Goal: Task Accomplishment & Management: Complete application form

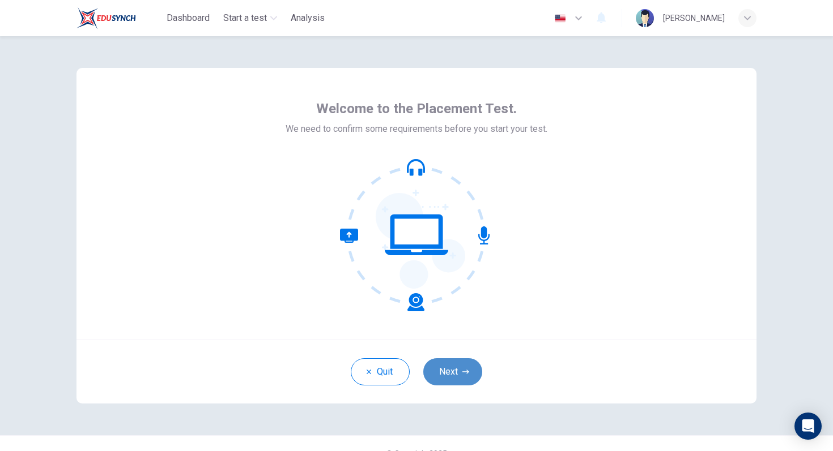
click at [459, 367] on button "Next" at bounding box center [452, 372] width 59 height 27
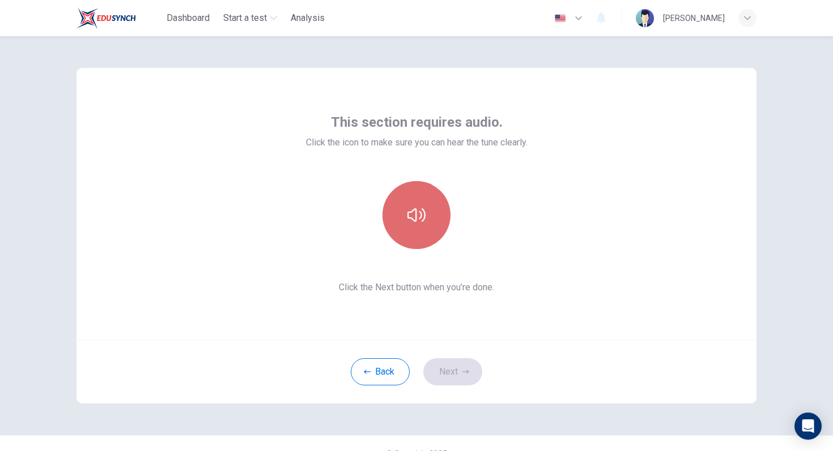
click at [424, 227] on button "button" at bounding box center [416, 215] width 68 height 68
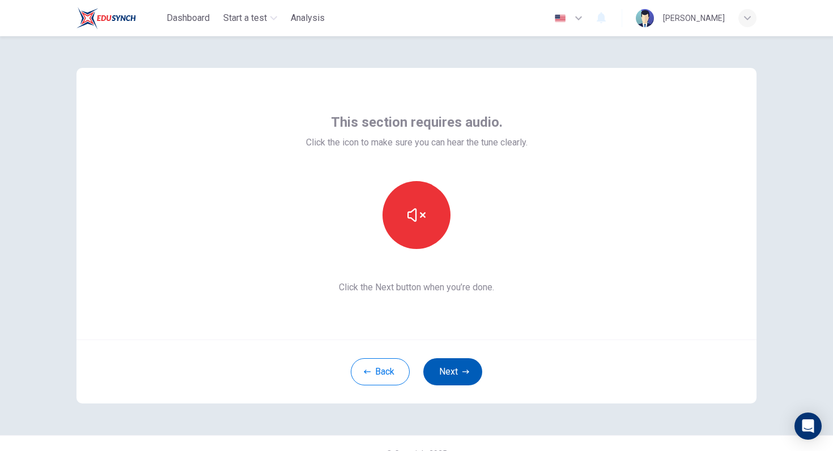
click at [457, 373] on button "Next" at bounding box center [452, 372] width 59 height 27
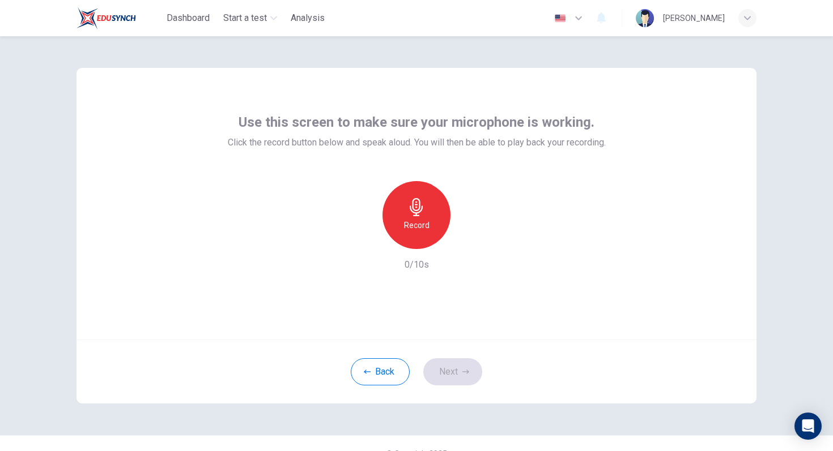
click at [421, 221] on h6 "Record" at bounding box center [416, 226] width 25 height 14
click at [423, 219] on h6 "Stop" at bounding box center [416, 226] width 17 height 14
click at [453, 370] on button "Next" at bounding box center [452, 372] width 59 height 27
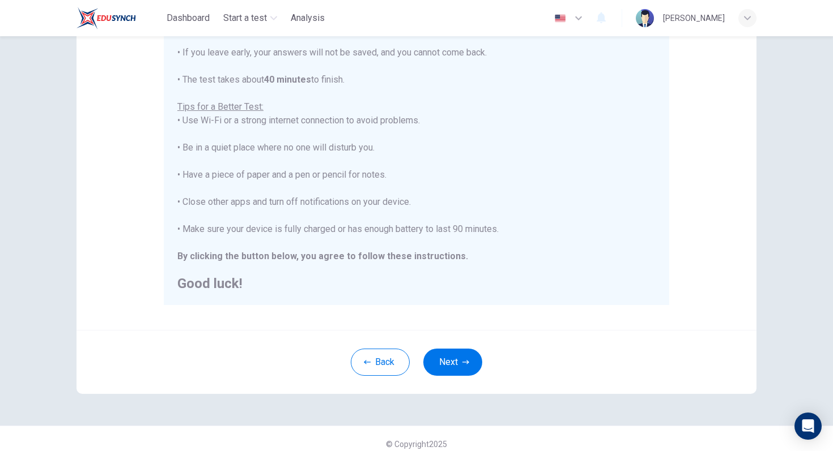
scroll to position [178, 0]
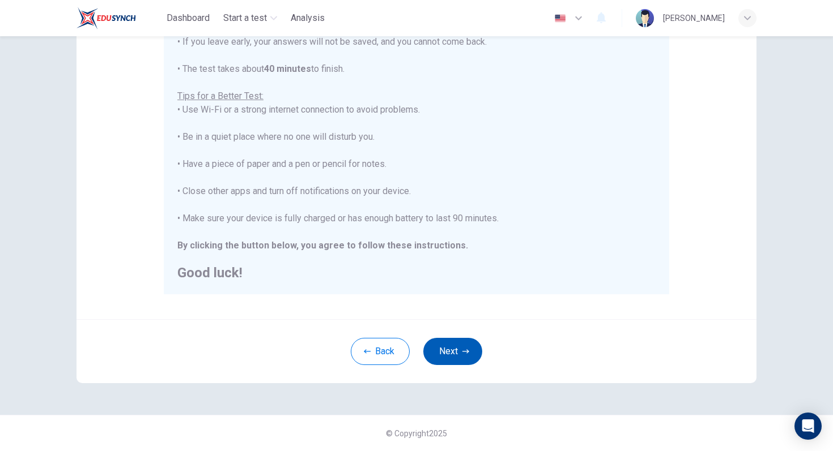
click at [455, 360] on button "Next" at bounding box center [452, 351] width 59 height 27
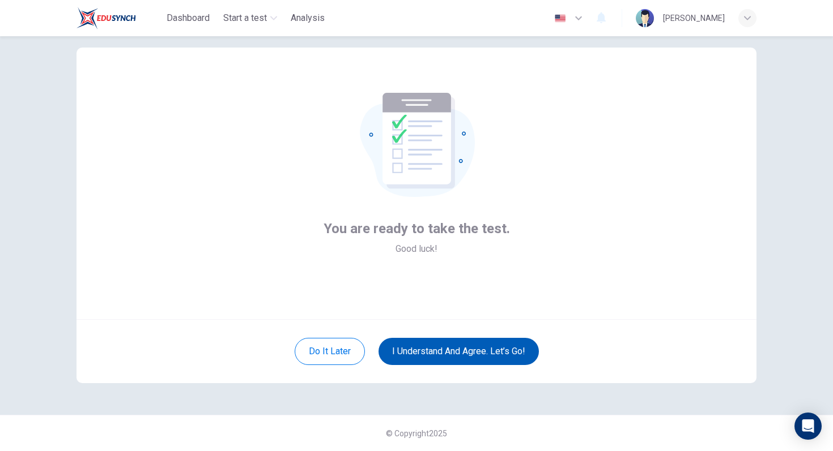
scroll to position [20, 0]
click at [443, 345] on button "I understand and agree. Let’s go!" at bounding box center [458, 351] width 160 height 27
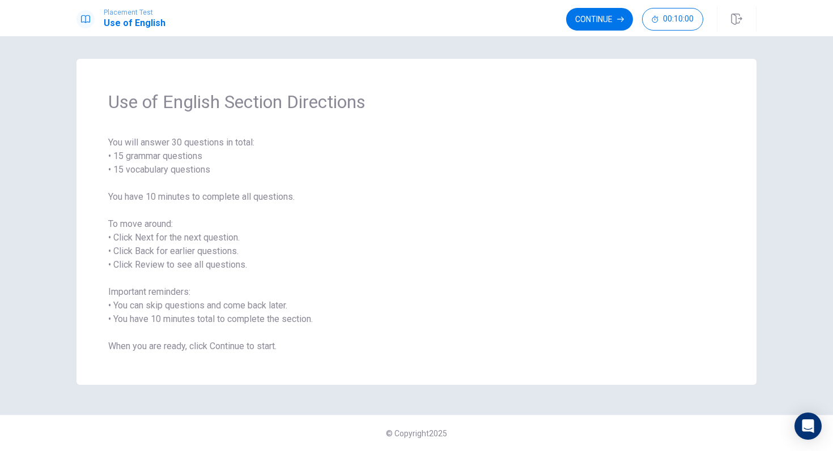
drag, startPoint x: 605, startPoint y: 19, endPoint x: 581, endPoint y: 180, distance: 163.2
click at [581, 180] on div "Placement Test Use of English Continue 00:10:00 00:10:00 Continue Use of Englis…" at bounding box center [416, 225] width 833 height 451
click at [588, 25] on button "Continue" at bounding box center [599, 19] width 67 height 23
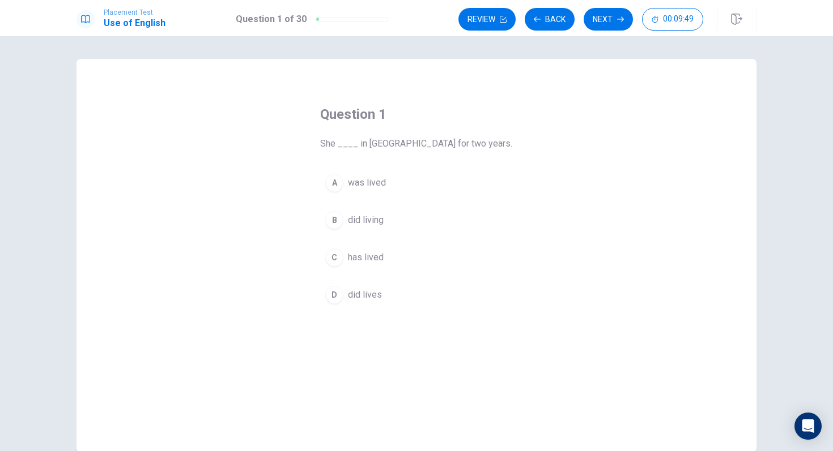
click at [338, 264] on div "C" at bounding box center [334, 258] width 18 height 18
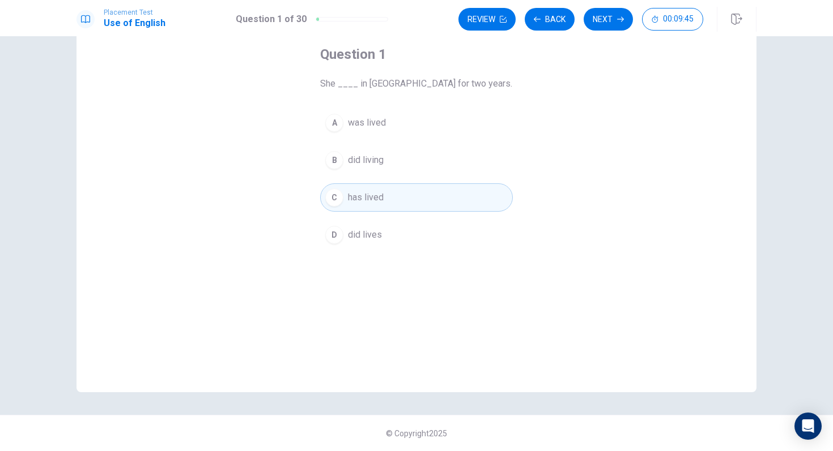
scroll to position [29, 0]
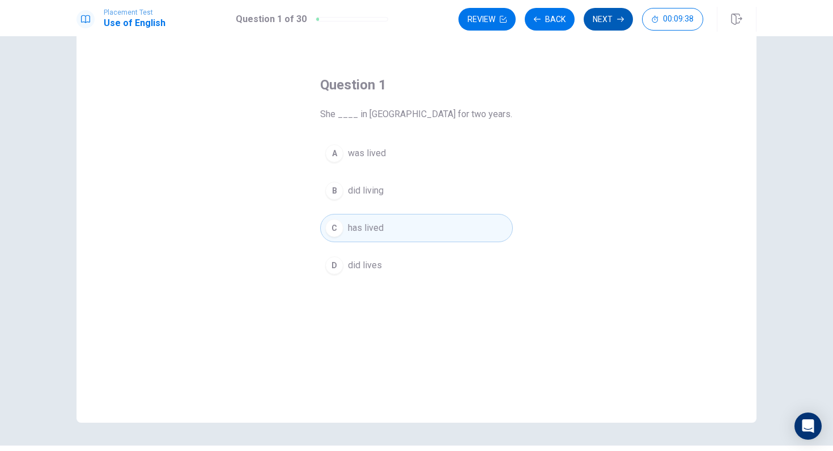
click at [603, 16] on button "Next" at bounding box center [607, 19] width 49 height 23
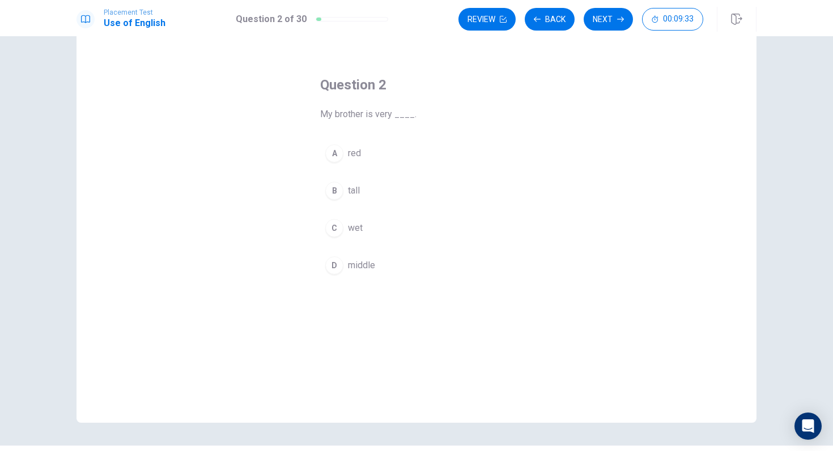
click at [336, 193] on div "B" at bounding box center [334, 191] width 18 height 18
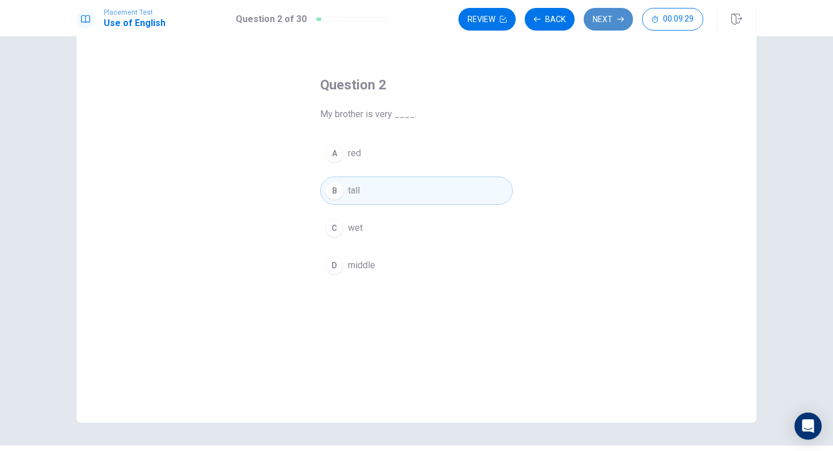
click at [600, 20] on button "Next" at bounding box center [607, 19] width 49 height 23
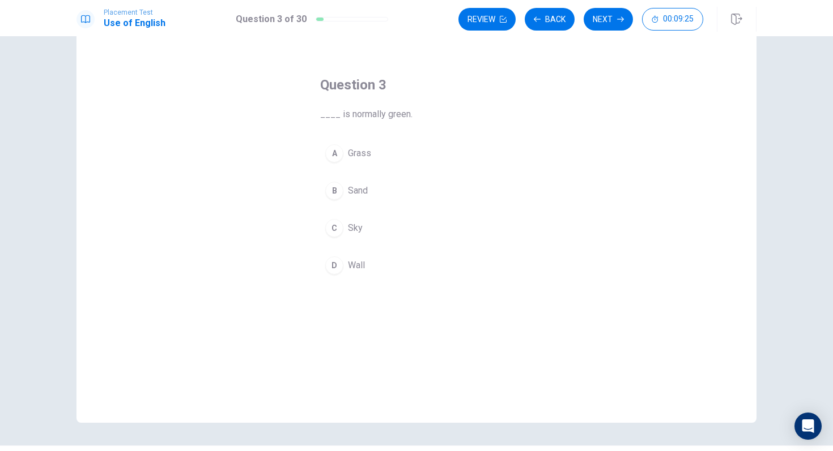
click at [330, 153] on div "A" at bounding box center [334, 153] width 18 height 18
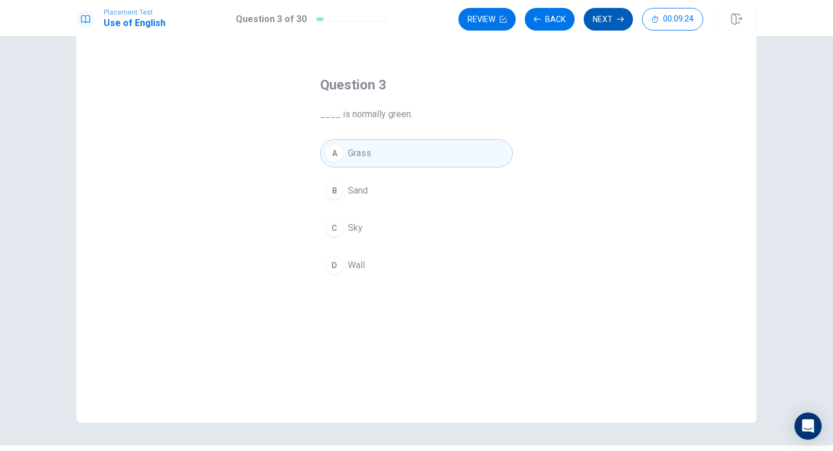
click at [619, 17] on icon "button" at bounding box center [620, 19] width 7 height 7
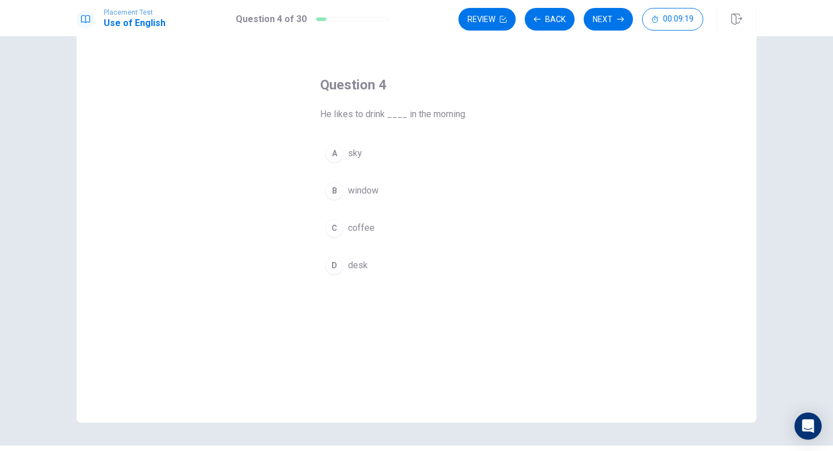
click at [336, 227] on div "C" at bounding box center [334, 228] width 18 height 18
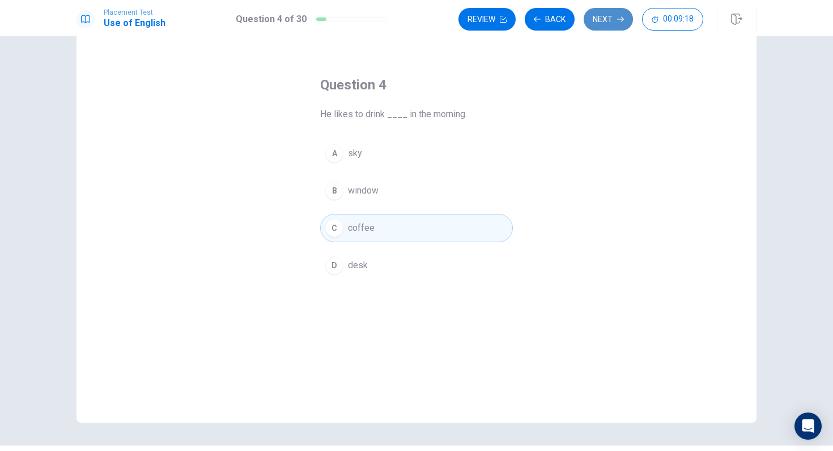
click at [590, 24] on button "Next" at bounding box center [607, 19] width 49 height 23
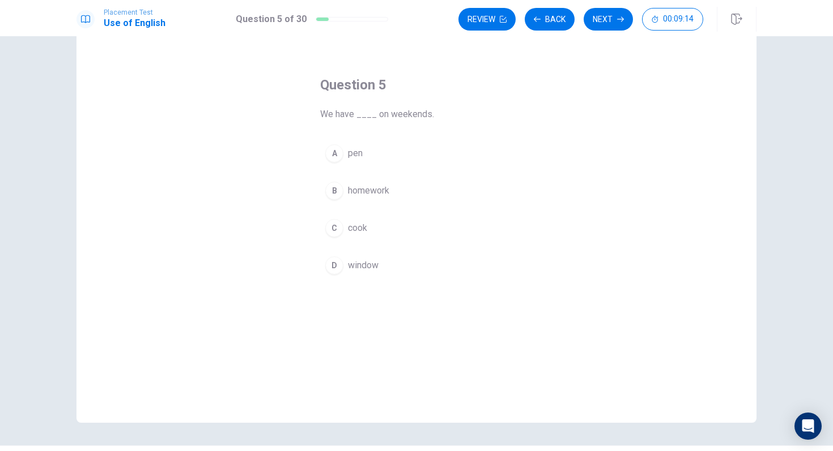
click at [340, 197] on div "B" at bounding box center [334, 191] width 18 height 18
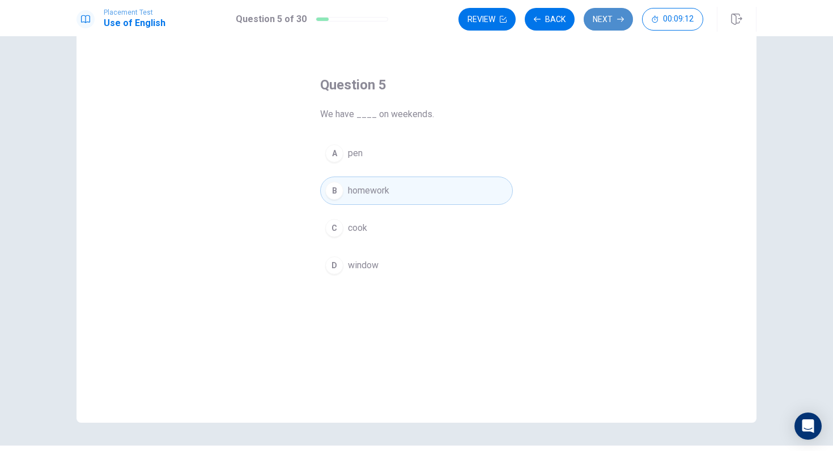
click at [604, 23] on button "Next" at bounding box center [607, 19] width 49 height 23
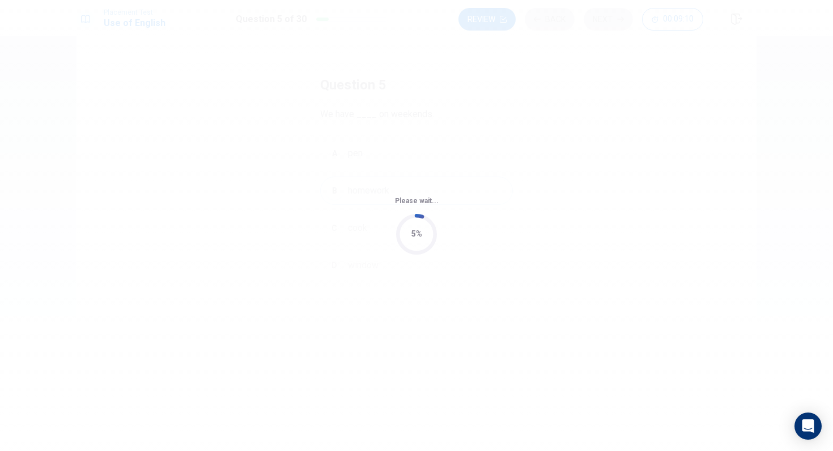
scroll to position [0, 0]
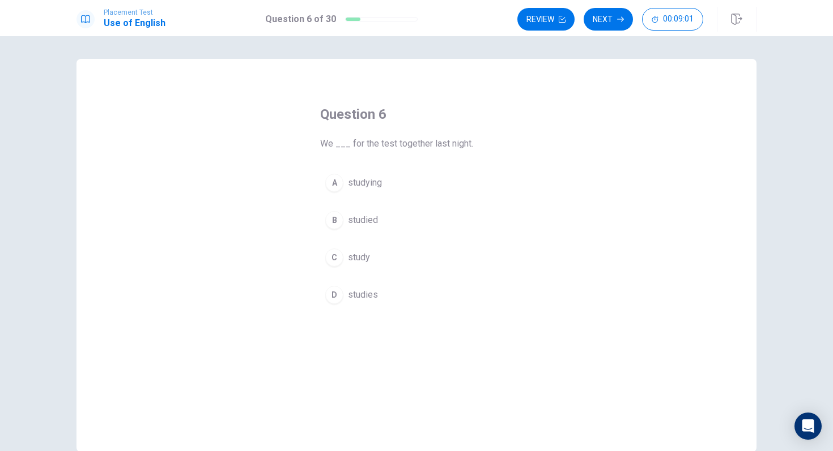
click at [340, 217] on div "B" at bounding box center [334, 220] width 18 height 18
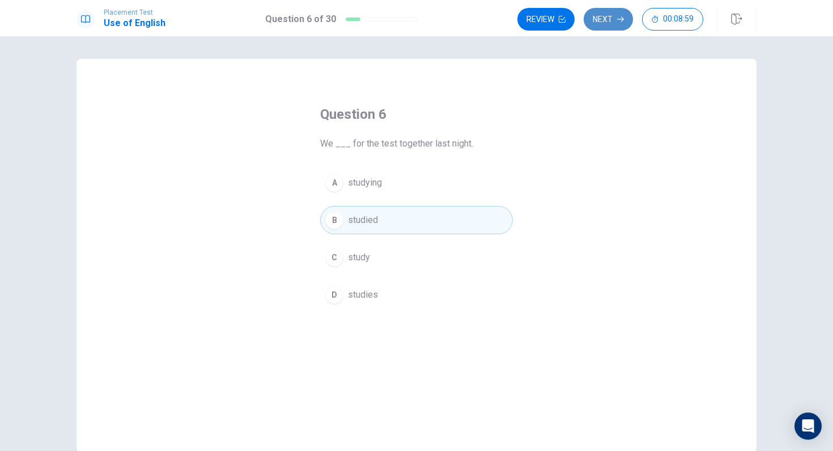
click at [613, 22] on button "Next" at bounding box center [607, 19] width 49 height 23
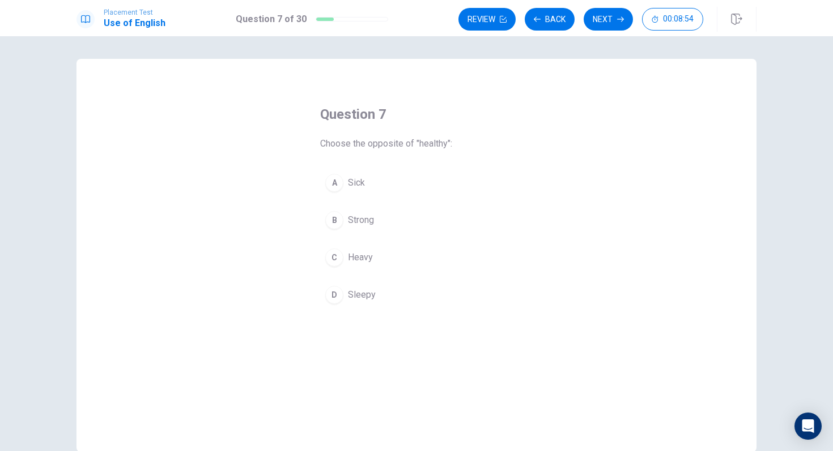
click at [342, 180] on div "A" at bounding box center [334, 183] width 18 height 18
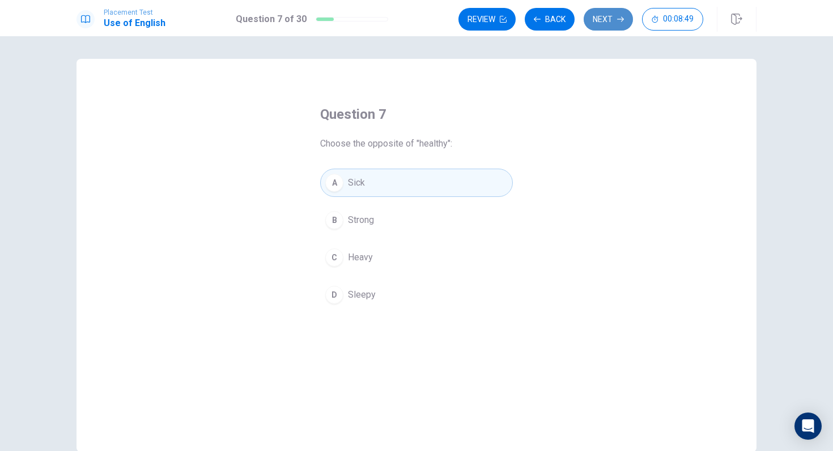
click at [611, 18] on button "Next" at bounding box center [607, 19] width 49 height 23
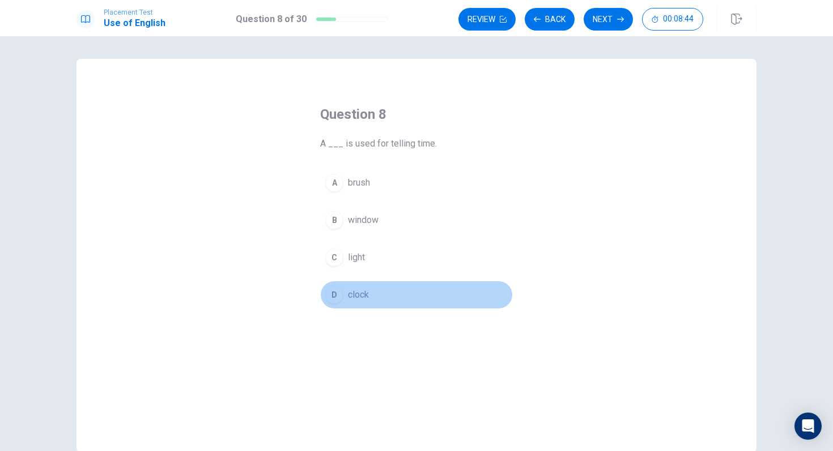
click at [345, 300] on button "D clock" at bounding box center [416, 295] width 193 height 28
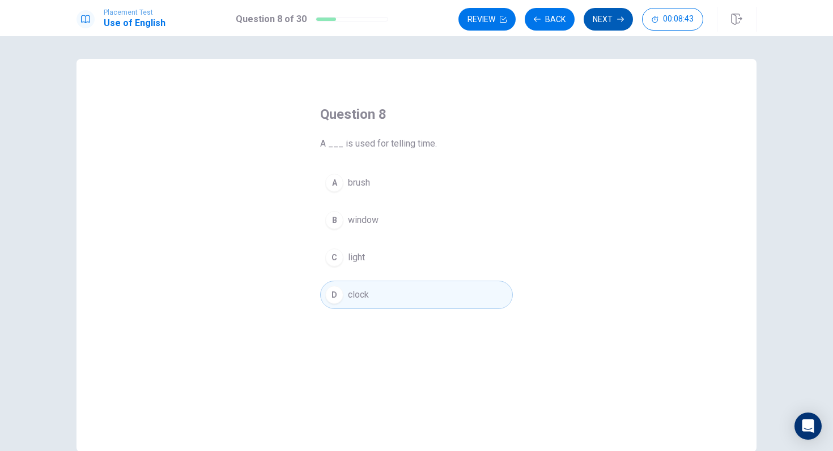
click at [603, 19] on button "Next" at bounding box center [607, 19] width 49 height 23
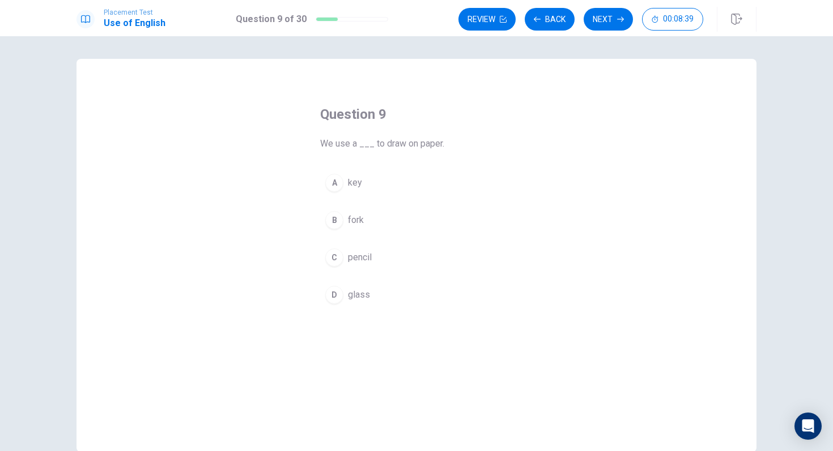
click at [341, 261] on div "C" at bounding box center [334, 258] width 18 height 18
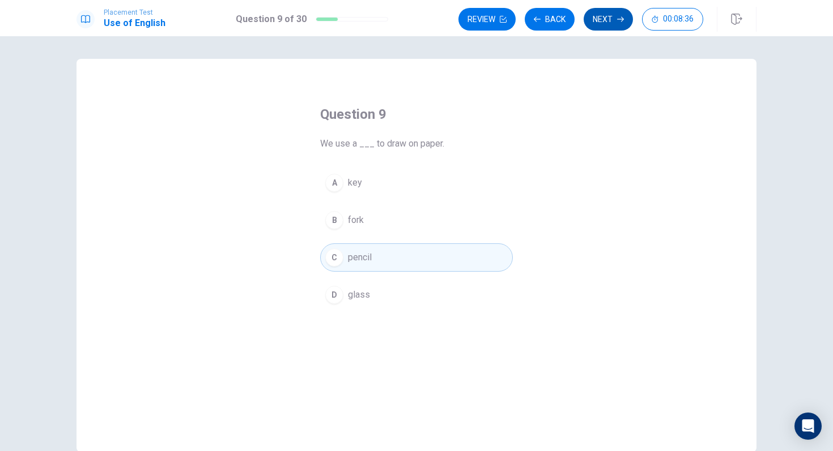
click at [592, 23] on button "Next" at bounding box center [607, 19] width 49 height 23
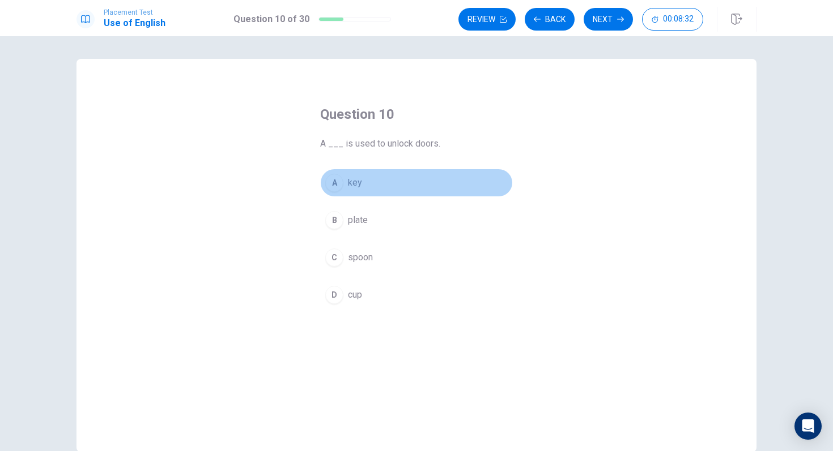
click at [339, 186] on div "A" at bounding box center [334, 183] width 18 height 18
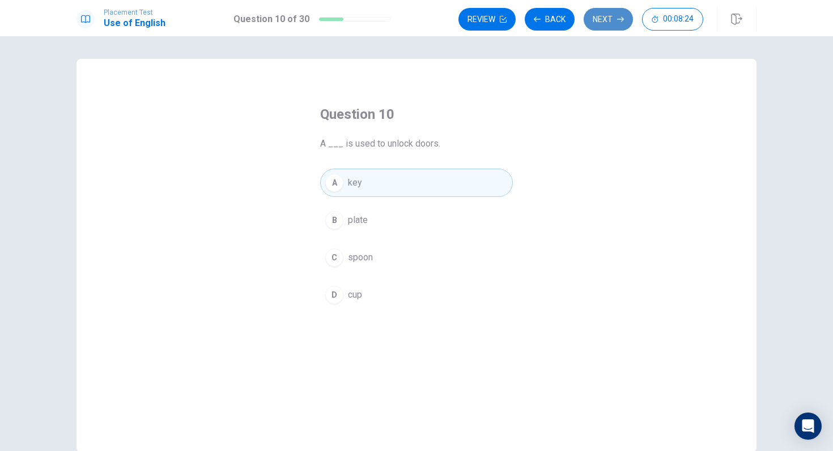
click at [596, 22] on button "Next" at bounding box center [607, 19] width 49 height 23
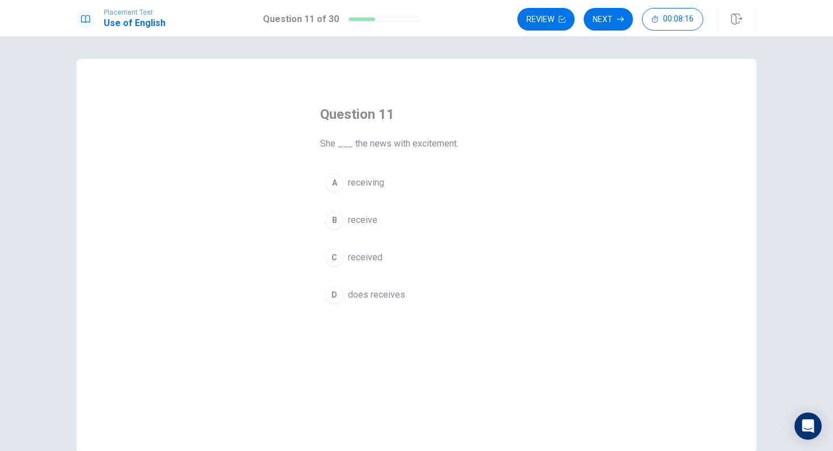
click at [328, 255] on div "C" at bounding box center [334, 258] width 18 height 18
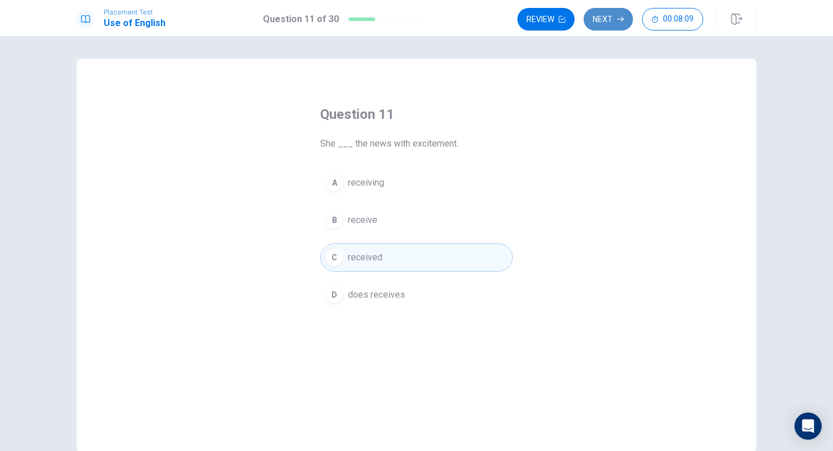
click at [603, 19] on button "Next" at bounding box center [607, 19] width 49 height 23
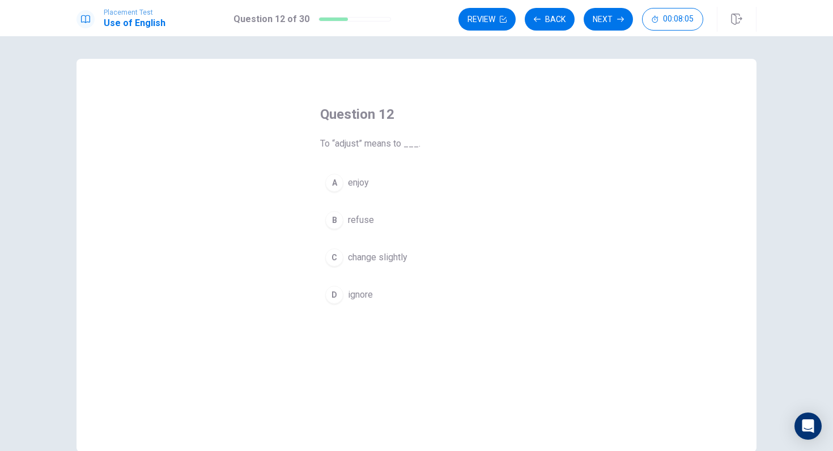
click at [336, 256] on div "C" at bounding box center [334, 258] width 18 height 18
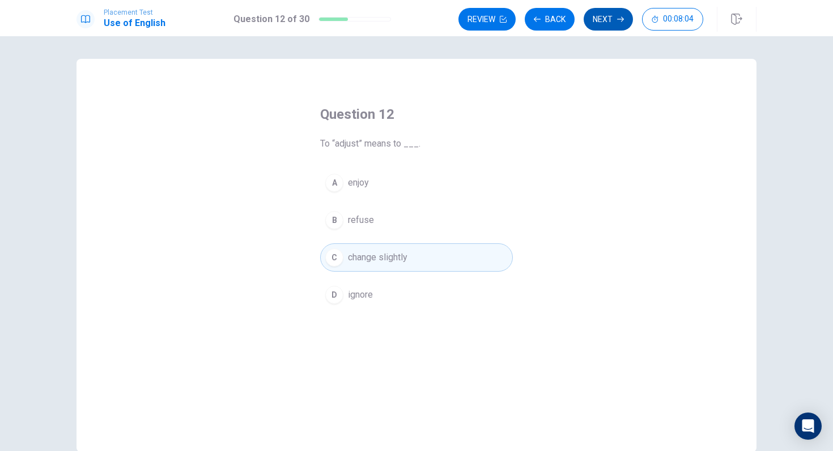
click at [612, 23] on button "Next" at bounding box center [607, 19] width 49 height 23
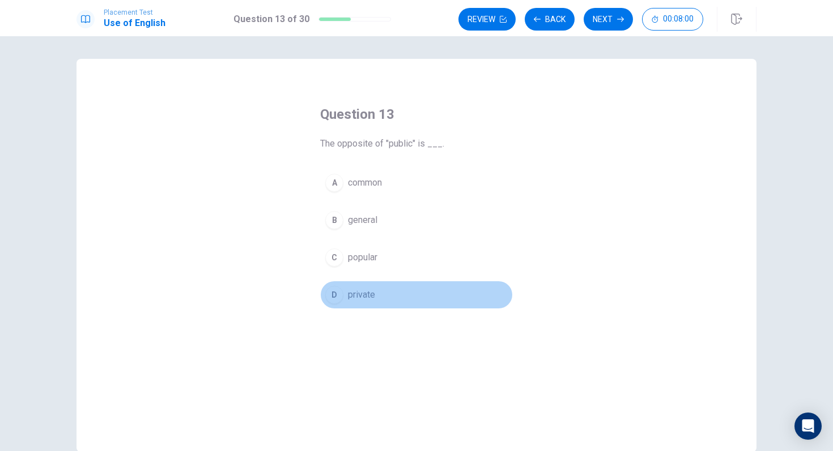
click at [339, 293] on div "D" at bounding box center [334, 295] width 18 height 18
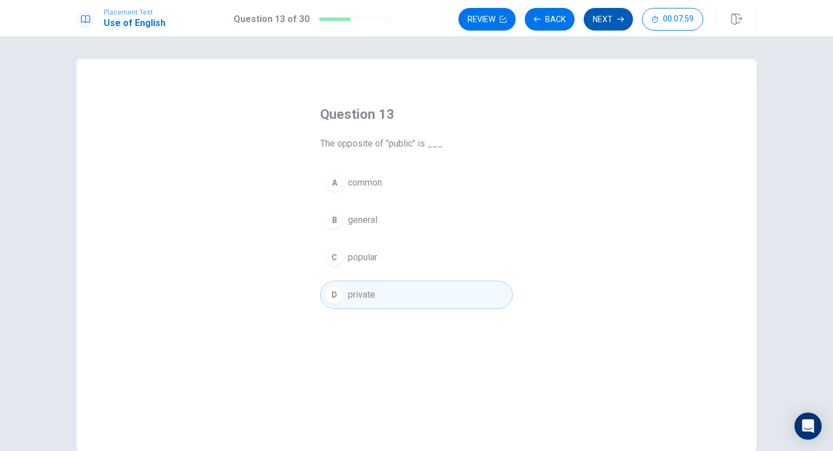
click at [620, 17] on icon "button" at bounding box center [620, 19] width 7 height 7
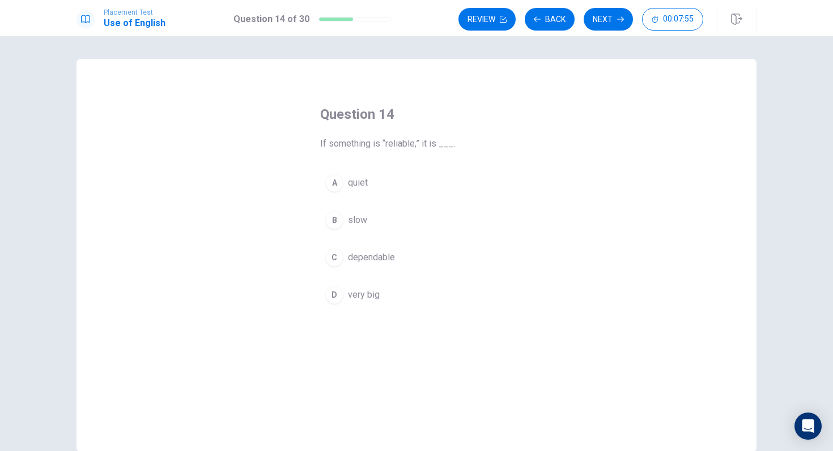
click at [347, 257] on button "C dependable" at bounding box center [416, 258] width 193 height 28
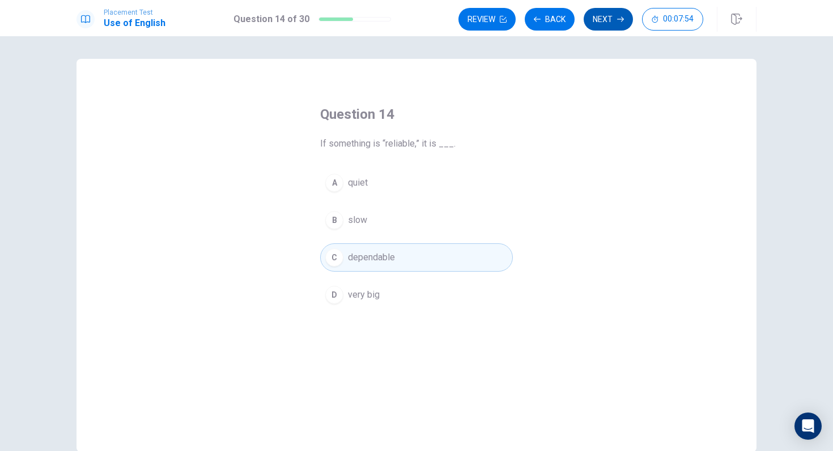
click at [610, 14] on button "Next" at bounding box center [607, 19] width 49 height 23
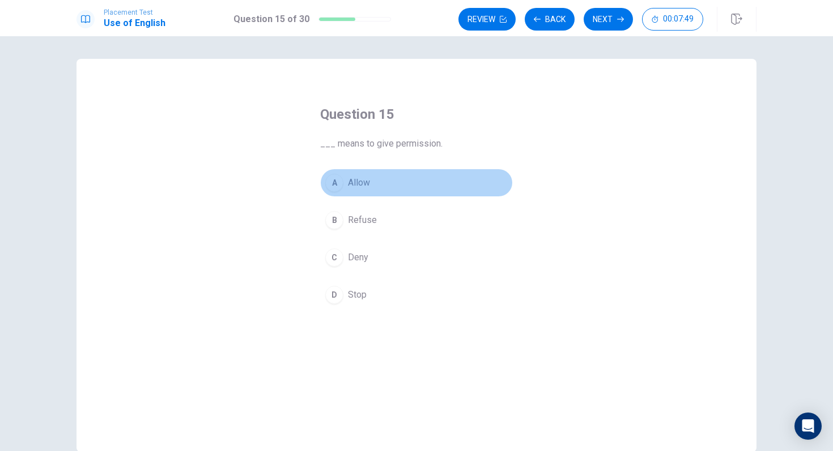
click at [339, 182] on div "A" at bounding box center [334, 183] width 18 height 18
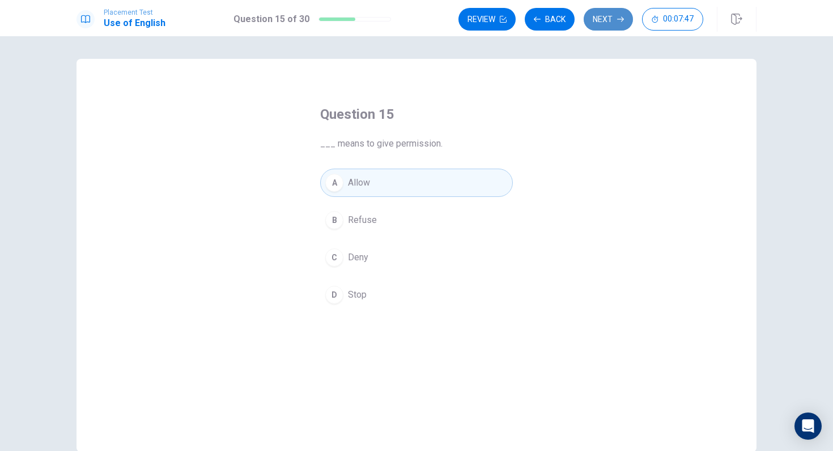
click at [609, 23] on button "Next" at bounding box center [607, 19] width 49 height 23
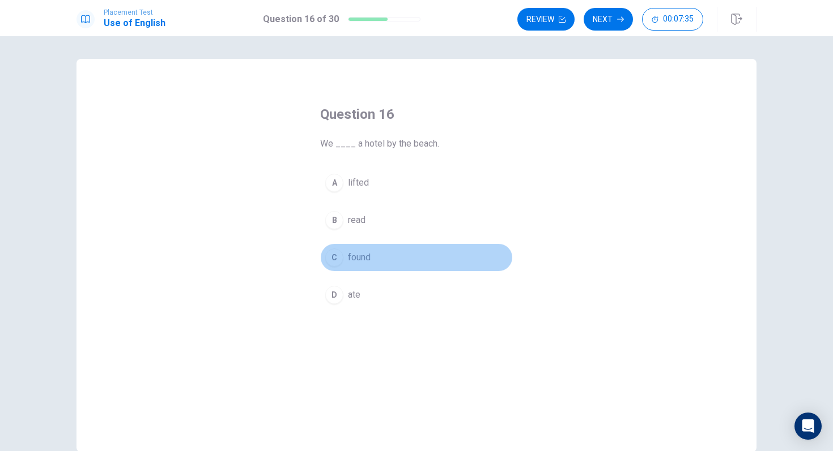
click at [339, 259] on div "C" at bounding box center [334, 258] width 18 height 18
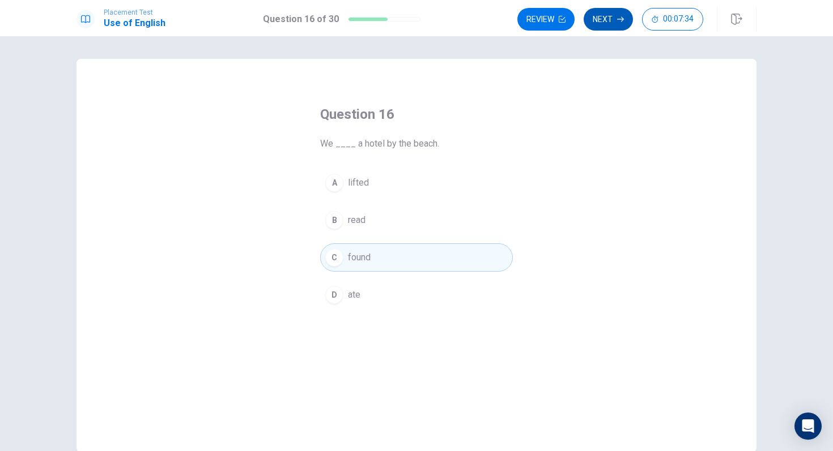
click at [622, 16] on icon "button" at bounding box center [620, 19] width 7 height 7
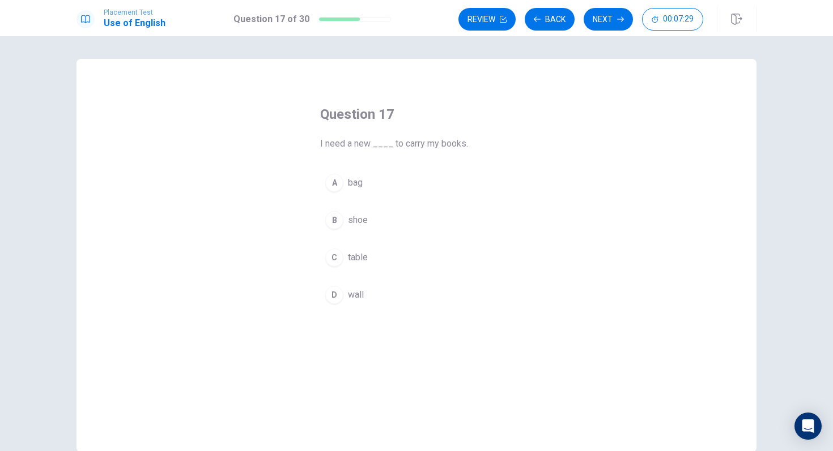
click at [337, 185] on div "A" at bounding box center [334, 183] width 18 height 18
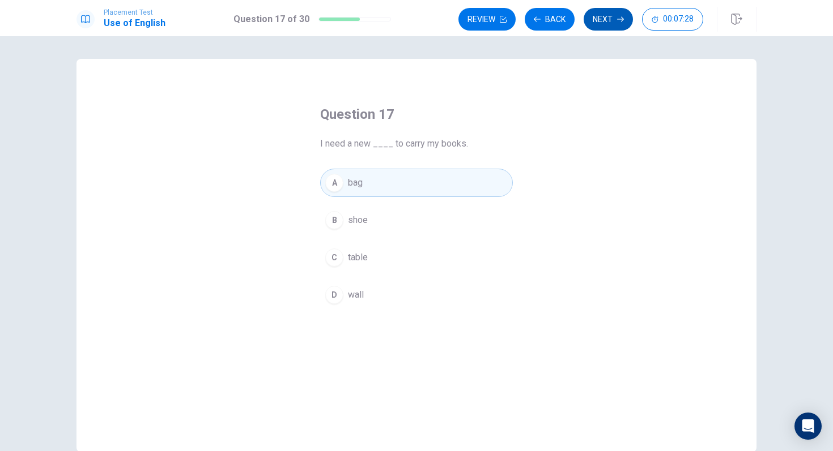
click at [611, 20] on button "Next" at bounding box center [607, 19] width 49 height 23
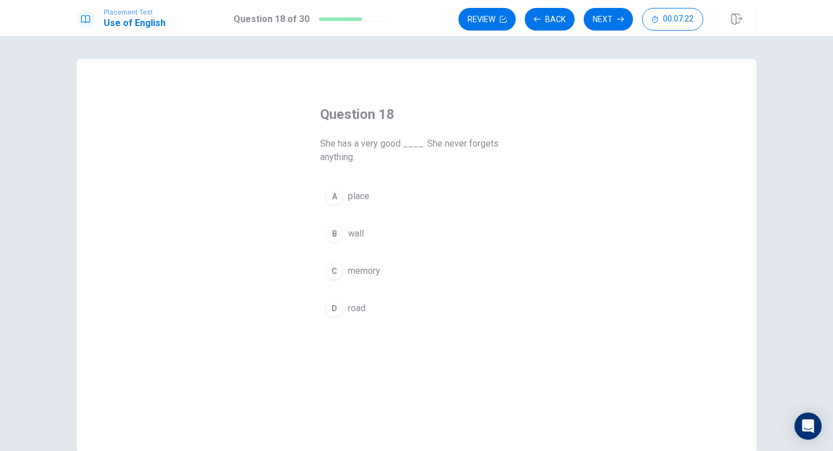
click at [348, 271] on span "memory" at bounding box center [364, 271] width 32 height 14
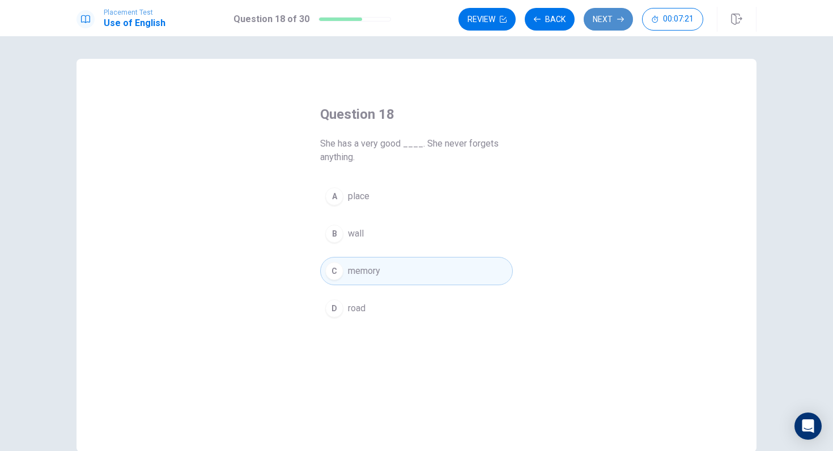
click at [599, 24] on button "Next" at bounding box center [607, 19] width 49 height 23
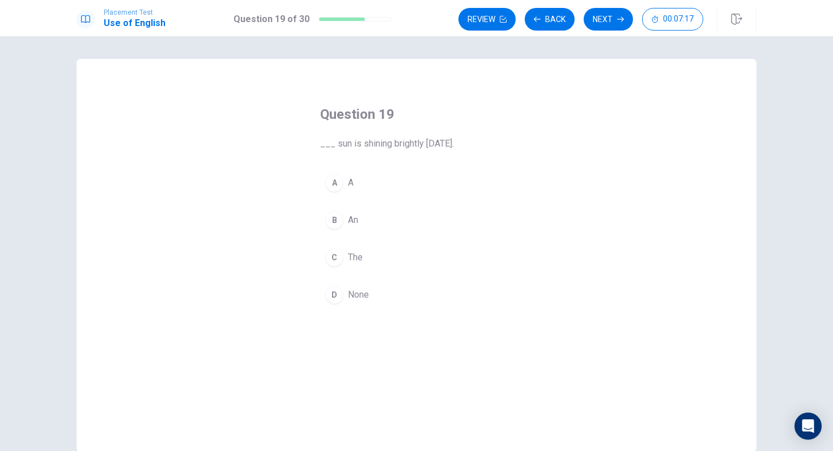
click at [332, 257] on div "C" at bounding box center [334, 258] width 18 height 18
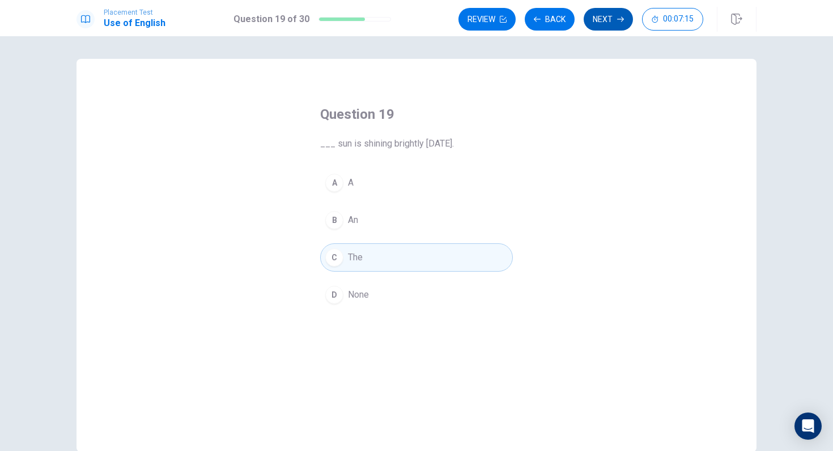
click at [607, 23] on button "Next" at bounding box center [607, 19] width 49 height 23
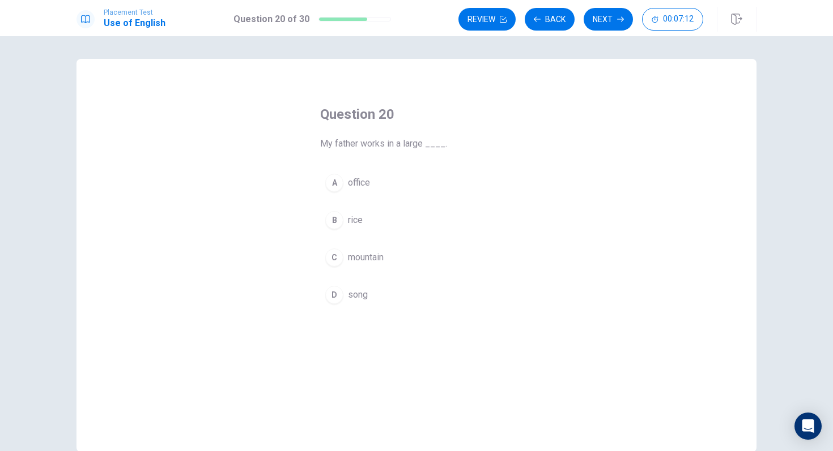
click at [327, 181] on div "A" at bounding box center [334, 183] width 18 height 18
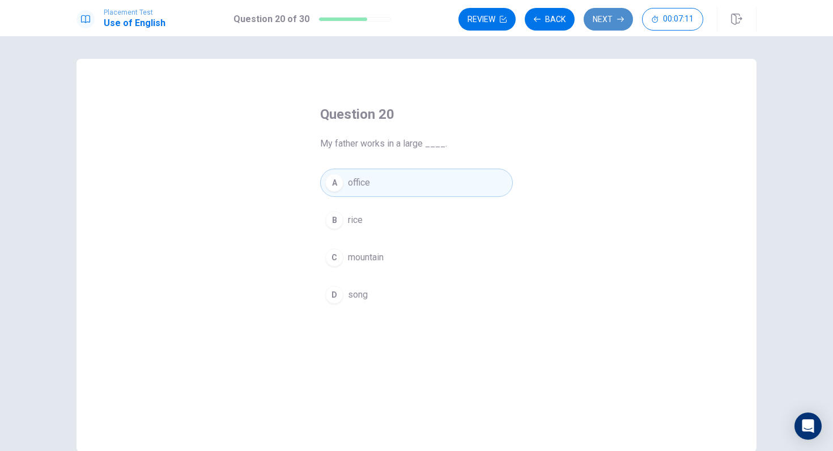
click at [593, 24] on button "Next" at bounding box center [607, 19] width 49 height 23
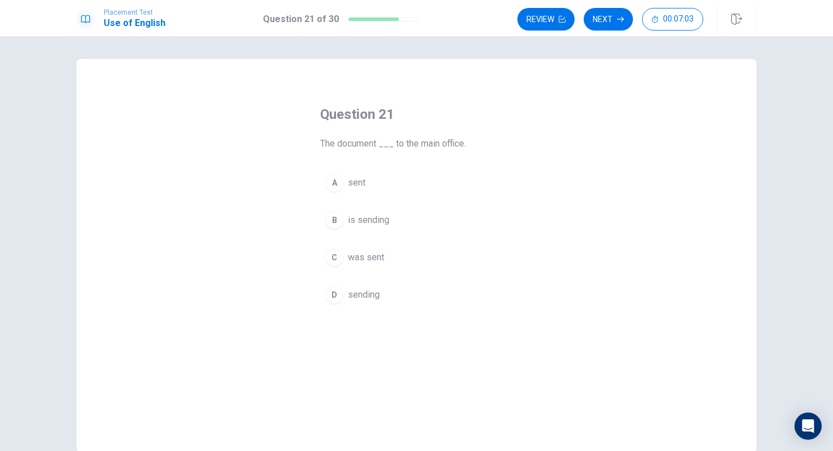
click at [359, 259] on span "was sent" at bounding box center [366, 258] width 36 height 14
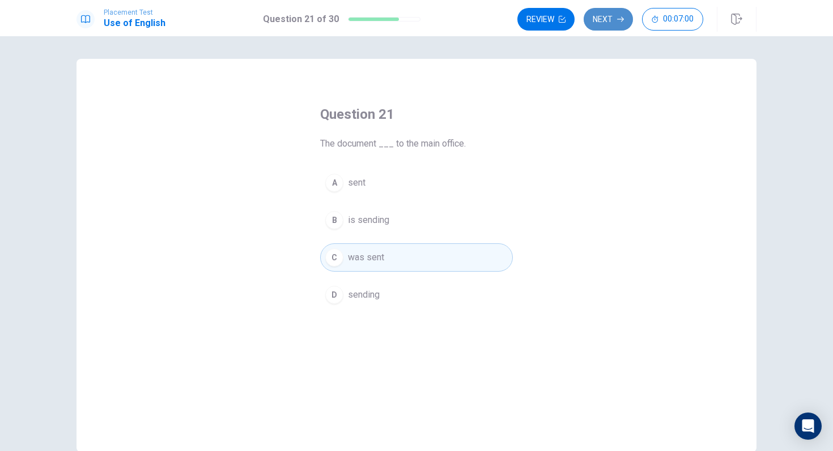
click at [599, 20] on button "Next" at bounding box center [607, 19] width 49 height 23
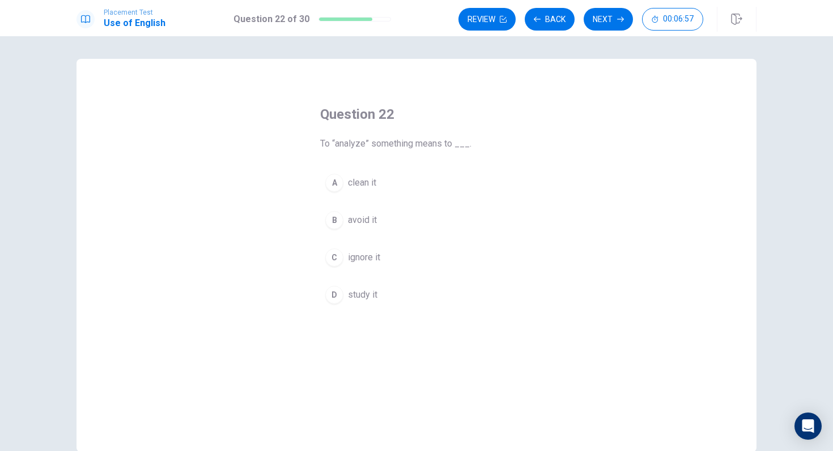
click at [369, 297] on span "study it" at bounding box center [362, 295] width 29 height 14
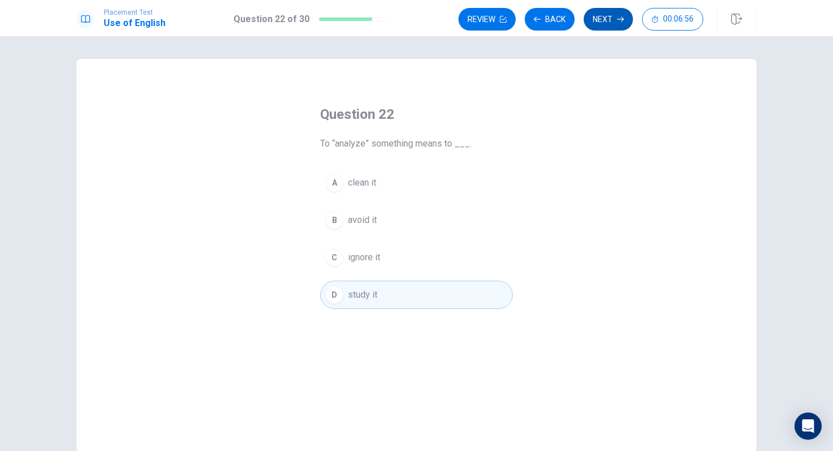
click at [604, 29] on button "Next" at bounding box center [607, 19] width 49 height 23
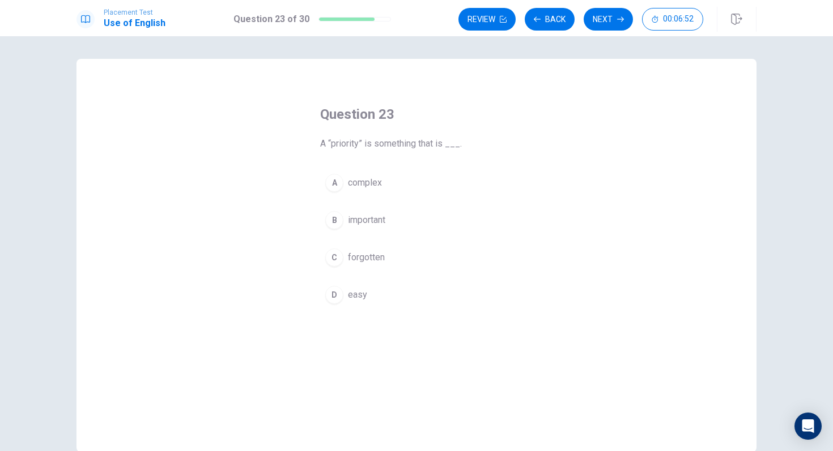
click at [385, 216] on span "important" at bounding box center [366, 221] width 37 height 14
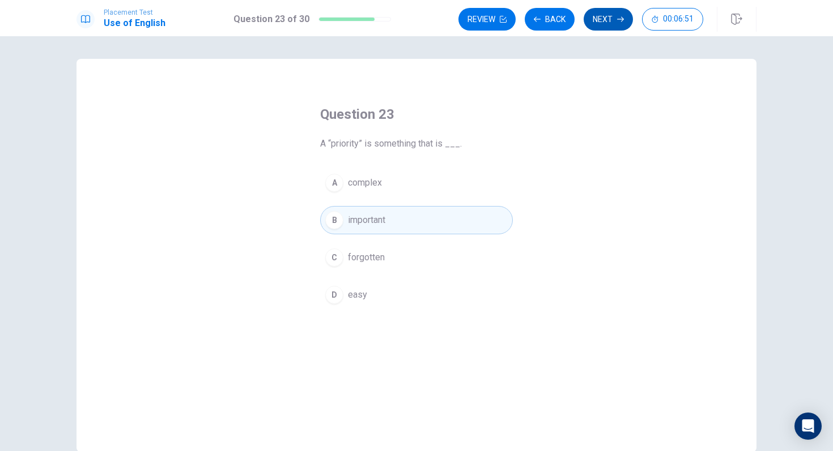
click at [605, 23] on button "Next" at bounding box center [607, 19] width 49 height 23
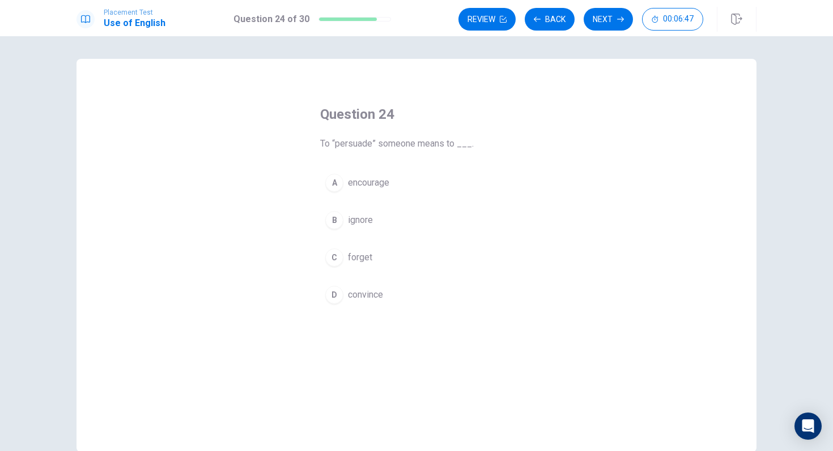
click at [362, 297] on span "convince" at bounding box center [365, 295] width 35 height 14
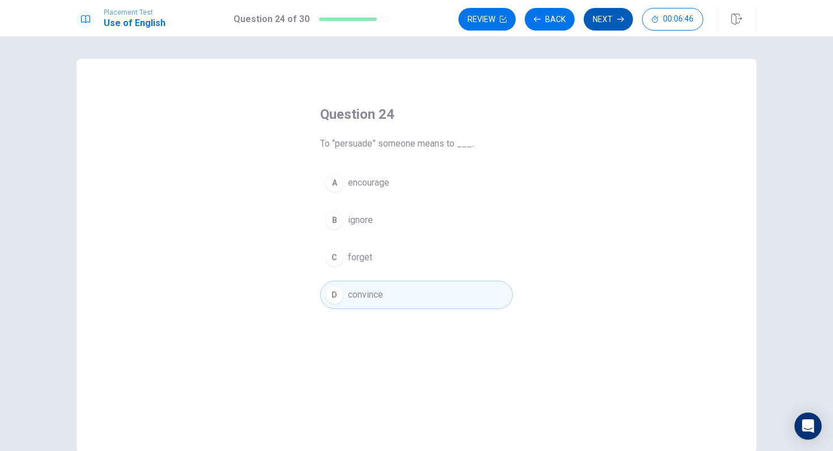
click at [604, 25] on button "Next" at bounding box center [607, 19] width 49 height 23
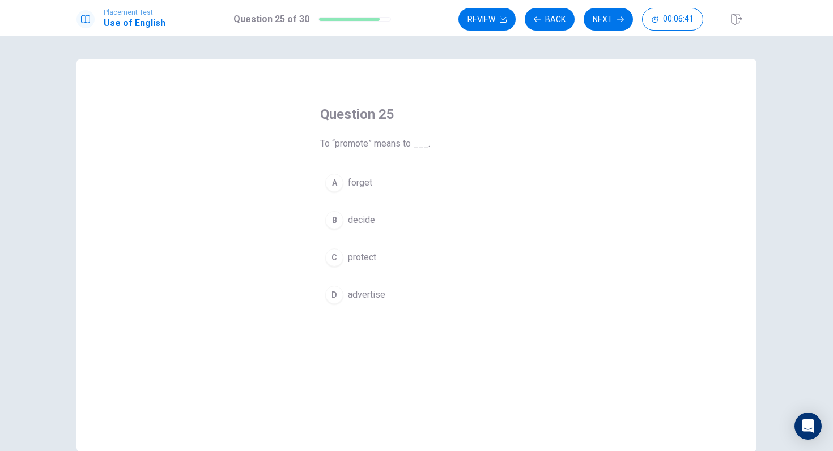
click at [362, 297] on span "advertise" at bounding box center [366, 295] width 37 height 14
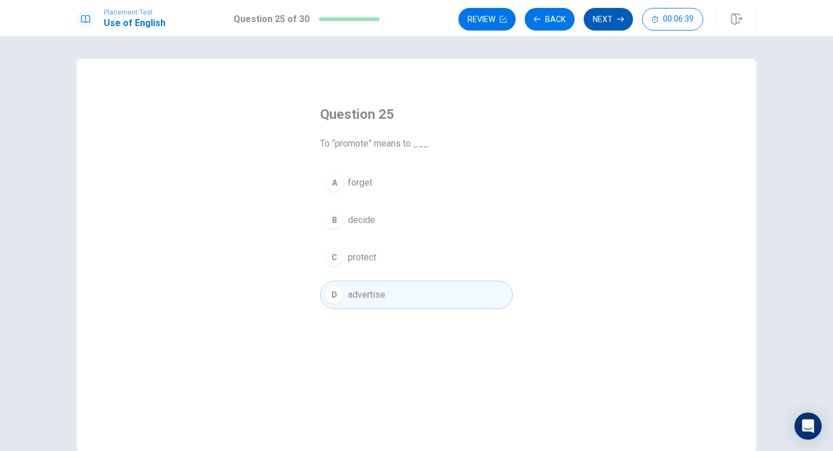
click at [617, 20] on icon "button" at bounding box center [620, 19] width 7 height 7
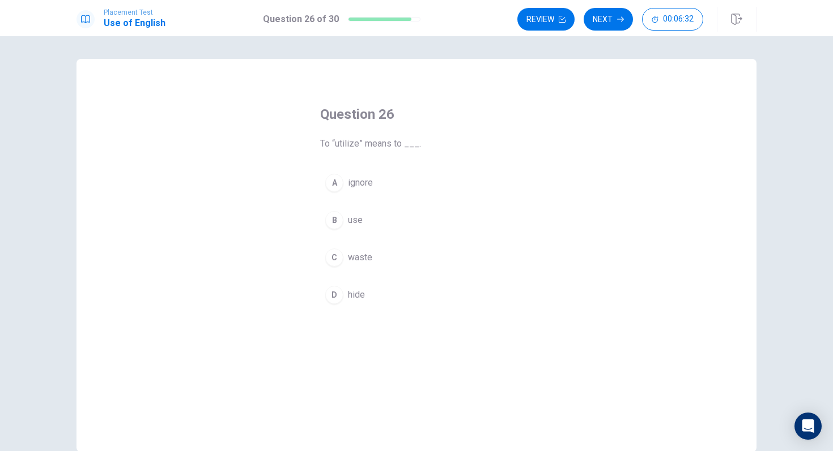
click at [353, 220] on span "use" at bounding box center [355, 221] width 15 height 14
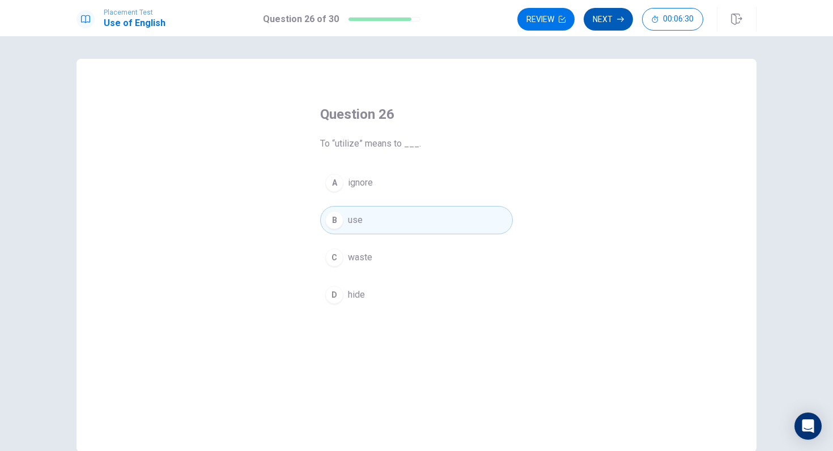
click at [600, 18] on button "Next" at bounding box center [607, 19] width 49 height 23
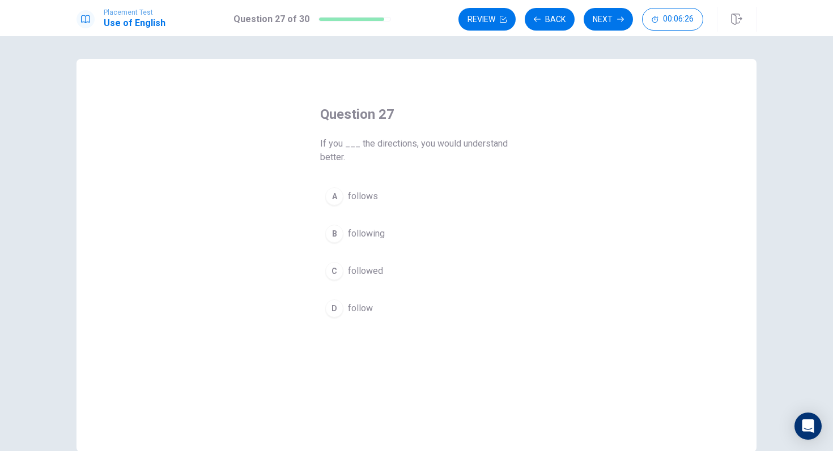
click at [357, 310] on span "follow" at bounding box center [360, 309] width 25 height 14
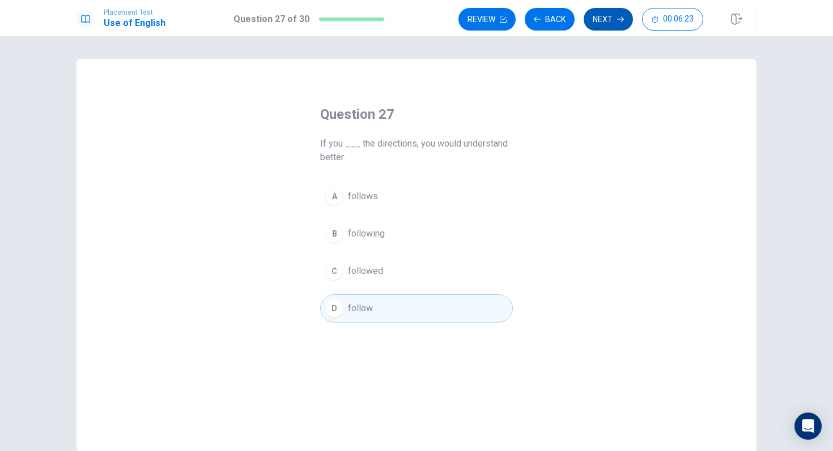
click at [604, 22] on button "Next" at bounding box center [607, 19] width 49 height 23
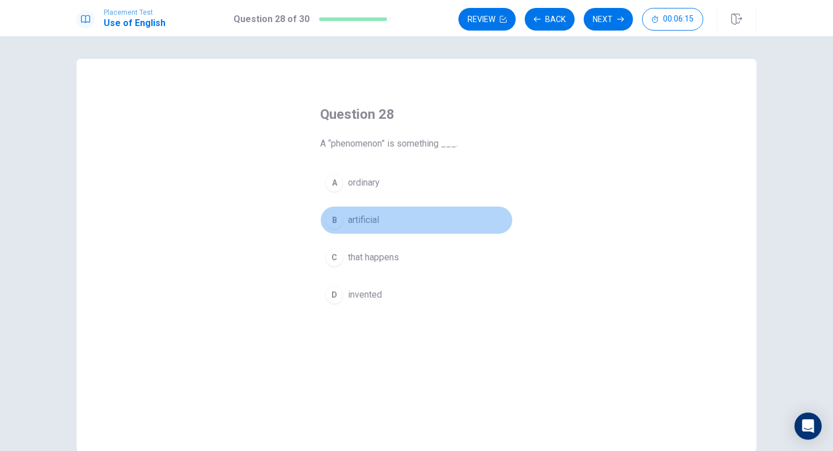
click at [372, 221] on span "artificial" at bounding box center [363, 221] width 31 height 14
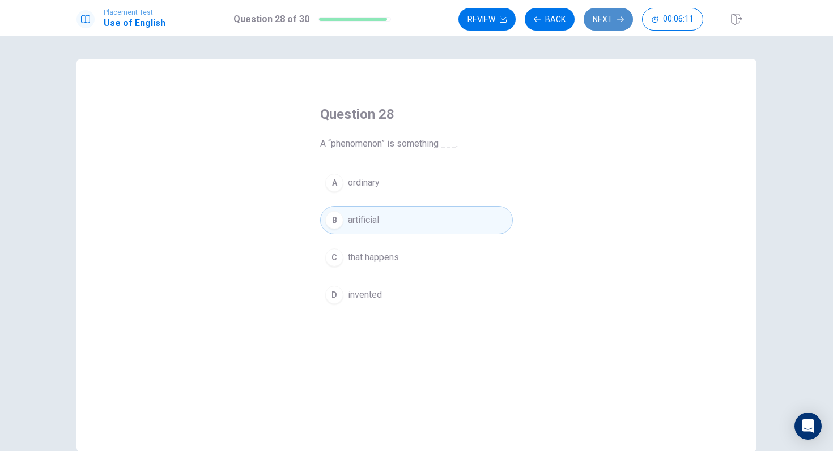
click at [615, 23] on button "Next" at bounding box center [607, 19] width 49 height 23
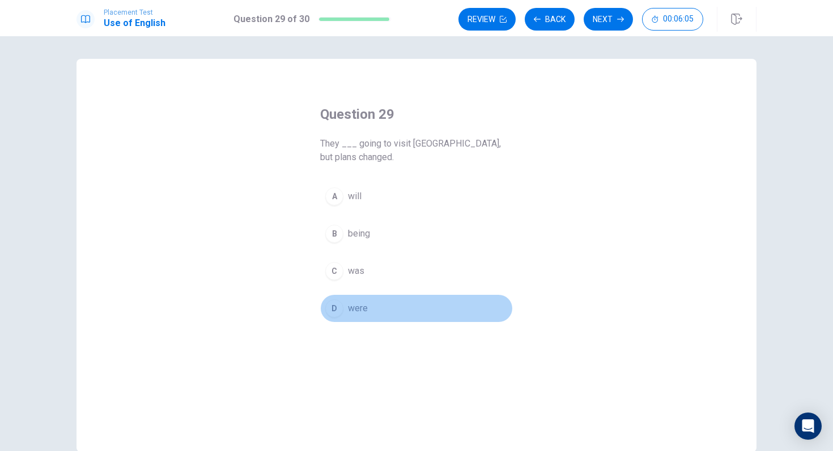
click at [368, 295] on button "D were" at bounding box center [416, 309] width 193 height 28
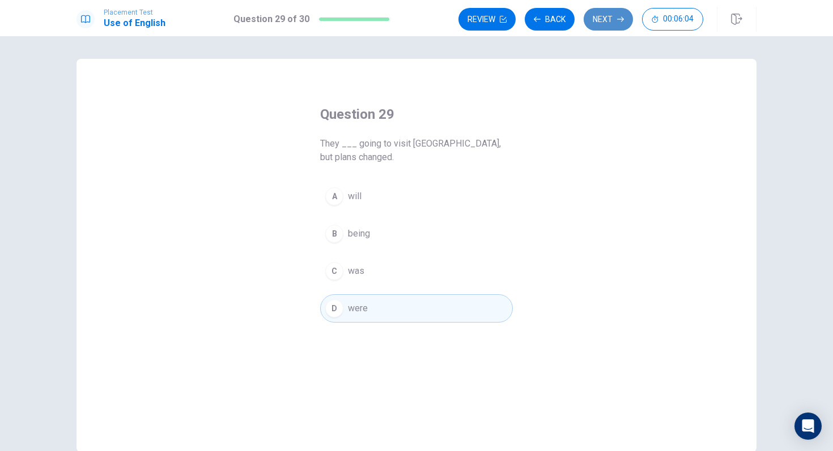
click at [613, 19] on button "Next" at bounding box center [607, 19] width 49 height 23
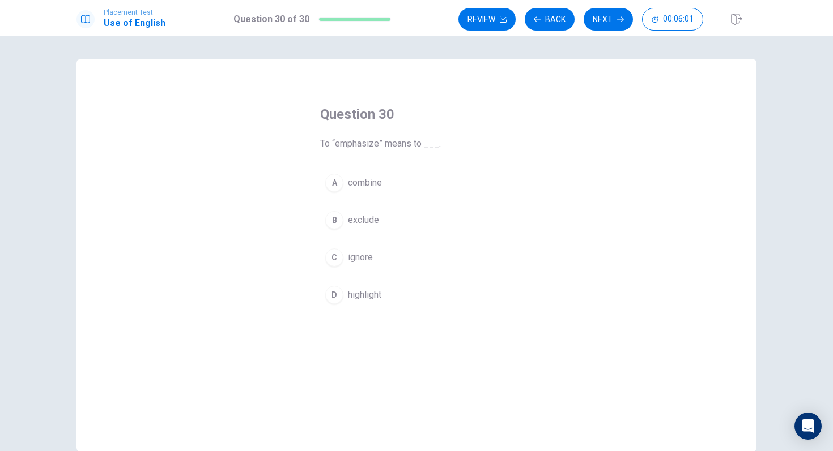
click at [375, 293] on span "highlight" at bounding box center [364, 295] width 33 height 14
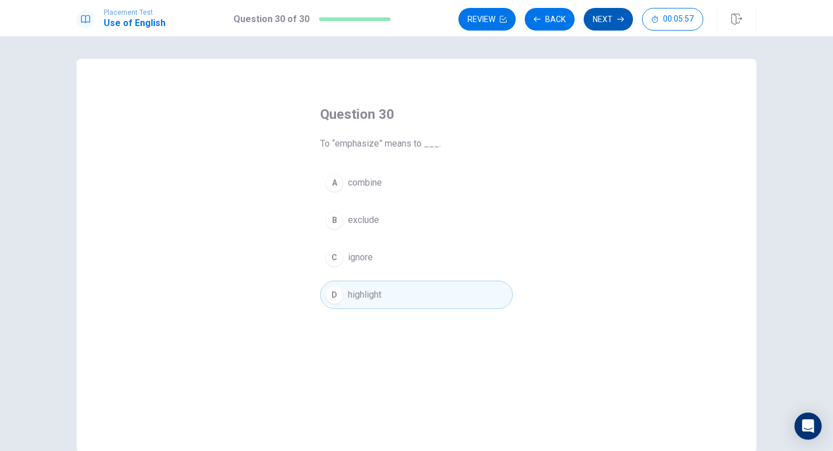
click at [602, 18] on button "Next" at bounding box center [607, 19] width 49 height 23
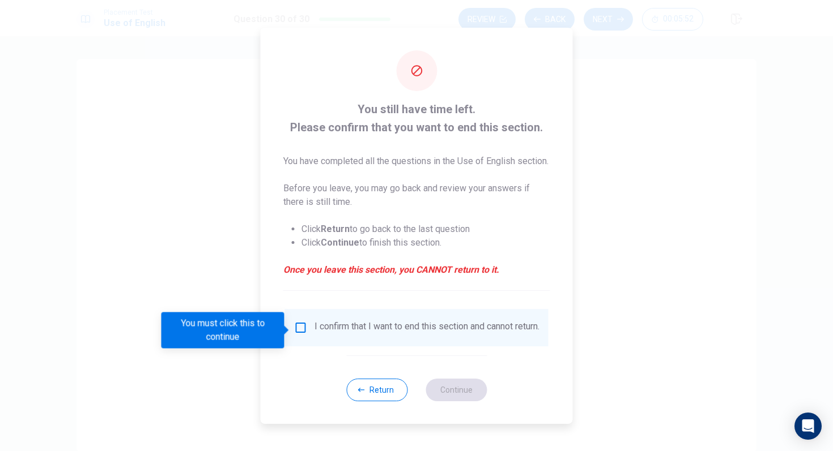
click at [300, 331] on input "You must click this to continue" at bounding box center [301, 328] width 14 height 14
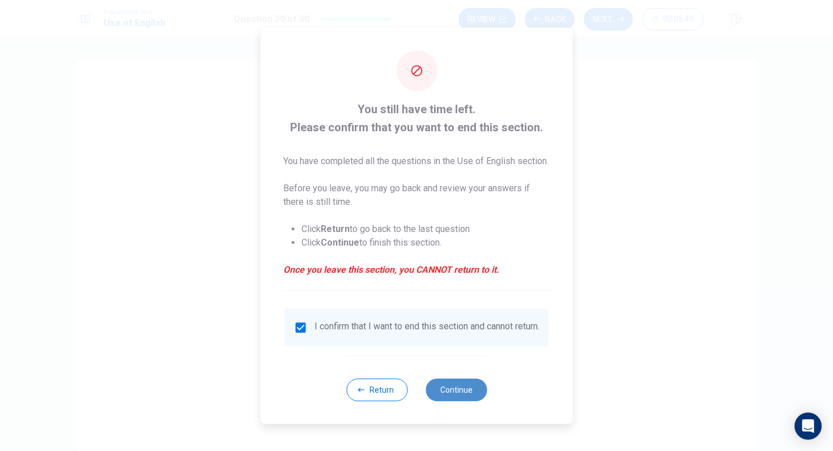
click at [479, 378] on button "Continue" at bounding box center [455, 390] width 61 height 23
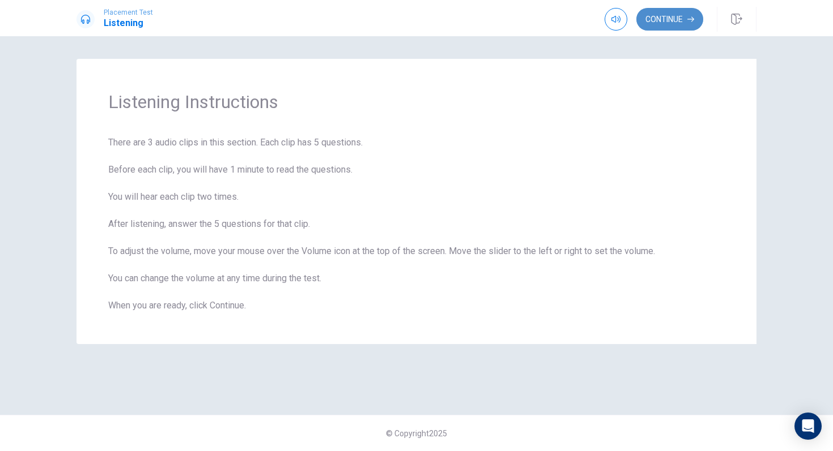
click at [652, 25] on button "Continue" at bounding box center [669, 19] width 67 height 23
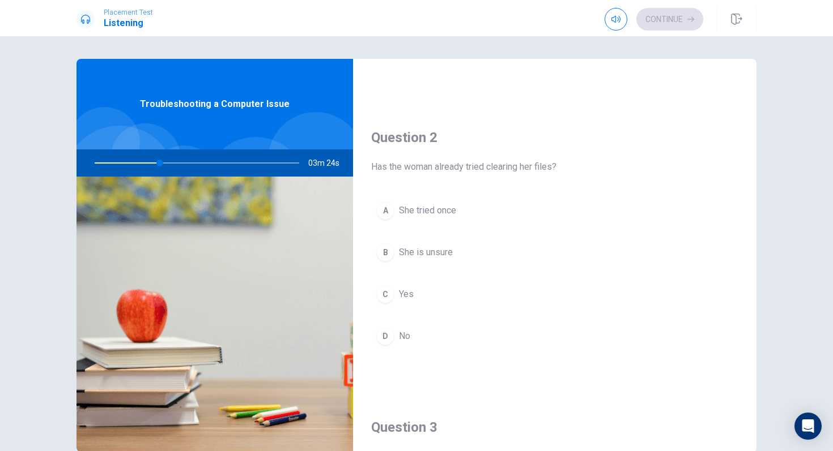
scroll to position [249, 0]
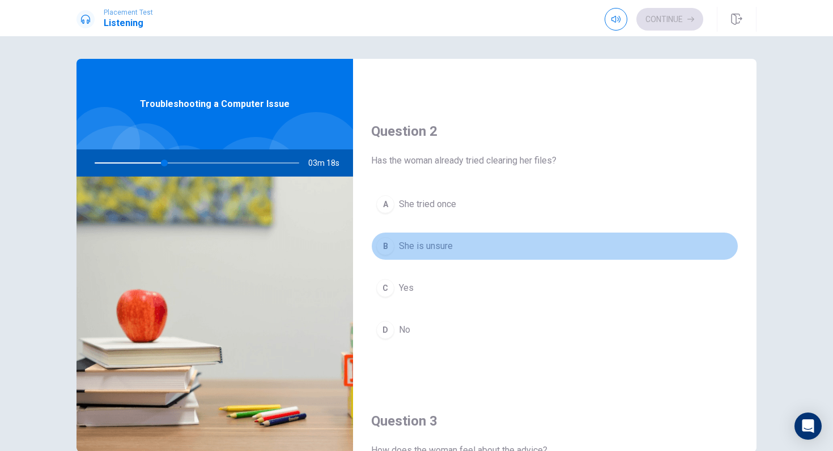
click at [413, 252] on span "She is unsure" at bounding box center [426, 247] width 54 height 14
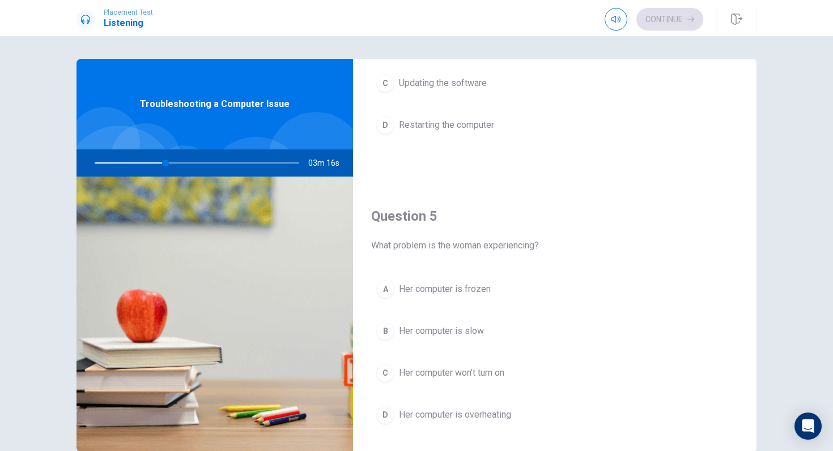
scroll to position [1056, 0]
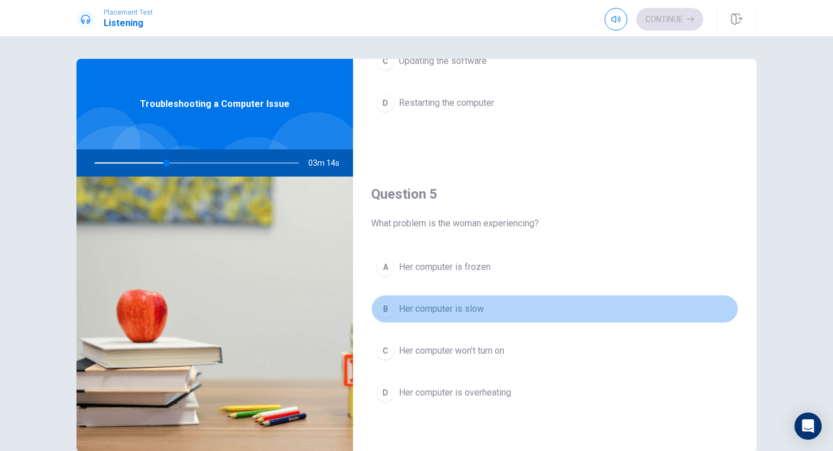
click at [455, 310] on span "Her computer is slow" at bounding box center [441, 309] width 85 height 14
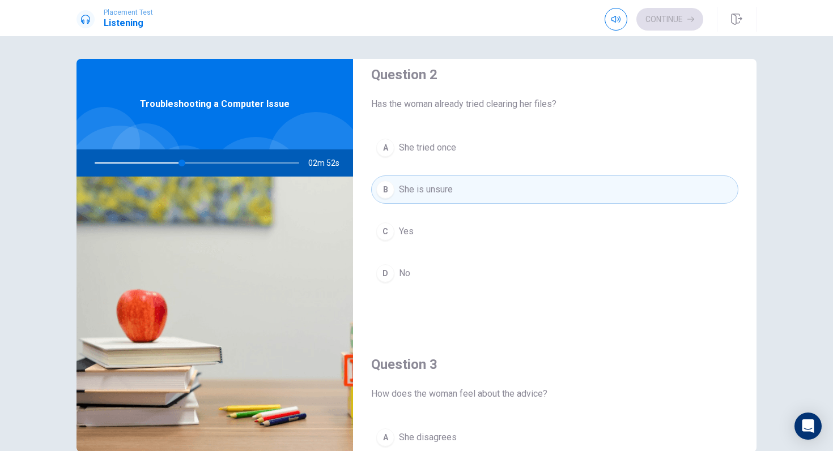
scroll to position [0, 0]
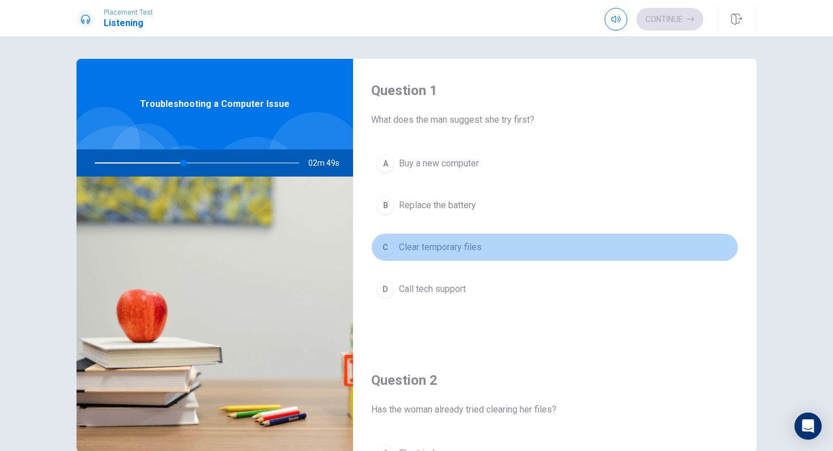
click at [440, 253] on span "Clear temporary files" at bounding box center [440, 248] width 83 height 14
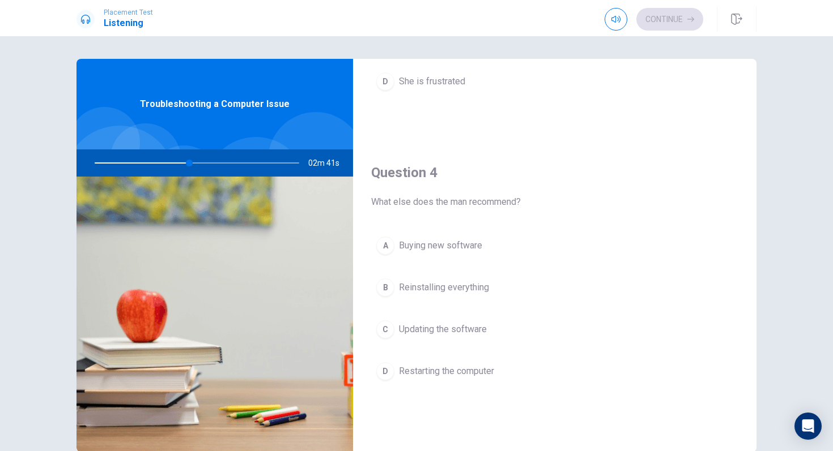
scroll to position [792, 0]
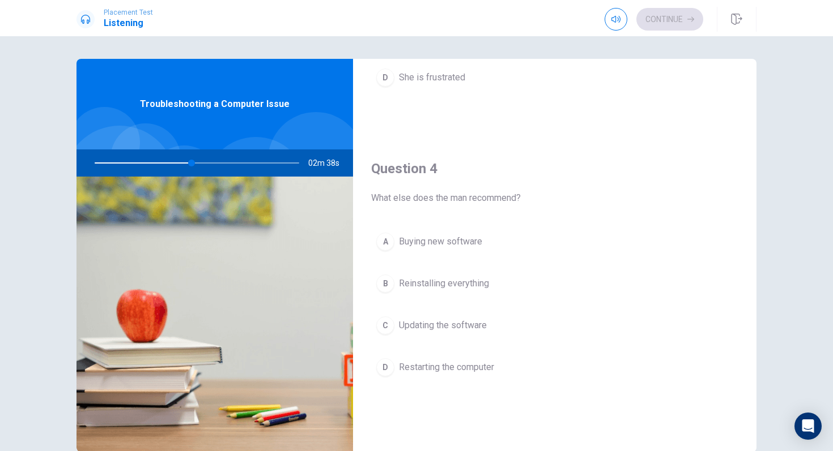
click at [449, 368] on span "Restarting the computer" at bounding box center [446, 368] width 95 height 14
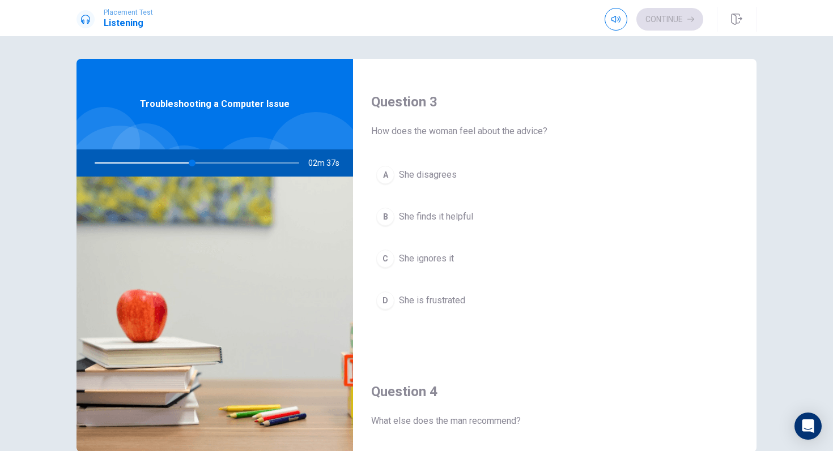
scroll to position [557, 0]
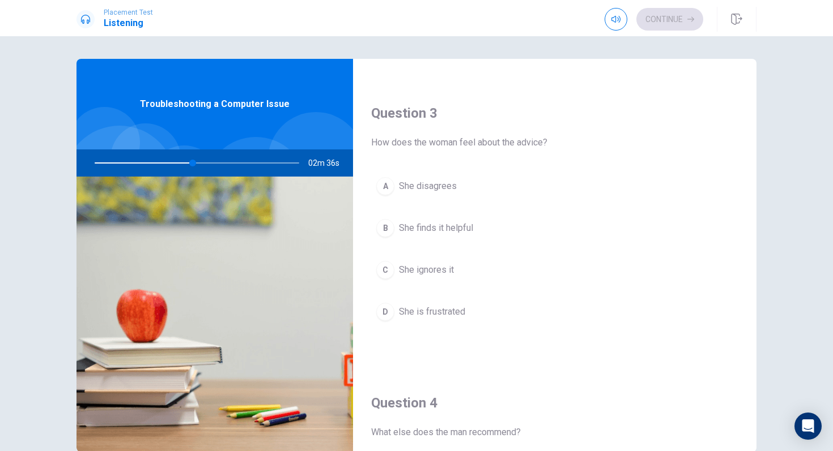
click at [447, 237] on button "B She finds it helpful" at bounding box center [554, 228] width 367 height 28
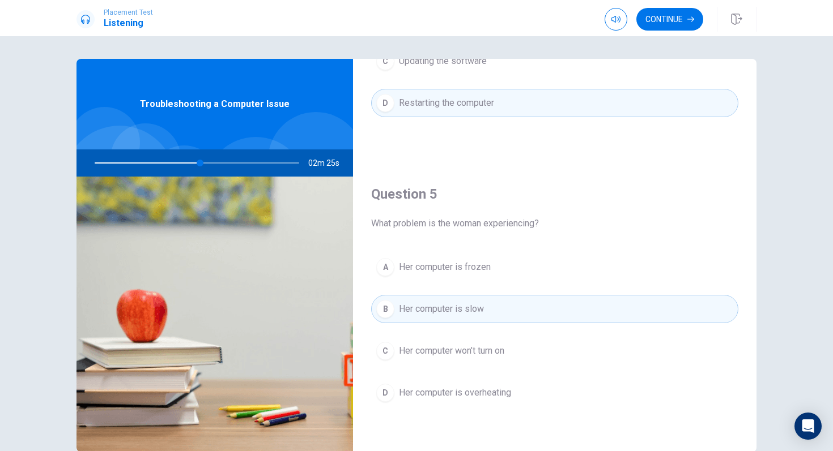
scroll to position [60, 0]
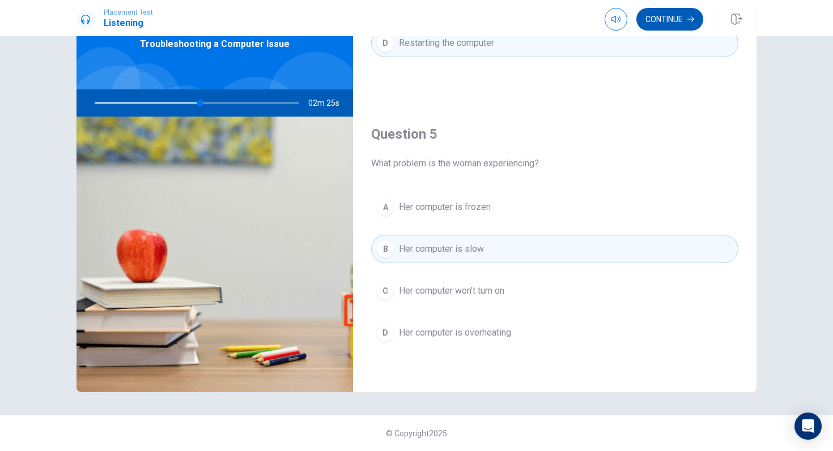
click at [678, 23] on button "Continue" at bounding box center [669, 19] width 67 height 23
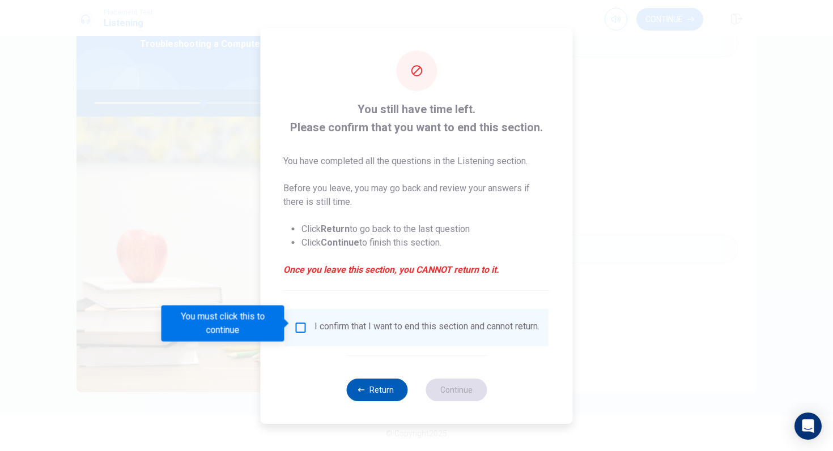
click at [379, 378] on button "Return" at bounding box center [376, 390] width 61 height 23
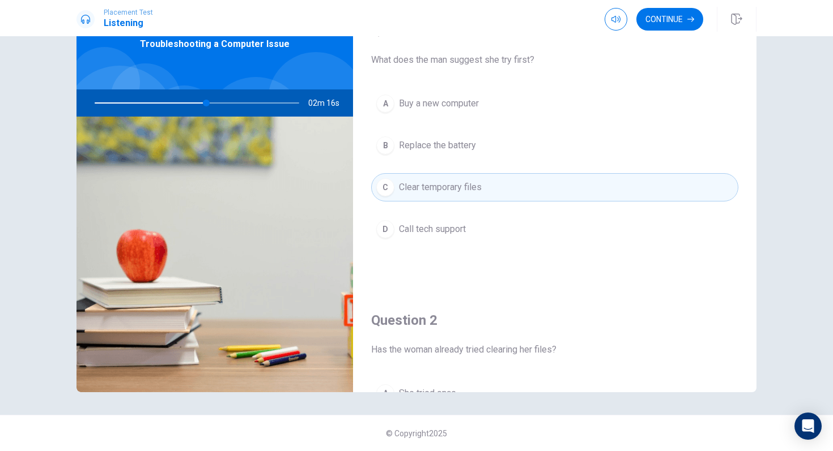
scroll to position [0, 0]
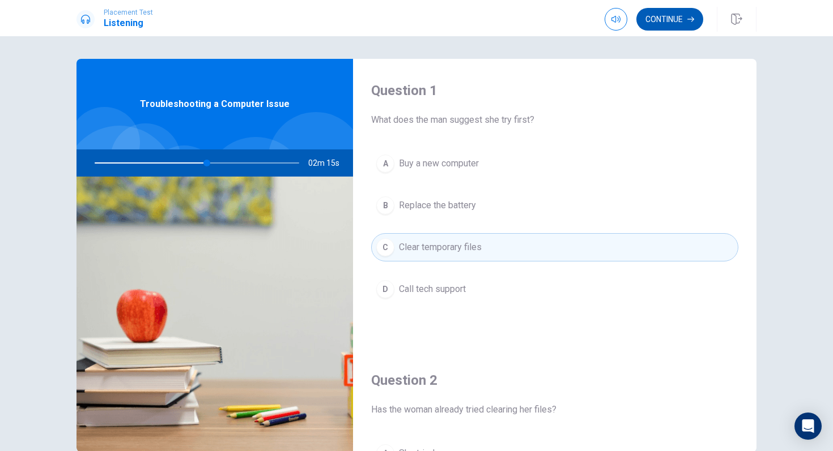
click at [679, 19] on button "Continue" at bounding box center [669, 19] width 67 height 23
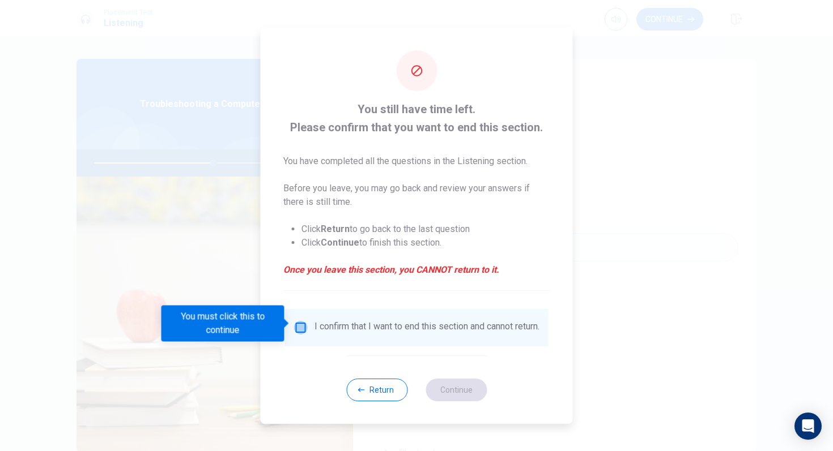
click at [302, 323] on input "You must click this to continue" at bounding box center [301, 328] width 14 height 14
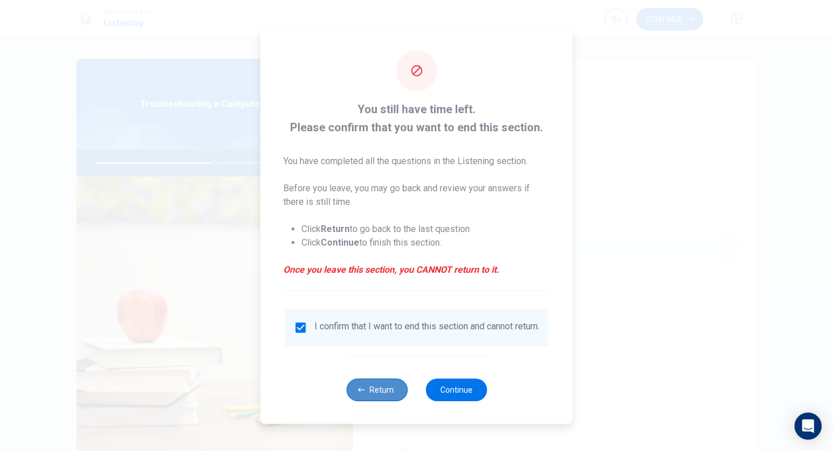
click at [393, 378] on button "Return" at bounding box center [376, 390] width 61 height 23
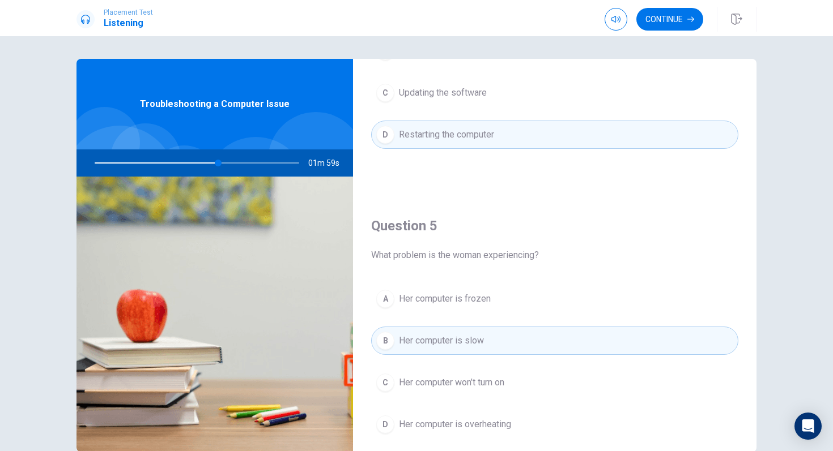
scroll to position [1056, 0]
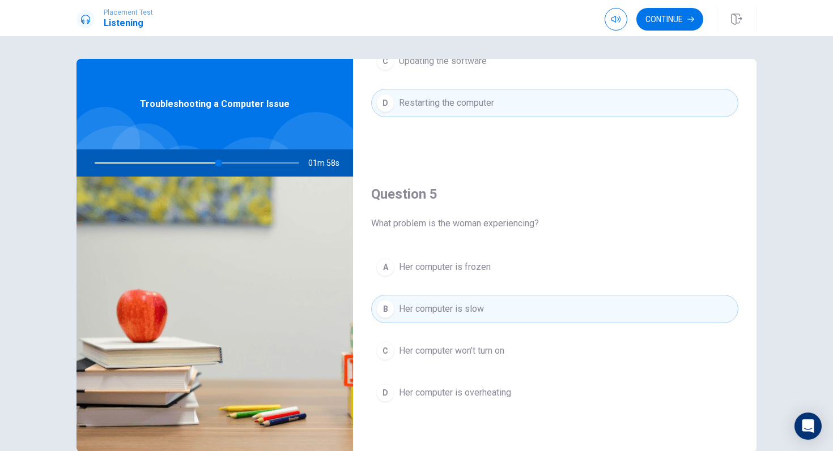
click at [254, 164] on div at bounding box center [194, 163] width 227 height 27
drag, startPoint x: 222, startPoint y: 164, endPoint x: 254, endPoint y: 164, distance: 32.3
click at [254, 164] on div at bounding box center [194, 163] width 227 height 27
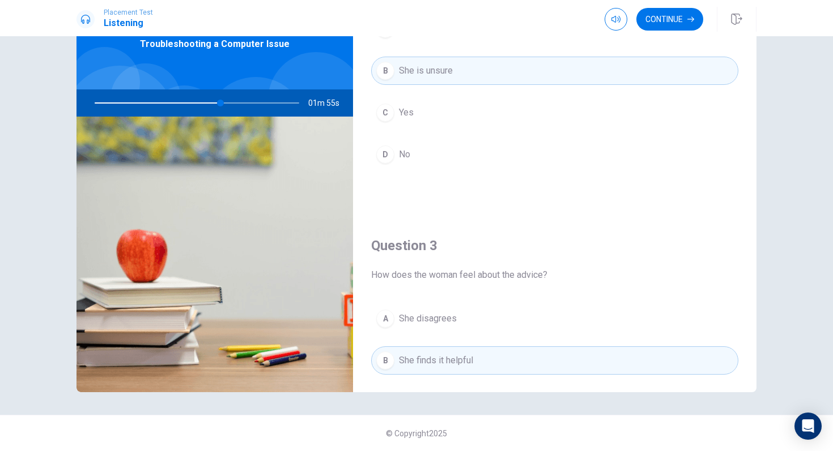
scroll to position [0, 0]
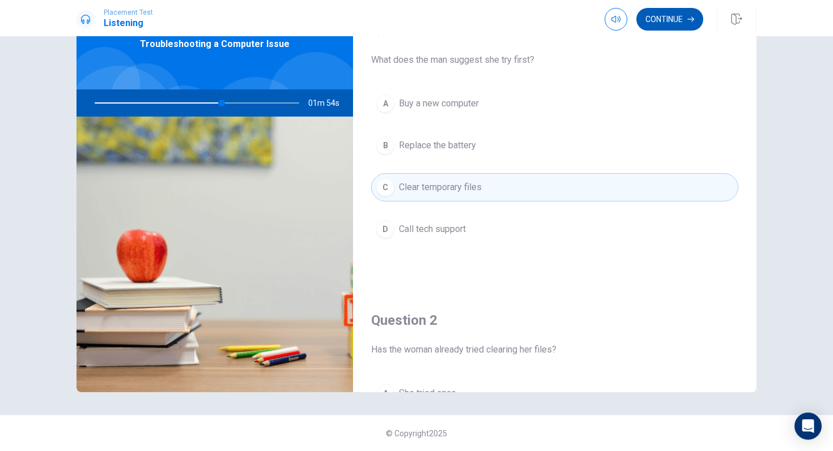
click at [657, 23] on button "Continue" at bounding box center [669, 19] width 67 height 23
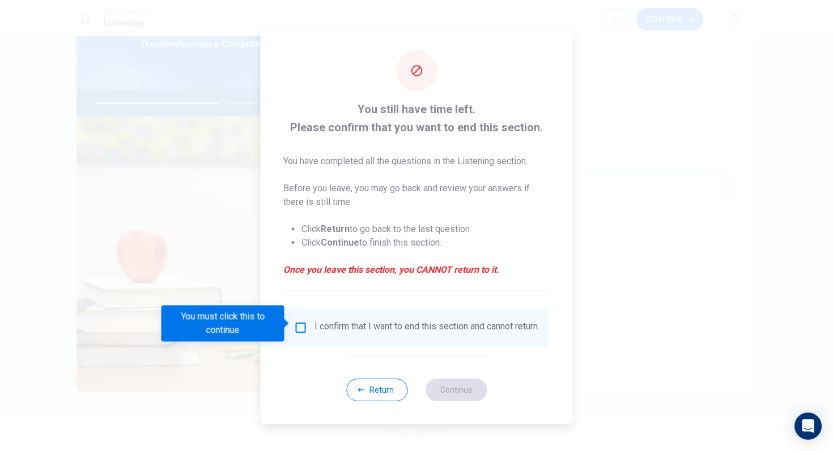
click at [298, 327] on input "You must click this to continue" at bounding box center [301, 328] width 14 height 14
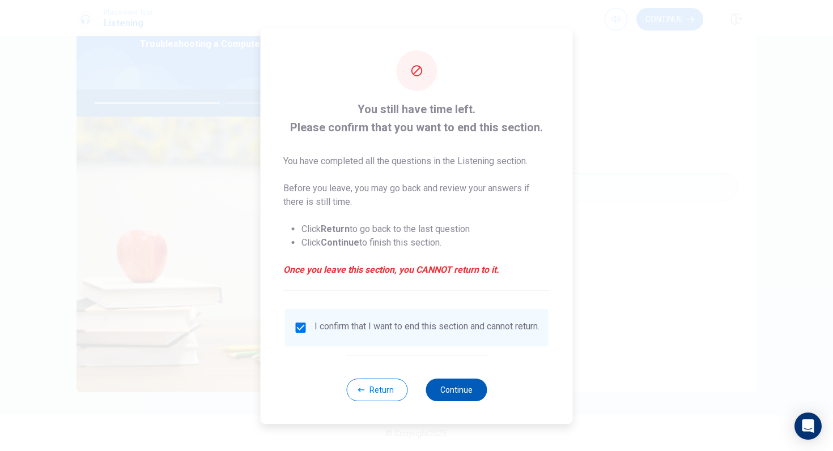
click at [470, 378] on button "Continue" at bounding box center [455, 390] width 61 height 23
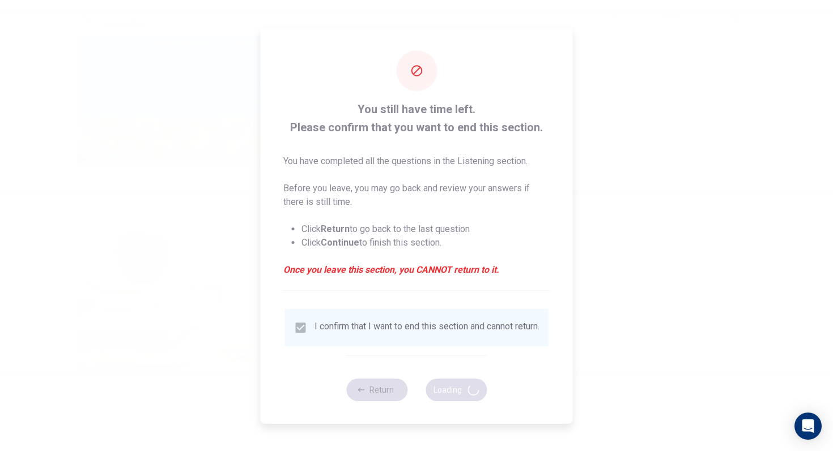
type input "64"
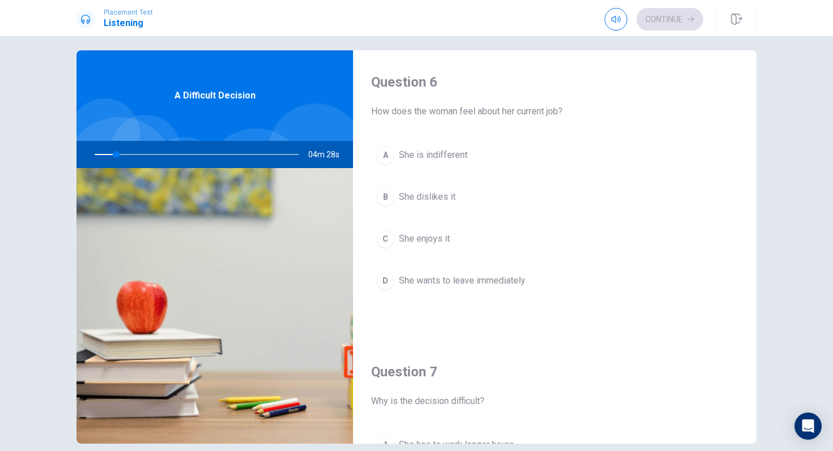
scroll to position [7, 0]
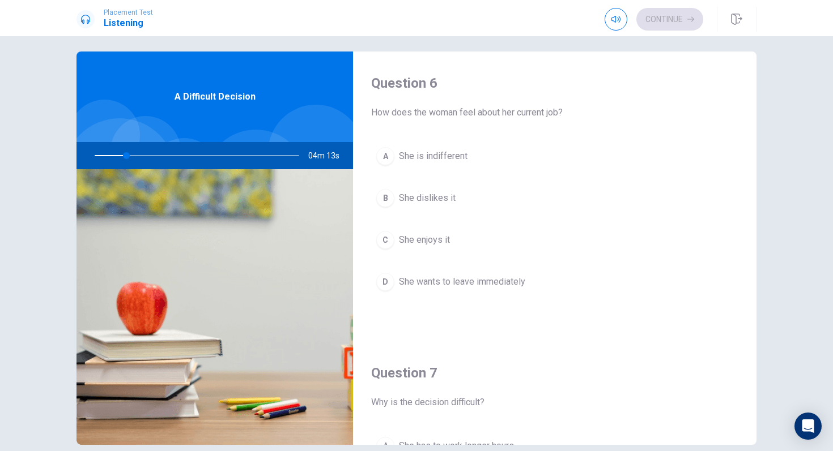
drag, startPoint x: 127, startPoint y: 159, endPoint x: 148, endPoint y: 161, distance: 21.6
click at [148, 161] on div at bounding box center [194, 155] width 227 height 27
drag, startPoint x: 134, startPoint y: 157, endPoint x: 151, endPoint y: 156, distance: 17.6
click at [152, 157] on div at bounding box center [194, 155] width 227 height 27
click at [151, 156] on div at bounding box center [194, 155] width 227 height 27
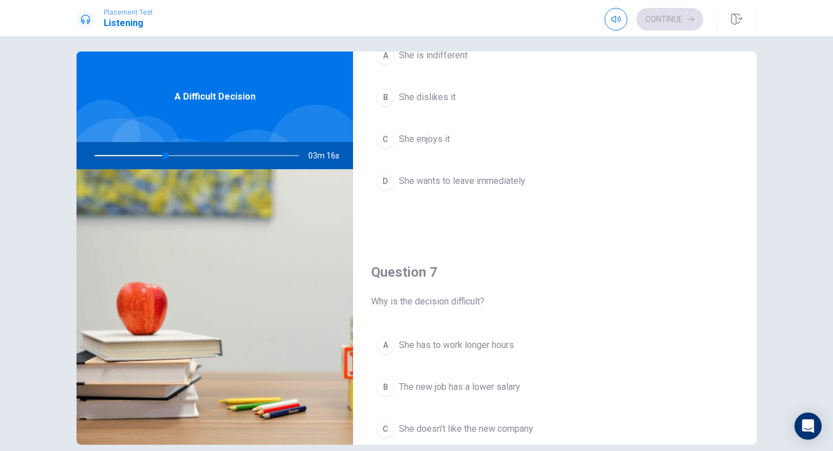
scroll to position [0, 0]
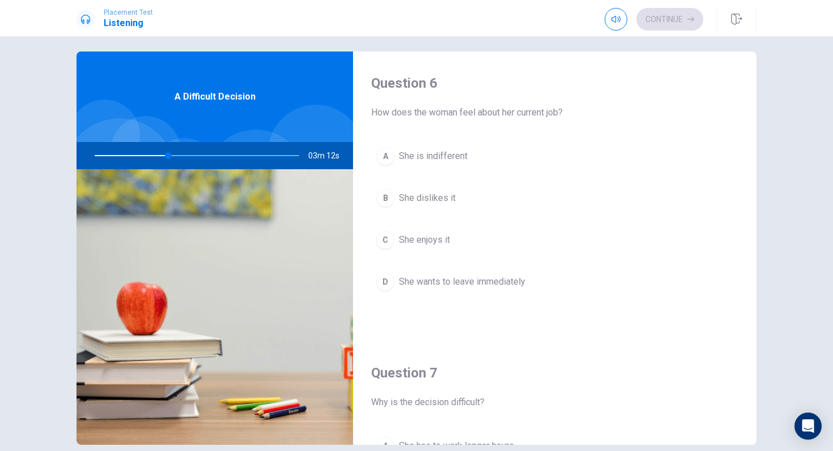
click at [426, 232] on button "C She enjoys it" at bounding box center [554, 240] width 367 height 28
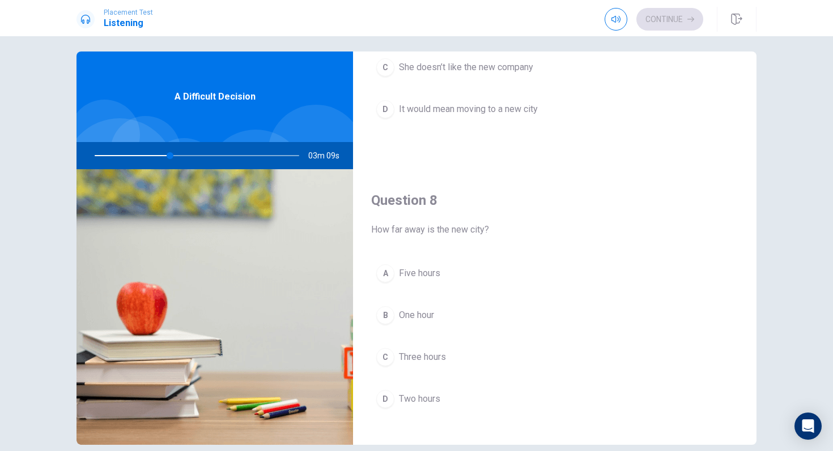
scroll to position [475, 0]
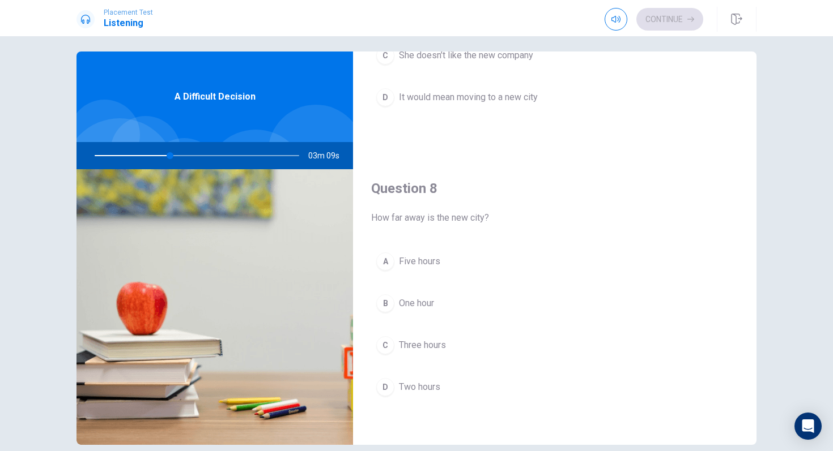
click at [428, 346] on span "Three hours" at bounding box center [422, 346] width 47 height 14
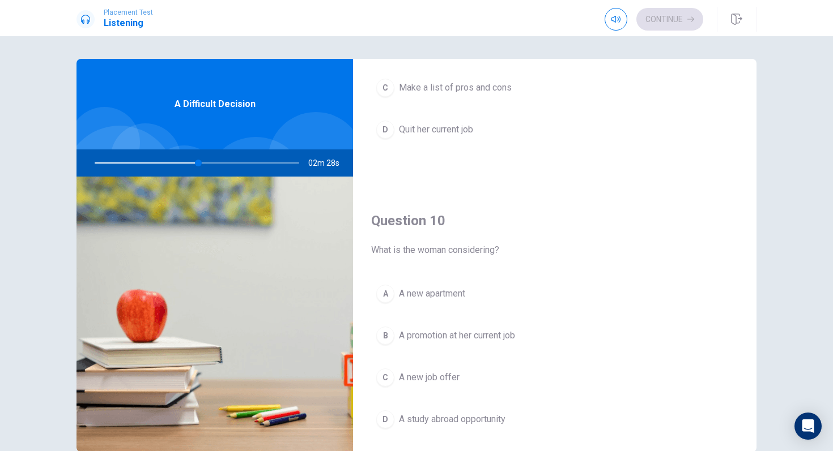
scroll to position [1056, 0]
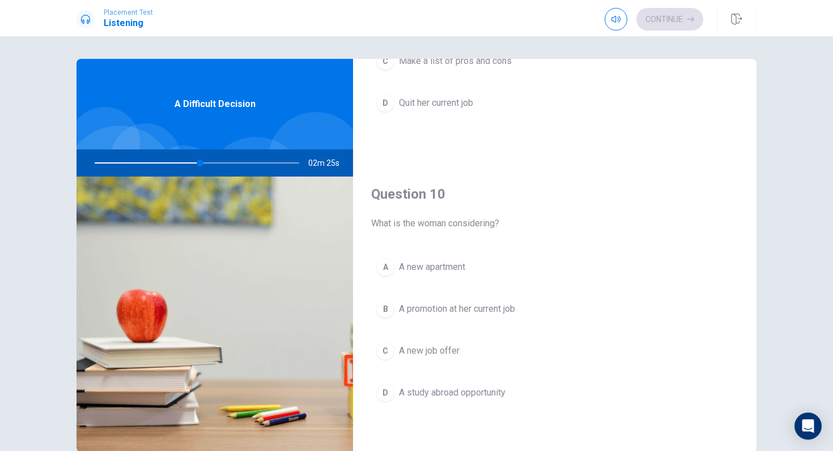
click at [433, 352] on span "A new job offer" at bounding box center [429, 351] width 61 height 14
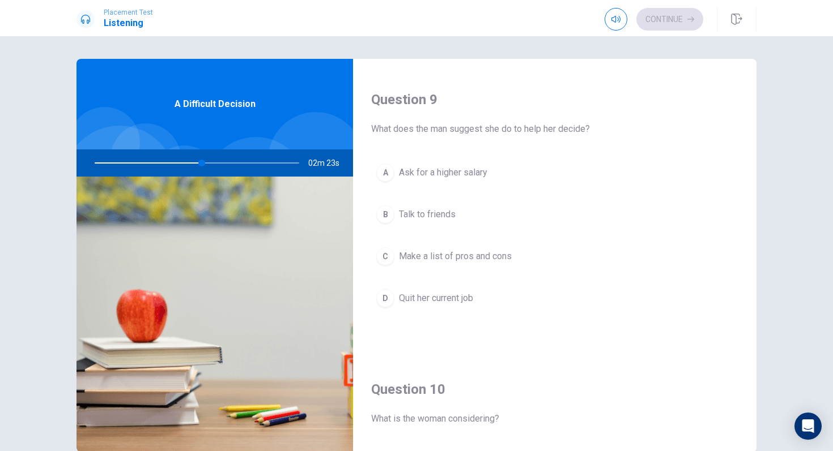
scroll to position [859, 0]
click at [458, 260] on span "Make a list of pros and cons" at bounding box center [455, 259] width 113 height 14
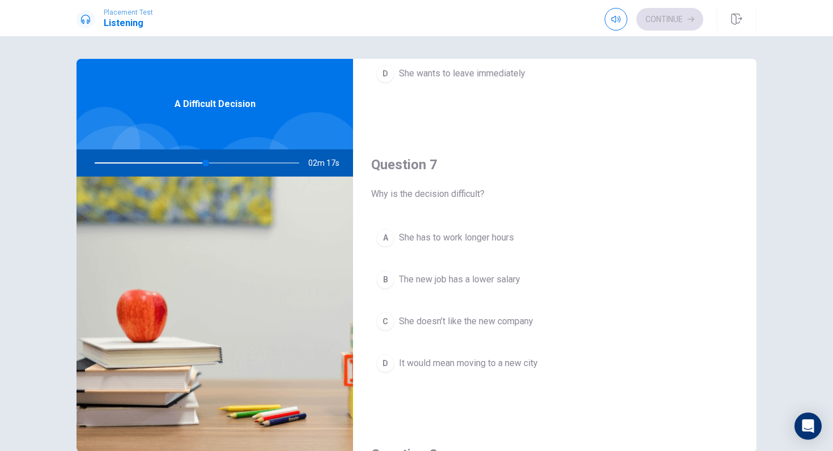
scroll to position [211, 0]
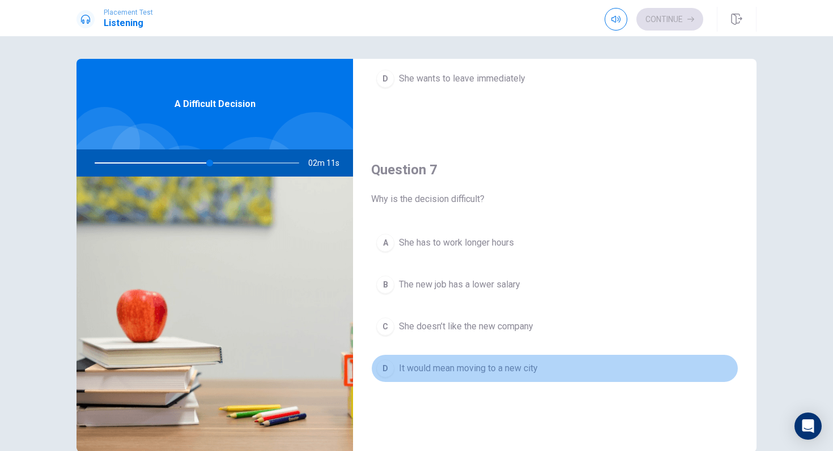
click at [467, 373] on span "It would mean moving to a new city" at bounding box center [468, 369] width 139 height 14
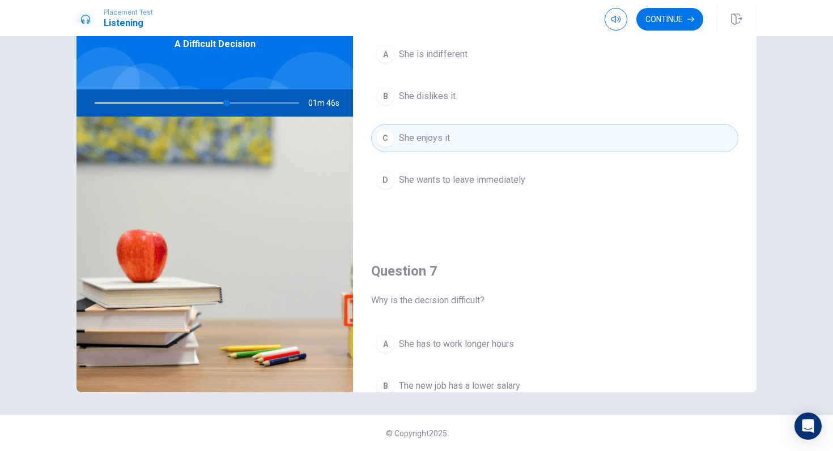
scroll to position [84, 0]
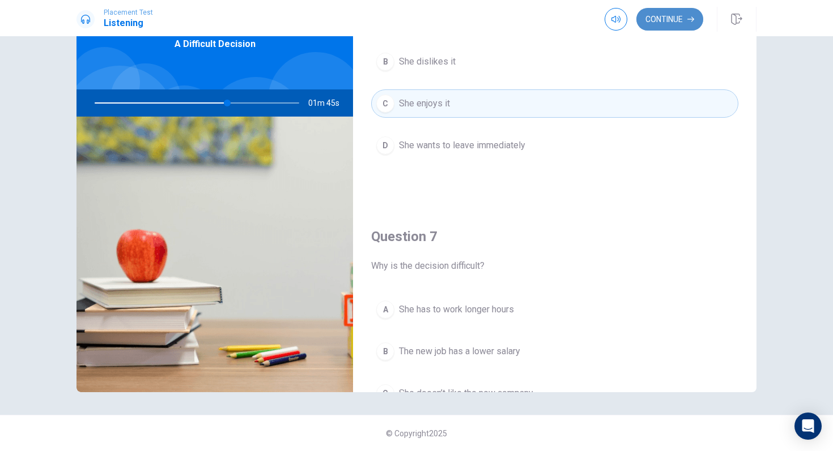
click at [666, 8] on button "Continue" at bounding box center [669, 19] width 67 height 23
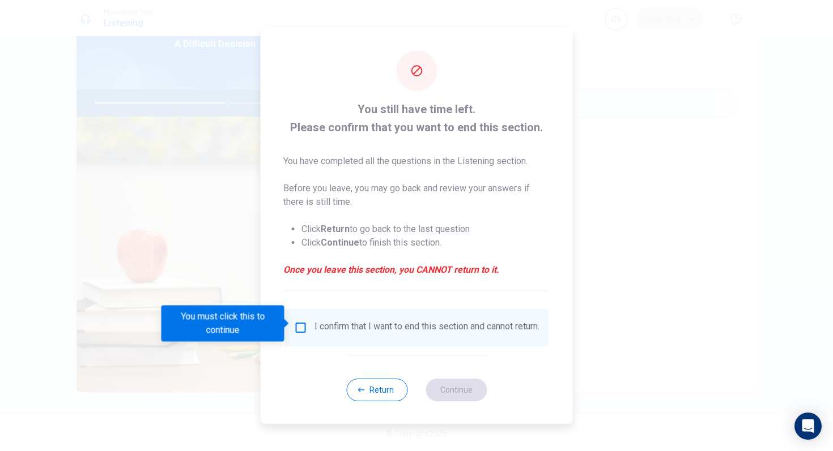
click at [300, 327] on input "You must click this to continue" at bounding box center [301, 328] width 14 height 14
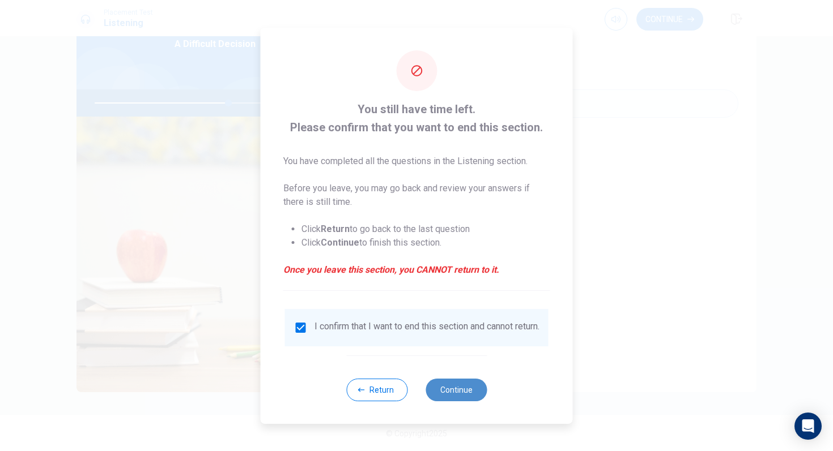
click at [467, 378] on button "Continue" at bounding box center [455, 390] width 61 height 23
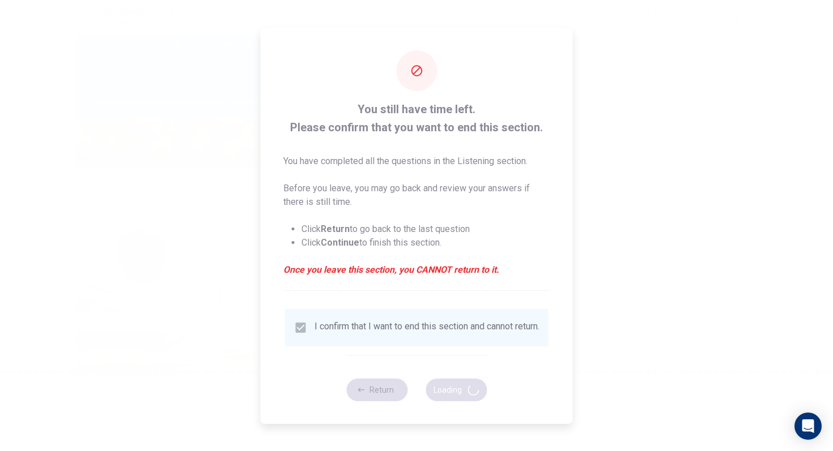
type input "66"
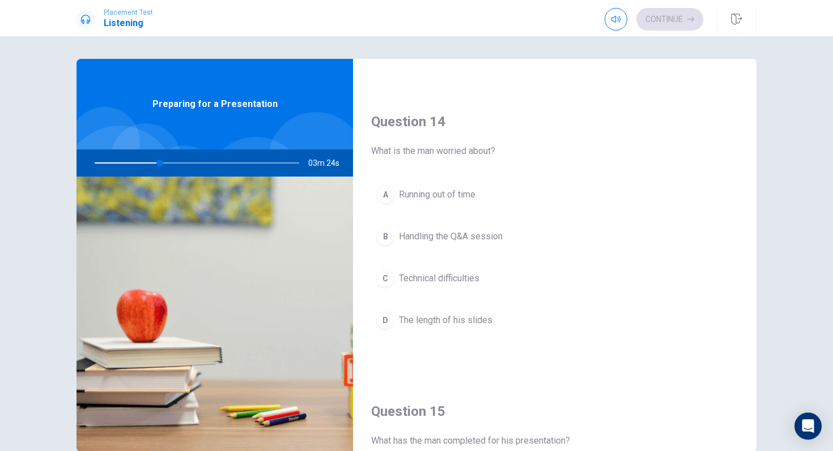
scroll to position [842, 0]
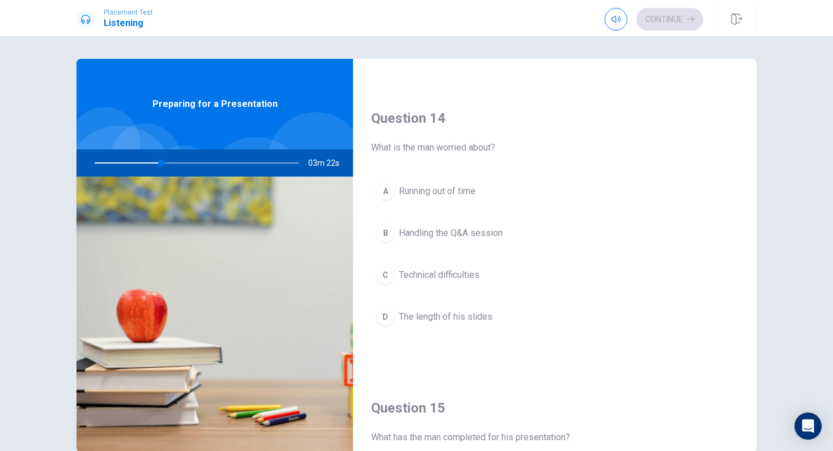
click at [438, 230] on span "Handling the Q&A session" at bounding box center [451, 234] width 104 height 14
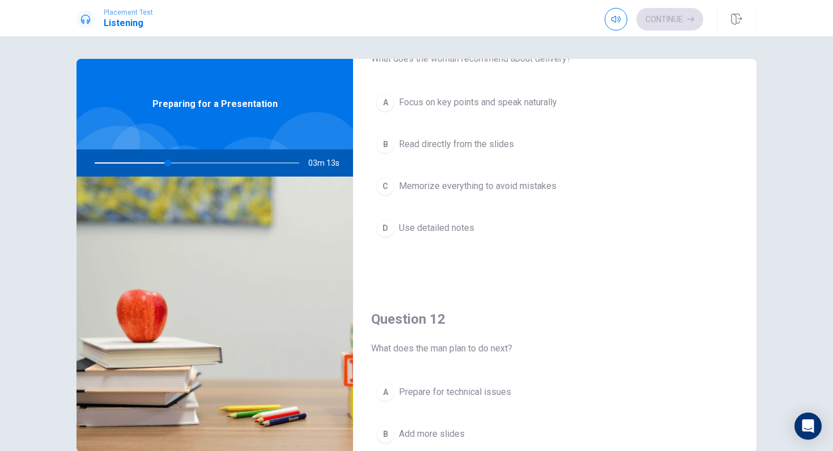
scroll to position [0, 0]
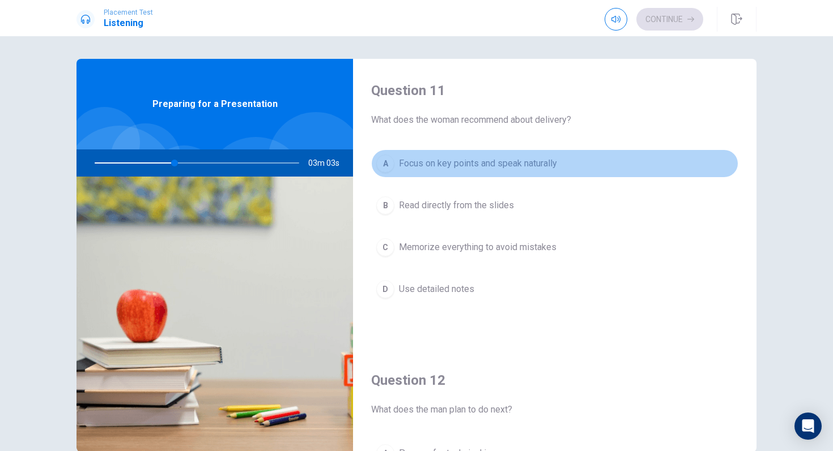
click at [481, 165] on span "Focus on key points and speak naturally" at bounding box center [478, 164] width 158 height 14
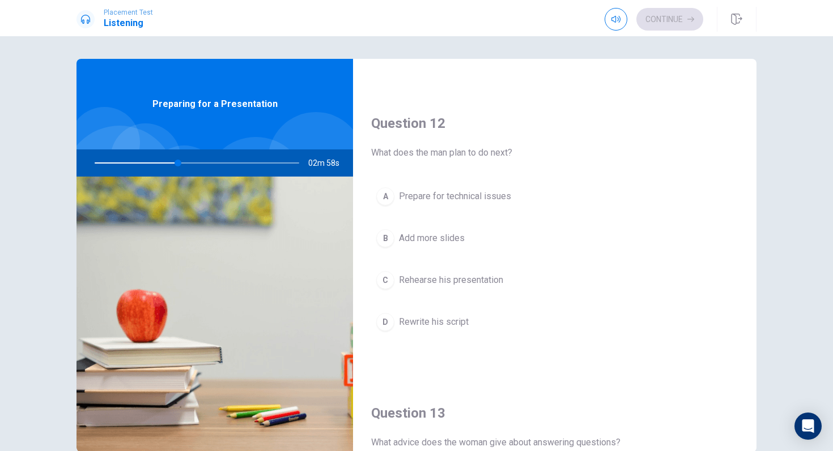
scroll to position [259, 0]
click at [458, 277] on span "Rehearse his presentation" at bounding box center [451, 279] width 104 height 14
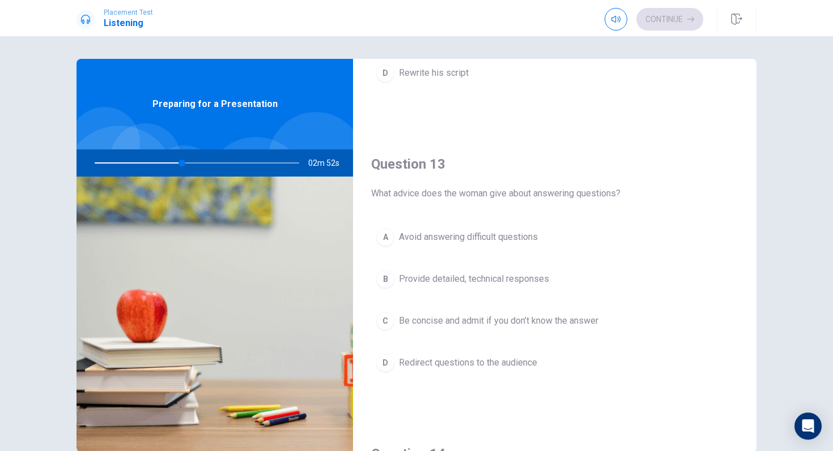
scroll to position [564, 0]
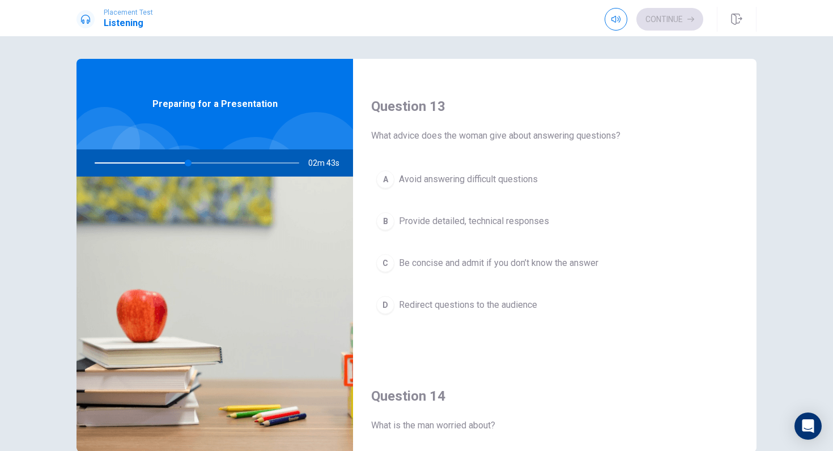
click at [490, 267] on span "Be concise and admit if you don’t know the answer" at bounding box center [498, 264] width 199 height 14
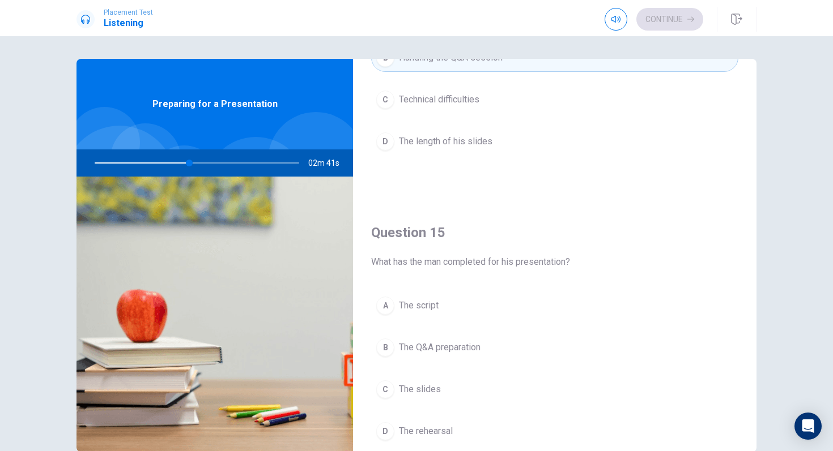
scroll to position [1056, 0]
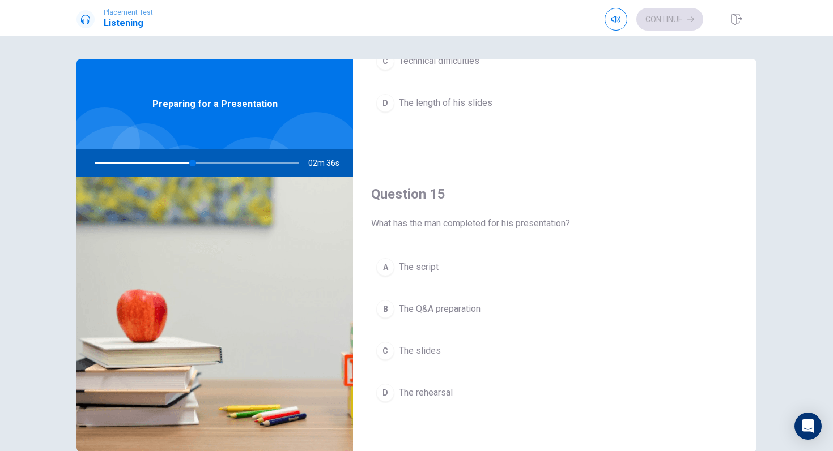
click at [433, 346] on span "The slides" at bounding box center [420, 351] width 42 height 14
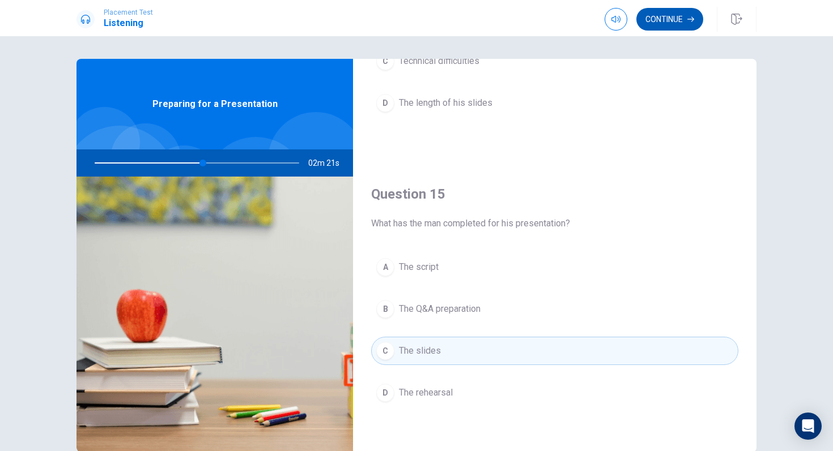
click at [679, 18] on button "Continue" at bounding box center [669, 19] width 67 height 23
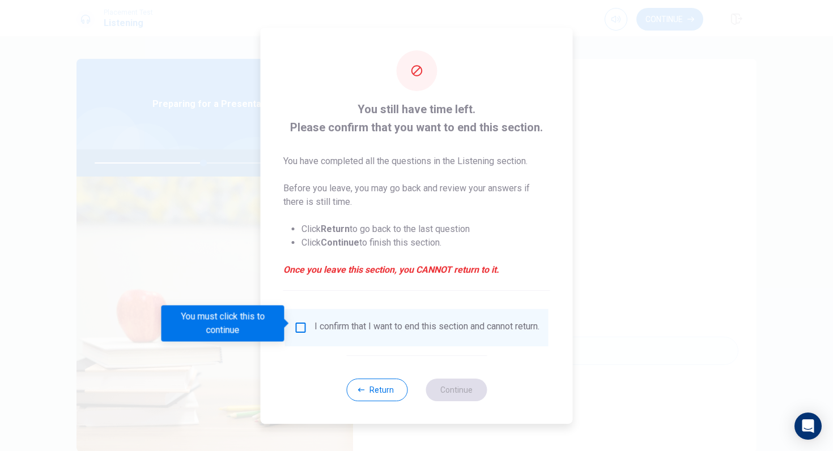
click at [306, 327] on div "I confirm that I want to end this section and cannot return." at bounding box center [416, 328] width 245 height 14
click at [300, 325] on input "You must click this to continue" at bounding box center [301, 328] width 14 height 14
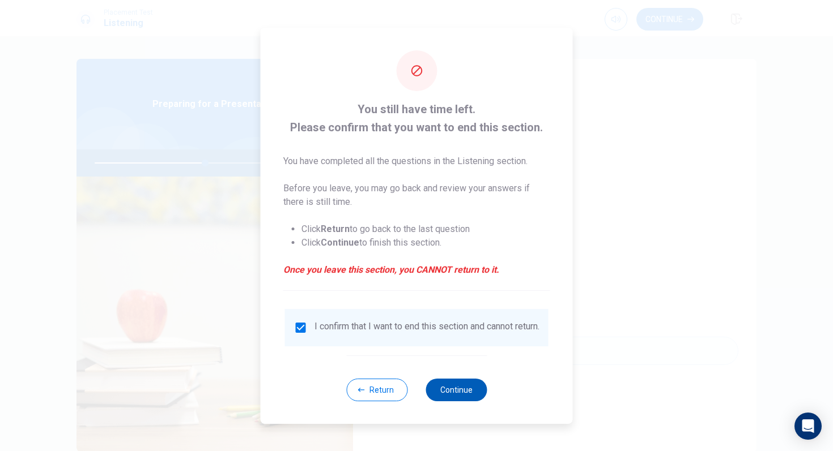
click at [458, 378] on button "Continue" at bounding box center [455, 390] width 61 height 23
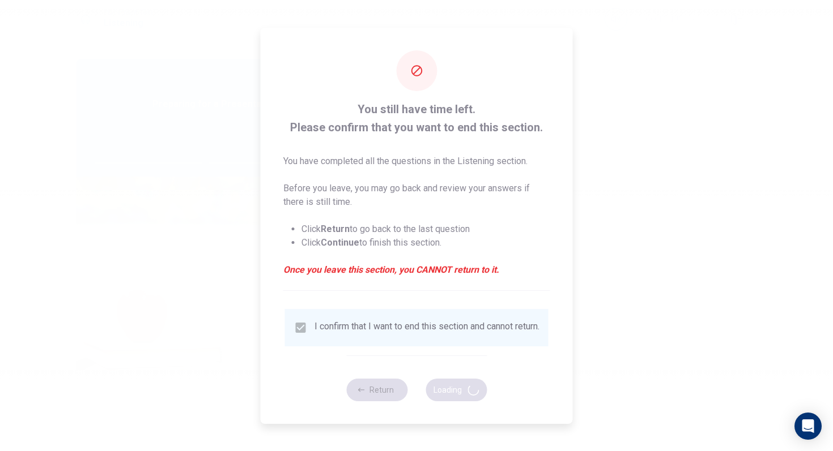
type input "55"
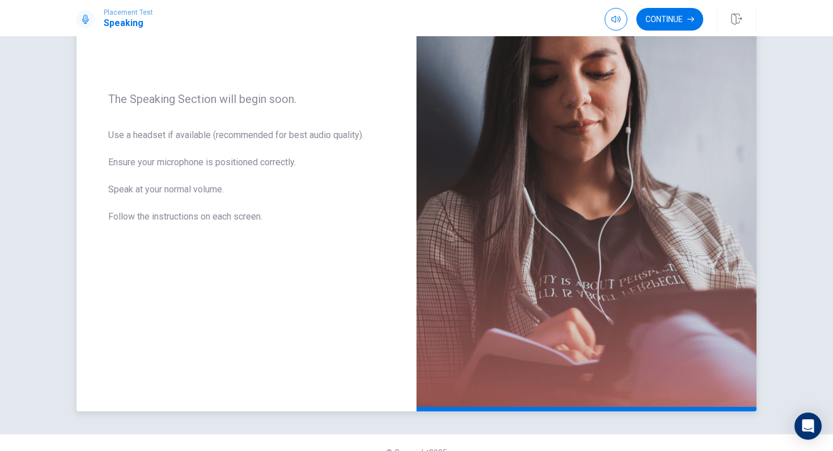
scroll to position [142, 0]
click at [676, 23] on button "Continue" at bounding box center [669, 19] width 67 height 23
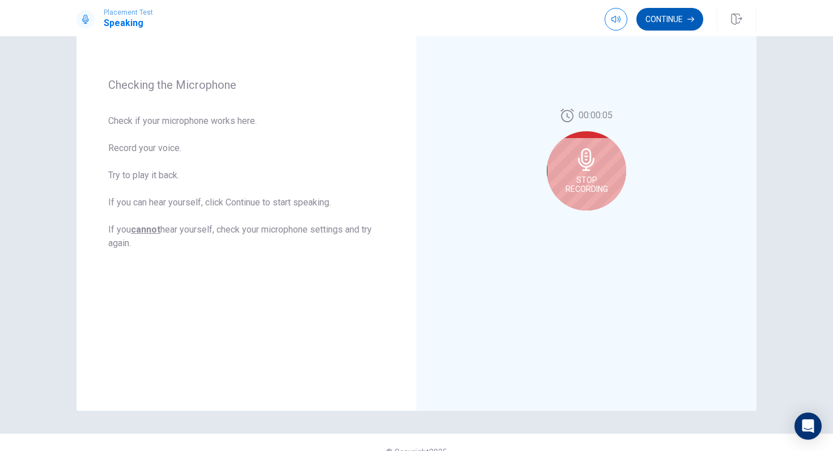
click at [667, 19] on button "Continue" at bounding box center [669, 19] width 67 height 23
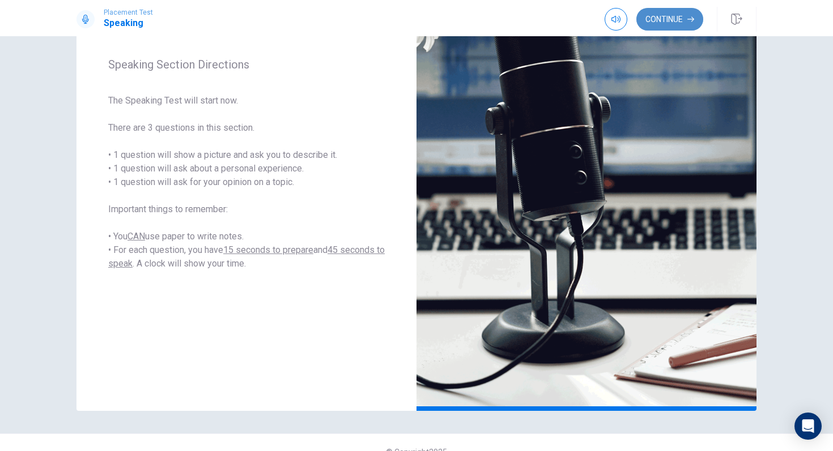
click at [661, 24] on button "Continue" at bounding box center [669, 19] width 67 height 23
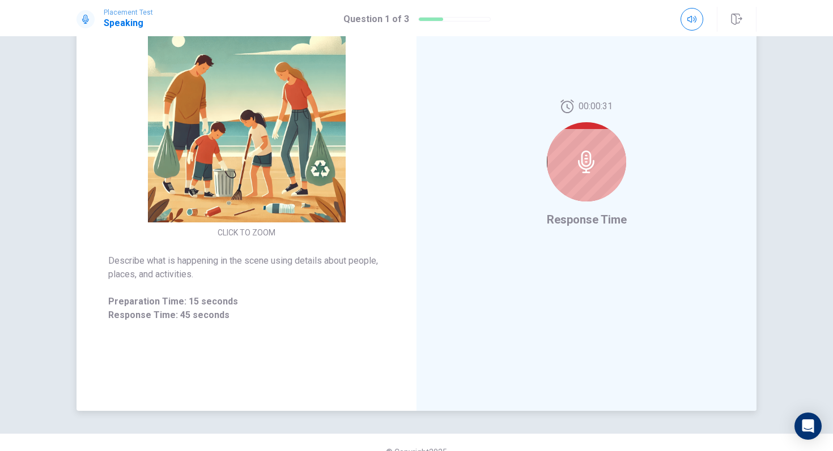
click at [598, 173] on div at bounding box center [586, 161] width 79 height 79
click at [591, 167] on icon at bounding box center [586, 162] width 16 height 23
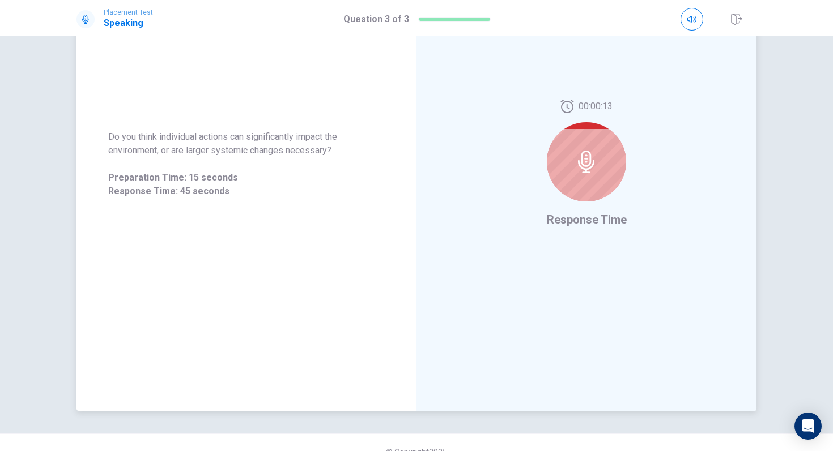
drag, startPoint x: 229, startPoint y: 178, endPoint x: 152, endPoint y: 185, distance: 77.3
click at [152, 185] on div "Preparation Time: 15 seconds Response Time: 45 seconds" at bounding box center [246, 184] width 276 height 27
drag, startPoint x: 184, startPoint y: 177, endPoint x: 193, endPoint y: 177, distance: 8.5
click at [193, 177] on span "Preparation Time: 15 seconds" at bounding box center [246, 178] width 276 height 14
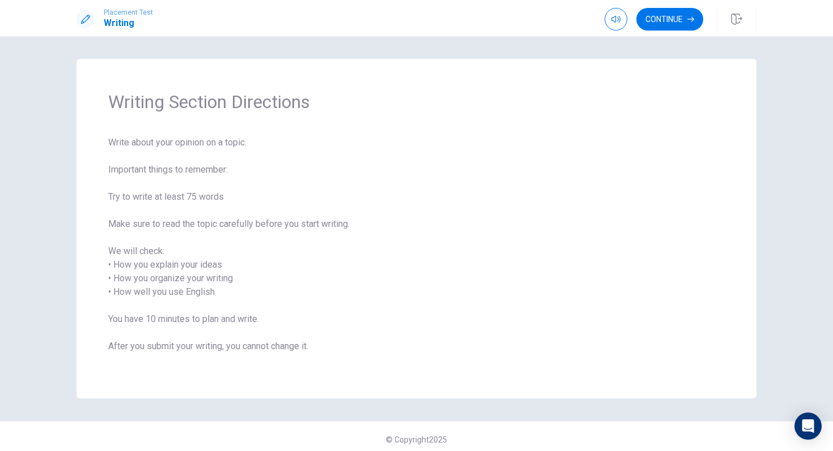
scroll to position [6, 0]
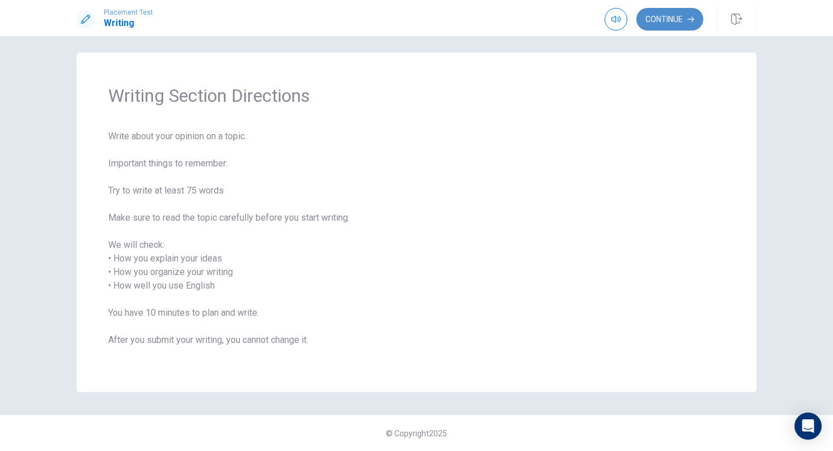
click at [679, 16] on icon "button" at bounding box center [690, 19] width 7 height 7
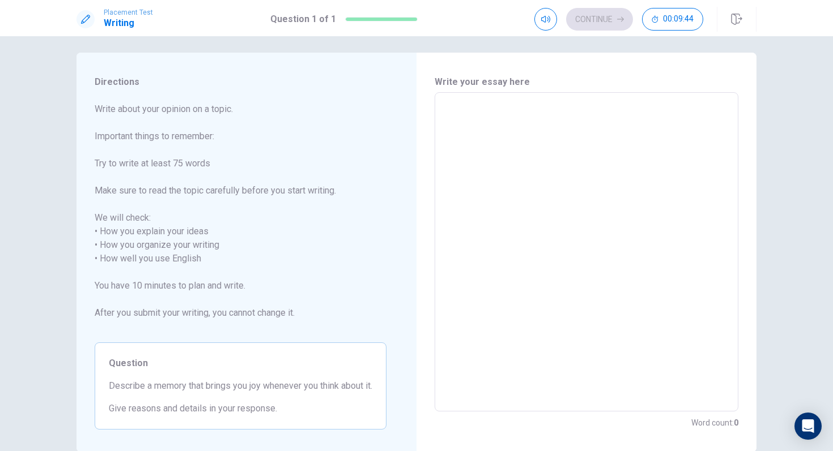
click at [509, 127] on textarea at bounding box center [586, 252] width 288 height 301
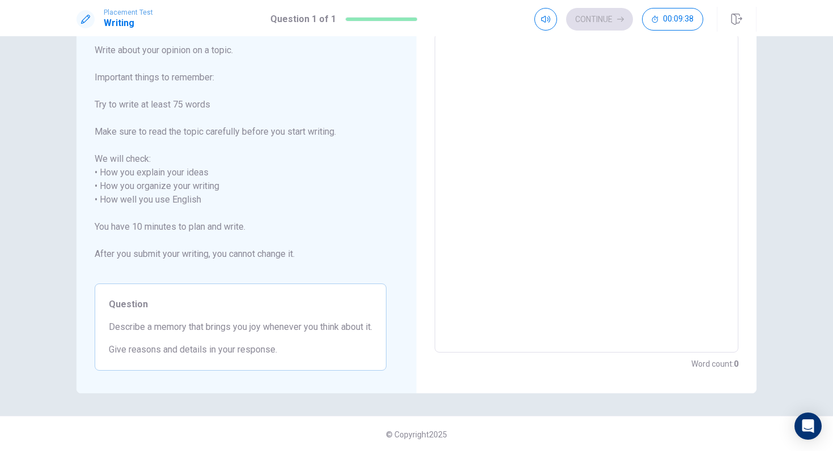
scroll to position [0, 0]
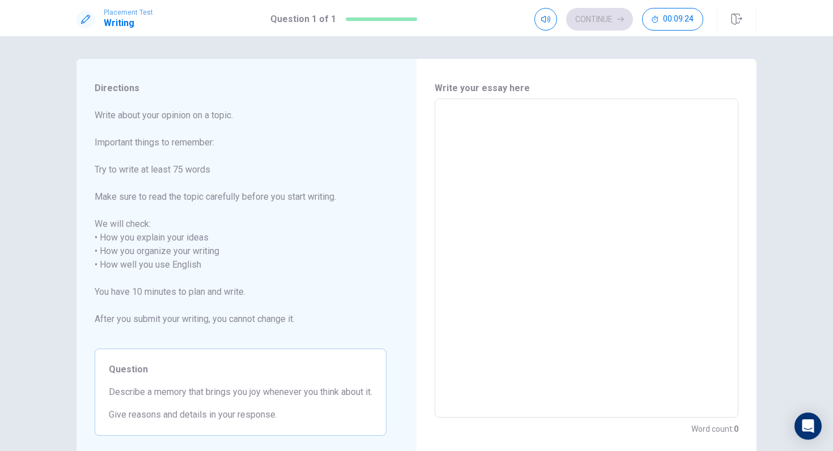
type textarea "A"
type textarea "x"
type textarea "A"
type textarea "x"
type textarea "A m"
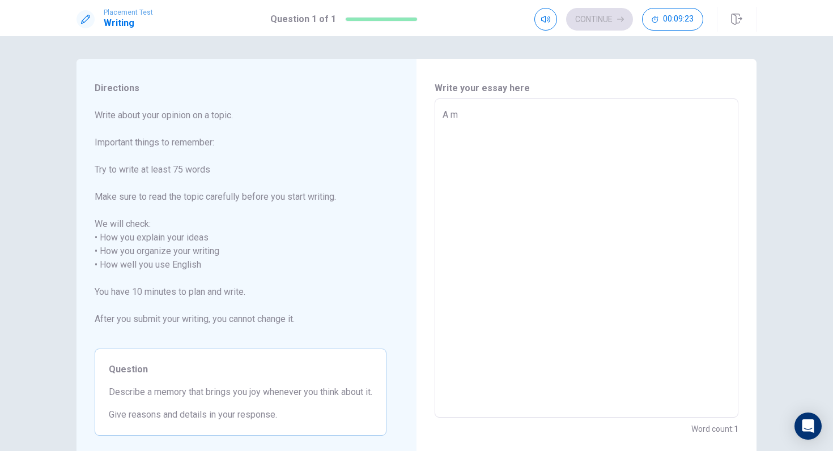
type textarea "x"
type textarea "A me"
type textarea "x"
type textarea "A mem"
type textarea "x"
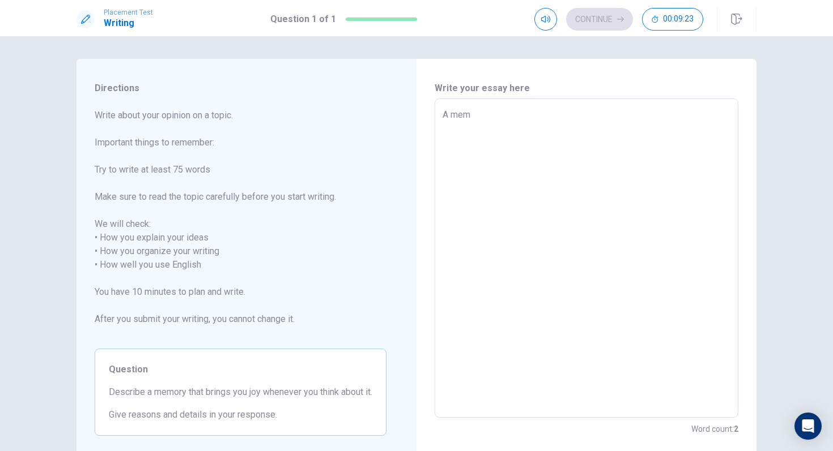
type textarea "A memo"
type textarea "x"
type textarea "A memor"
type textarea "x"
type textarea "A memory"
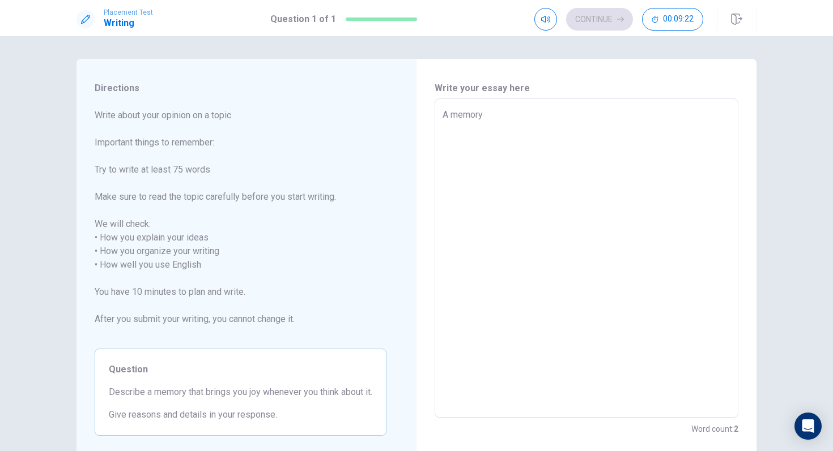
type textarea "x"
type textarea "A memory"
type textarea "x"
type textarea "A memory t"
type textarea "x"
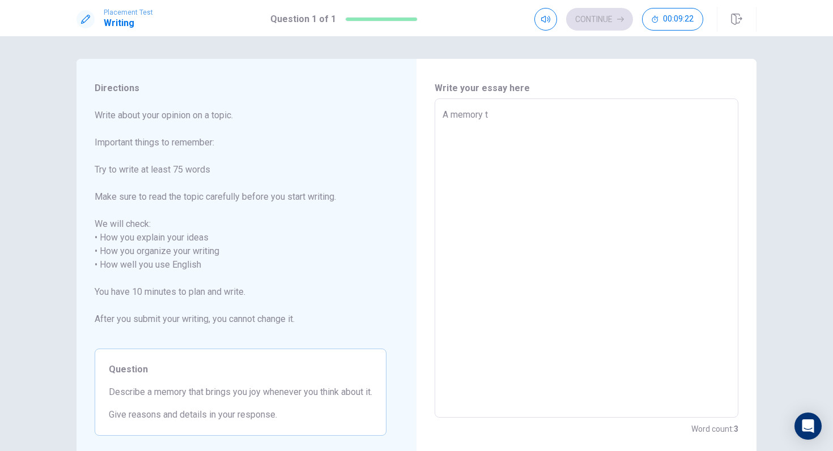
type textarea "A memory th"
type textarea "x"
type textarea "A memory tha"
type textarea "x"
type textarea "A memory that"
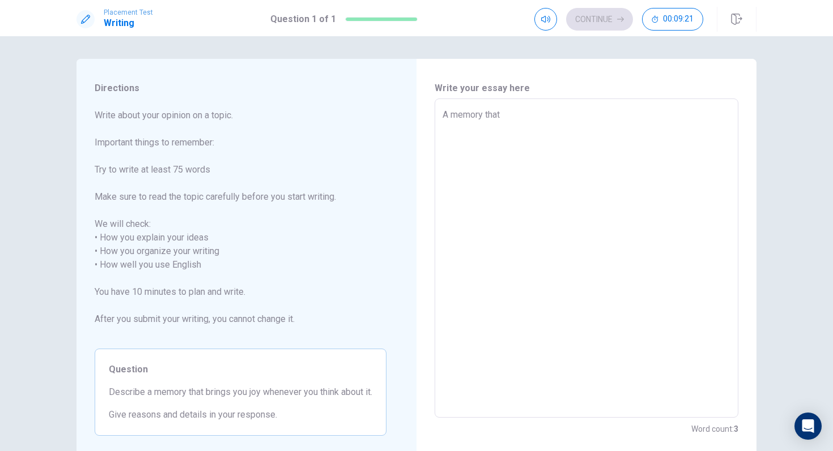
type textarea "x"
type textarea "A memory that"
type textarea "x"
type textarea "A memory that b"
type textarea "x"
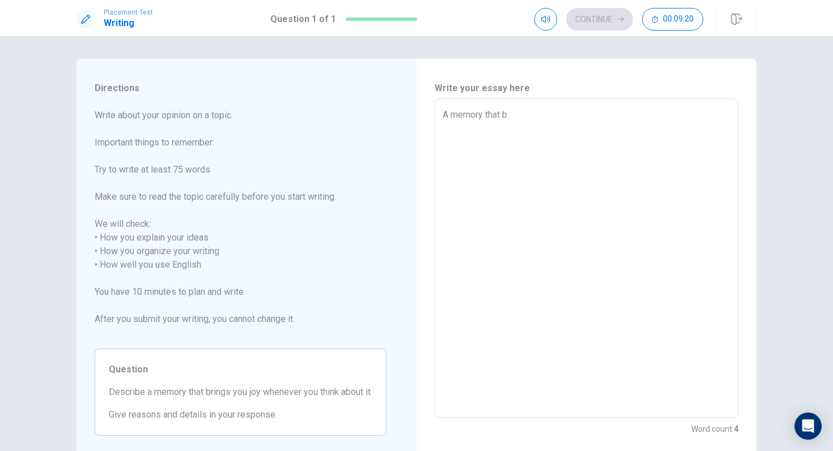
type textarea "A memory that br"
type textarea "x"
type textarea "A memory that bri"
type textarea "x"
type textarea "A memory that brin"
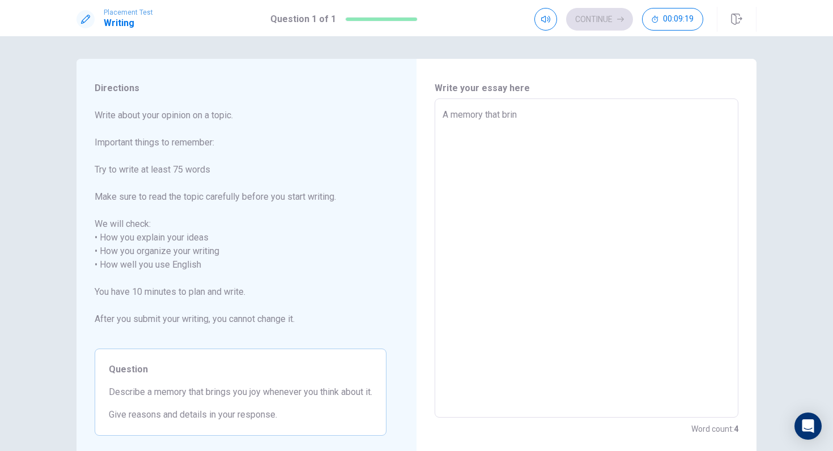
type textarea "x"
type textarea "A memory that bring"
type textarea "x"
type textarea "A memory that brings"
type textarea "x"
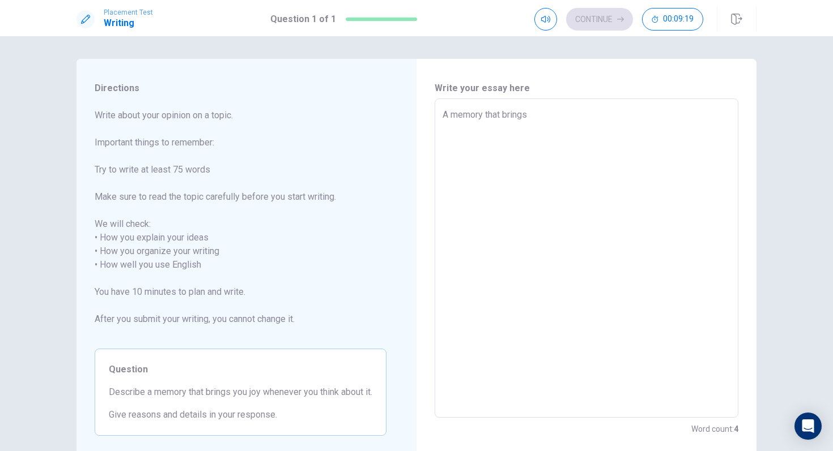
type textarea "A memory that brings"
type textarea "x"
type textarea "A memory that brings m"
type textarea "x"
type textarea "A memory that brings me"
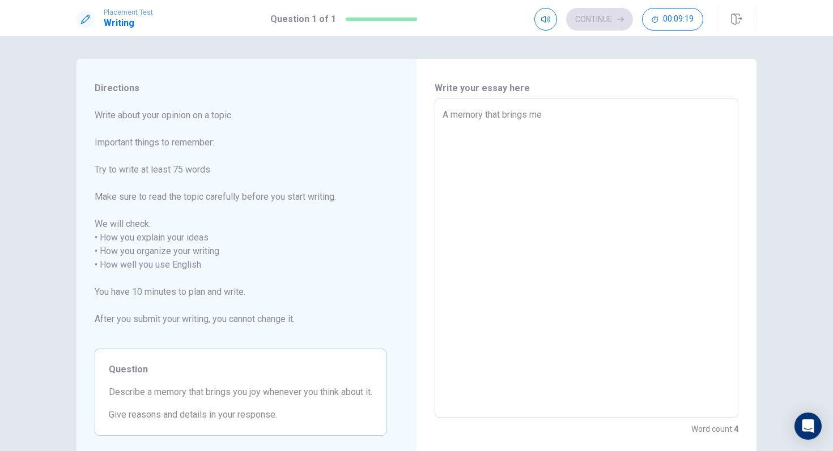
type textarea "x"
type textarea "A memory that brings me"
type textarea "x"
type textarea "A memory that brings me h"
type textarea "x"
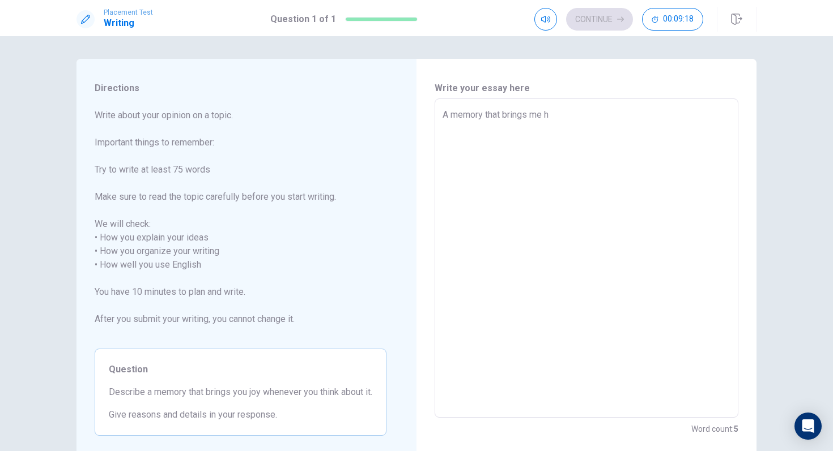
type textarea "A memory that brings me ha"
type textarea "x"
type textarea "A memory that brings me hap"
type textarea "x"
type textarea "A memory that brings me happ"
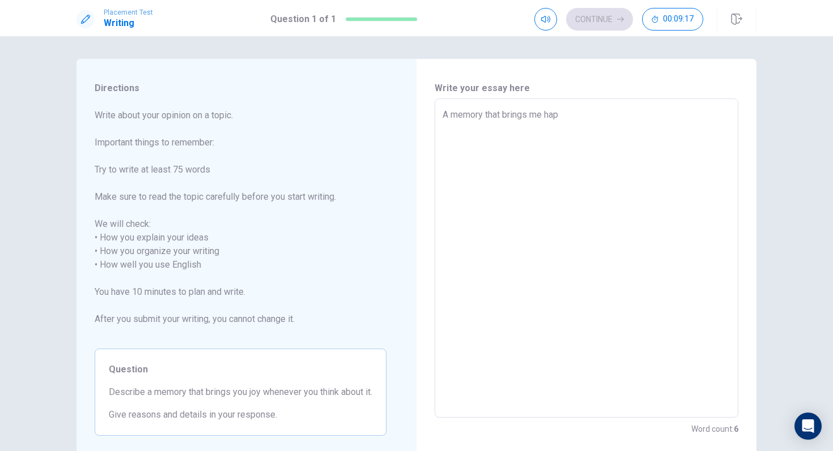
type textarea "x"
type textarea "A memory that brings me happi"
type textarea "x"
type textarea "A memory that brings me happin"
type textarea "x"
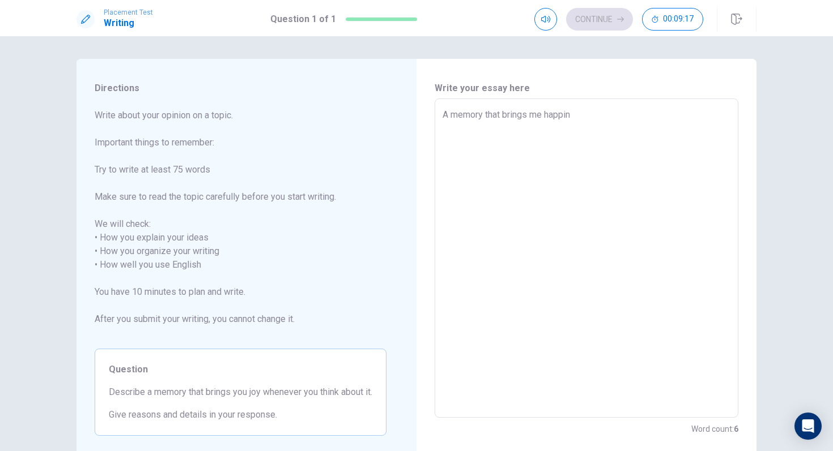
type textarea "A memory that brings me happine"
type textarea "x"
type textarea "A memory that brings me happines"
type textarea "x"
type textarea "A memory that brings me happiness"
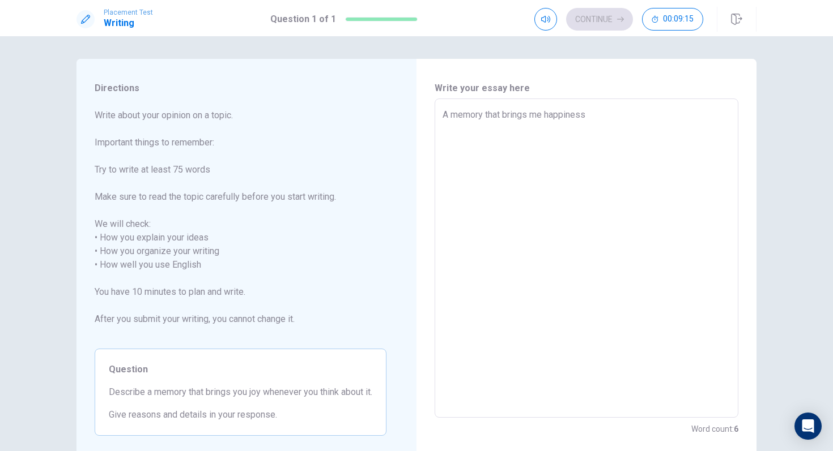
type textarea "x"
type textarea "A memory that brings me happiness"
type textarea "x"
type textarea "A memory that brings me happiness i"
type textarea "x"
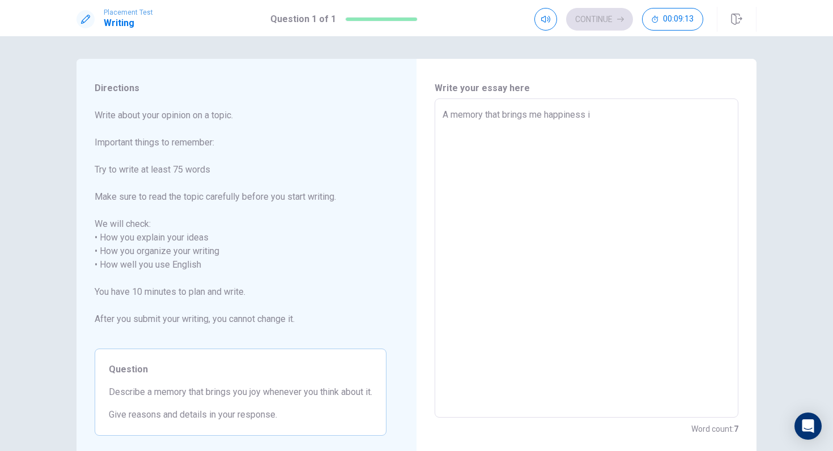
type textarea "A memory that brings me happiness is"
type textarea "x"
type textarea "A memory that brings me happiness is"
type textarea "x"
type textarea "A memory that brings me happiness is"
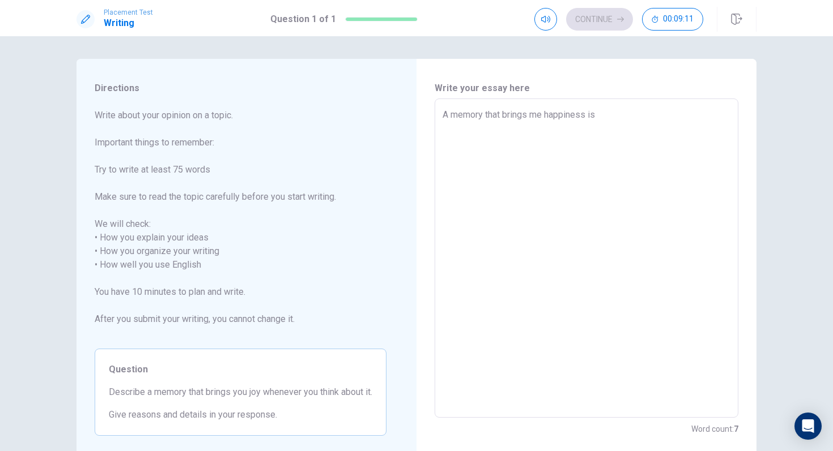
type textarea "x"
type textarea "A memory that brings me happiness i"
type textarea "x"
type textarea "A memory that brings me happiness"
type textarea "x"
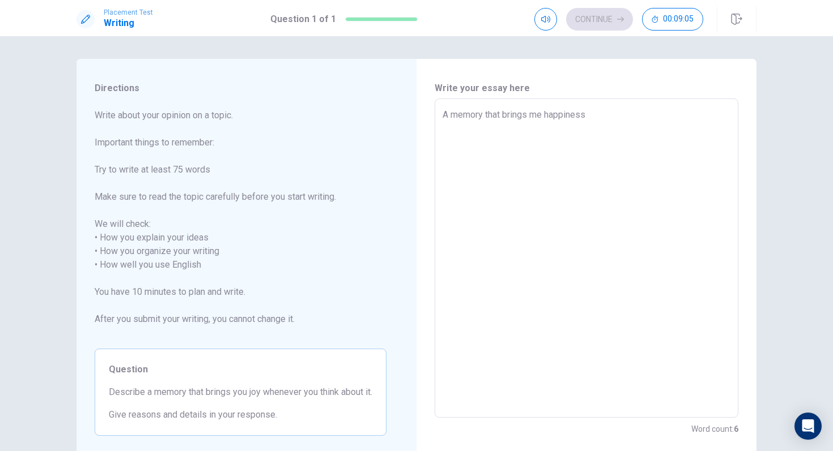
type textarea "A memory that brings me happiness a"
type textarea "x"
type textarea "A memory that brings me happiness ar"
type textarea "x"
type textarea "A memory that brings me happiness are"
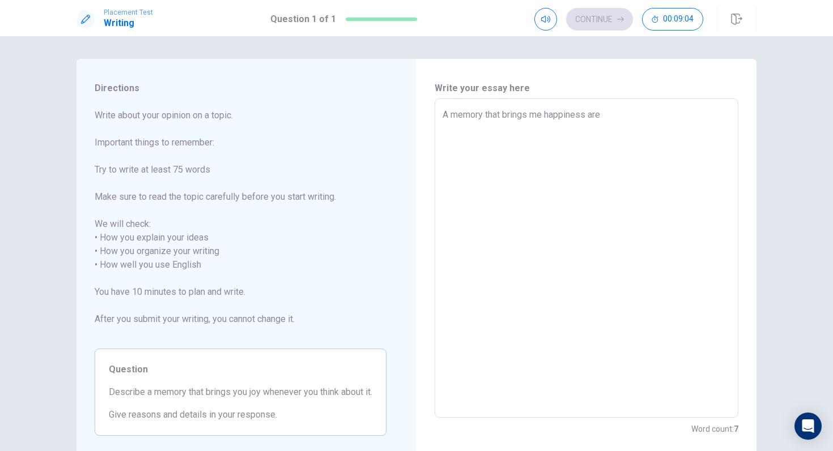
type textarea "x"
type textarea "A memory that brings me happiness are"
type textarea "x"
type textarea "A memory that brings me happiness are a"
type textarea "x"
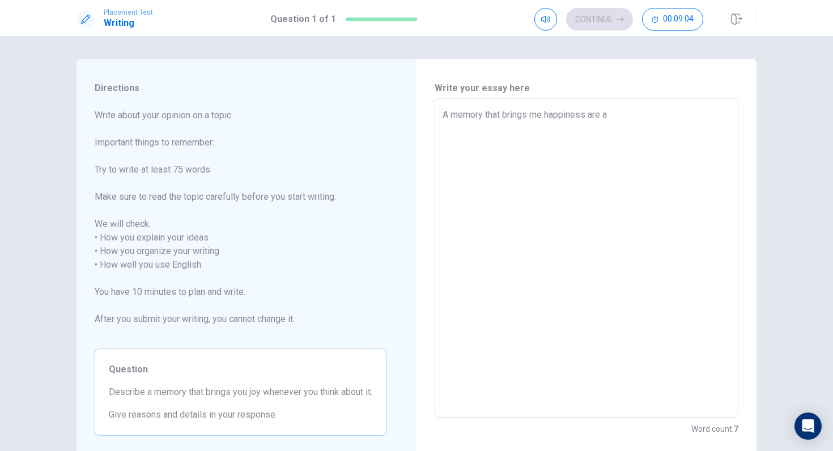
type textarea "A memory that brings me happiness are a"
type textarea "x"
type textarea "A memory that brings me happiness are a l"
type textarea "x"
type textarea "A memory that brings me happiness are a lo"
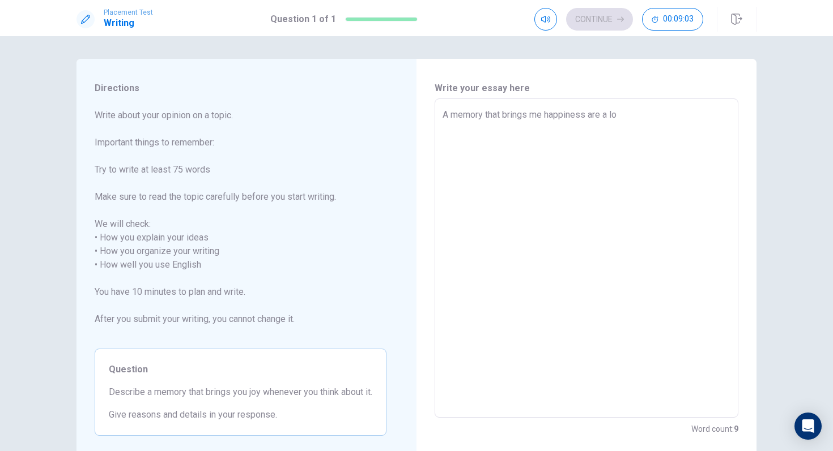
type textarea "x"
type textarea "A memory that brings me happiness are a lot"
type textarea "x"
type textarea "A memory that brings me happiness are a lot."
type textarea "x"
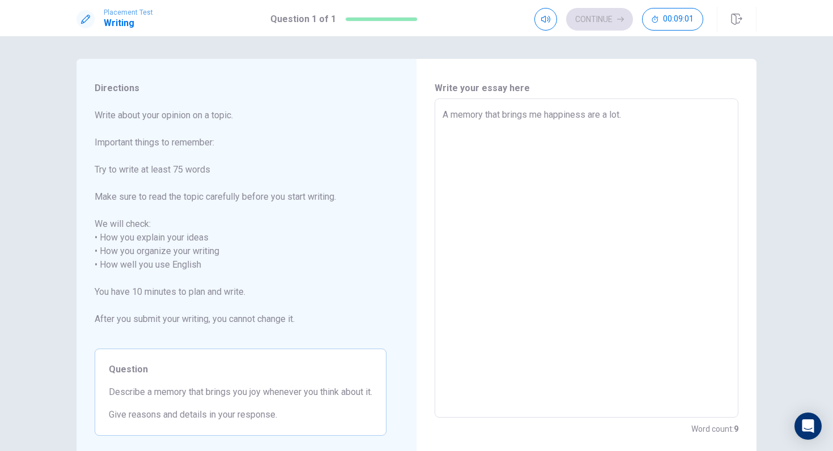
type textarea "A memory that brings me happiness are a lot."
type textarea "x"
type textarea "A memory that brings me happiness are a lot. I"
type textarea "x"
type textarea "A memory that brings me happiness are a lot. I"
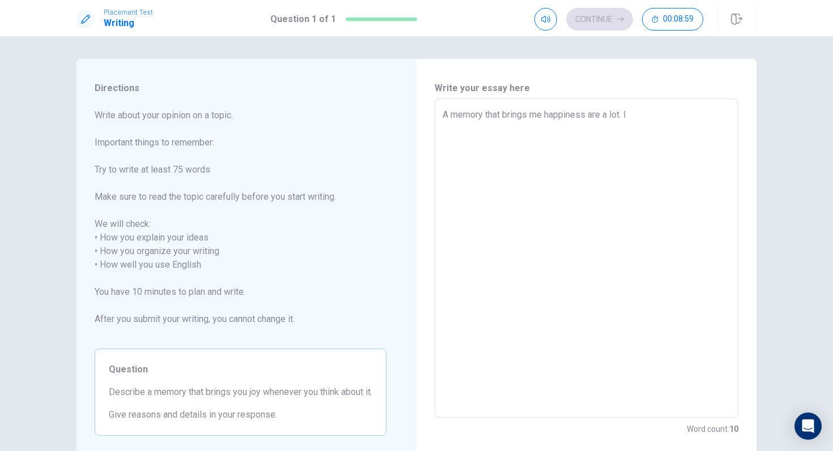
type textarea "x"
type textarea "A memory that brings me happiness are a lot. I"
type textarea "x"
type textarea "A memory that brings me happiness are a lot."
type textarea "x"
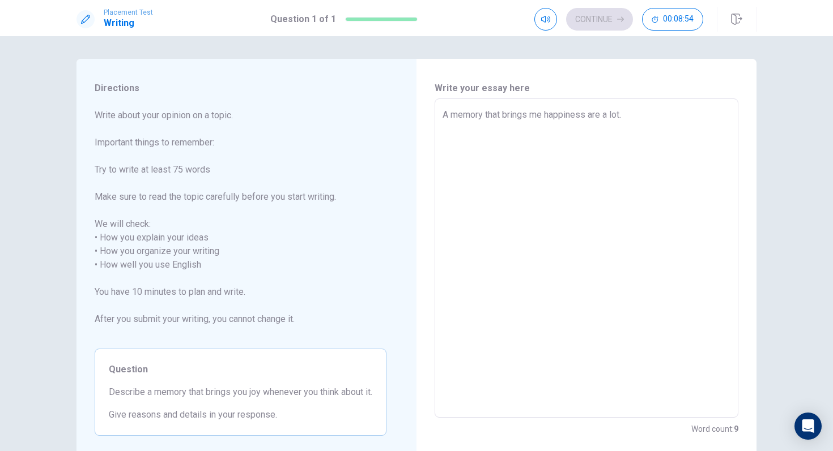
type textarea "A memory that brings me happiness are a lot. U"
type textarea "x"
type textarea "A memory that brings me happiness are a lot. Us"
type textarea "x"
type textarea "A memory that brings me happiness are a lot. Usu"
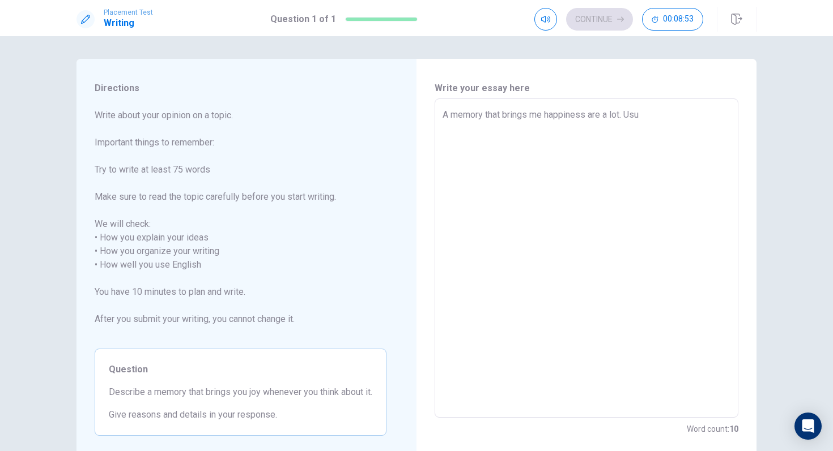
type textarea "x"
type textarea "A memory that brings me happiness are a lot. [GEOGRAPHIC_DATA]"
type textarea "x"
type textarea "A memory that brings me happiness are a lot. Usual"
type textarea "x"
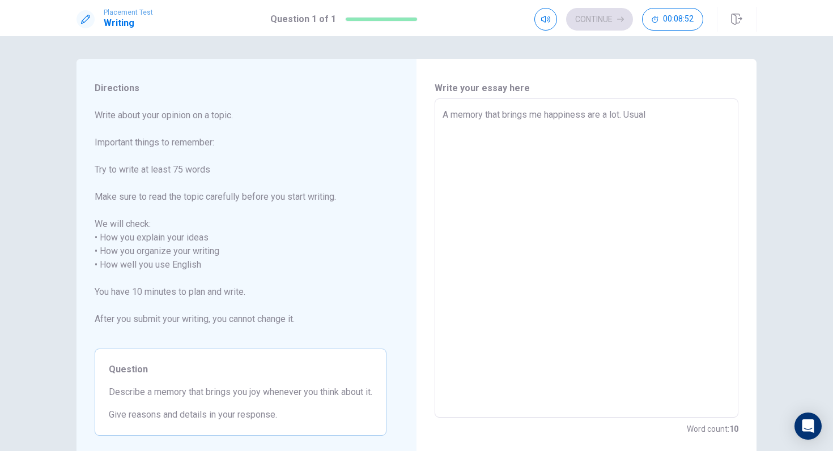
type textarea "A memory that brings me happiness are a lot. Usuall"
type textarea "x"
type textarea "A memory that brings me happiness are a lot. Usually"
type textarea "x"
type textarea "A memory that brings me happiness are a lot. Usually"
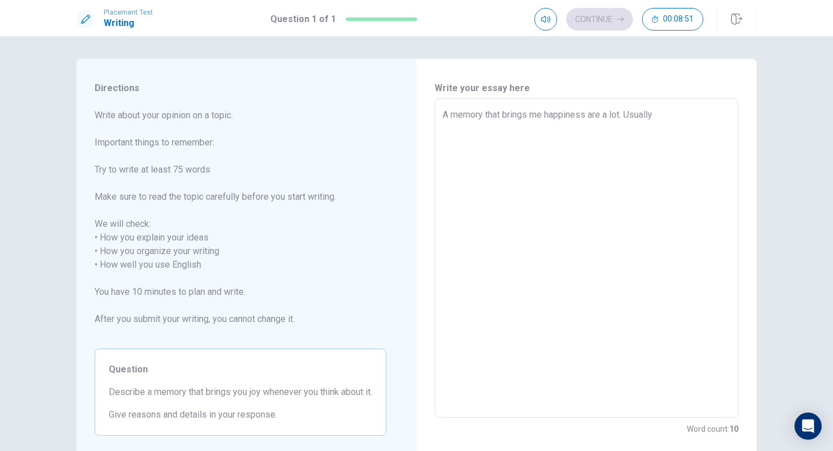
type textarea "x"
type textarea "A memory that brings me happiness are a lot. Usually m"
type textarea "x"
type textarea "A memory that brings me happiness are a lot. Usually me"
type textarea "x"
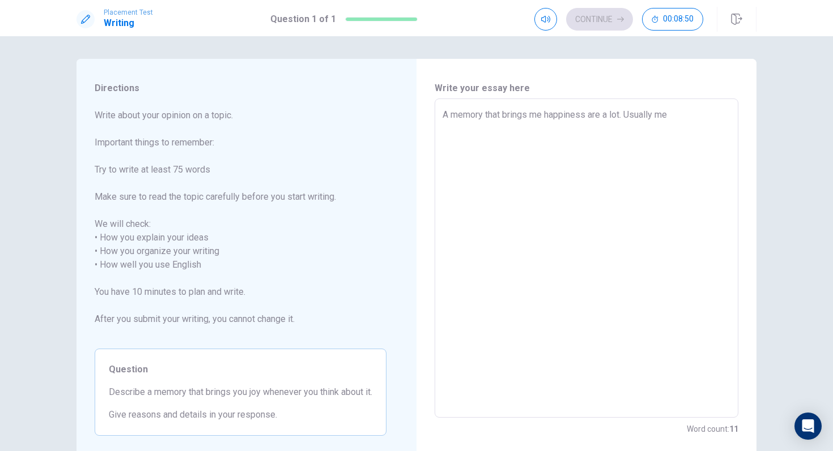
type textarea "A memory that brings me happiness are a lot. Usually mem"
type textarea "x"
type textarea "A memory that brings me happiness are a lot. Usually memo"
type textarea "x"
type textarea "A memory that brings me happiness are a lot. Usually memor"
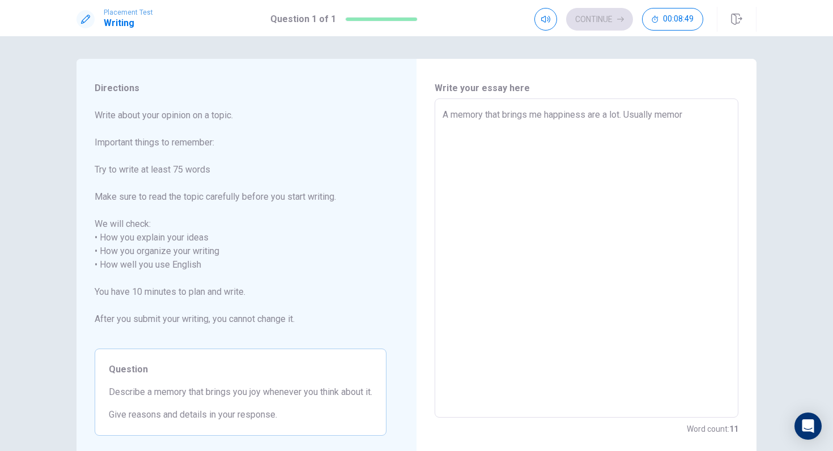
type textarea "x"
type textarea "A memory that brings me happiness are a lot. Usually memori"
type textarea "x"
type textarea "A memory that brings me happiness are a lot. Usually memorie"
type textarea "x"
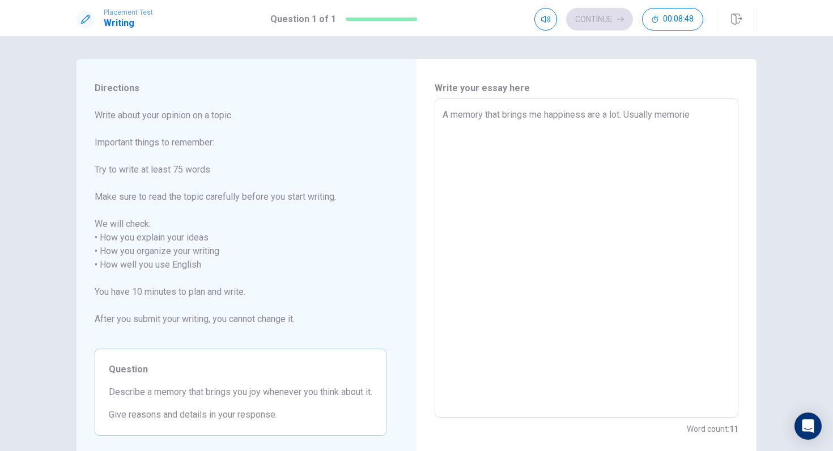
type textarea "A memory that brings me happiness are a lot. Usually memories"
type textarea "x"
type textarea "A memory that brings me happiness are a lot. Usually memories"
type textarea "x"
type textarea "A memory that brings me happiness are a lot. Usually memories t"
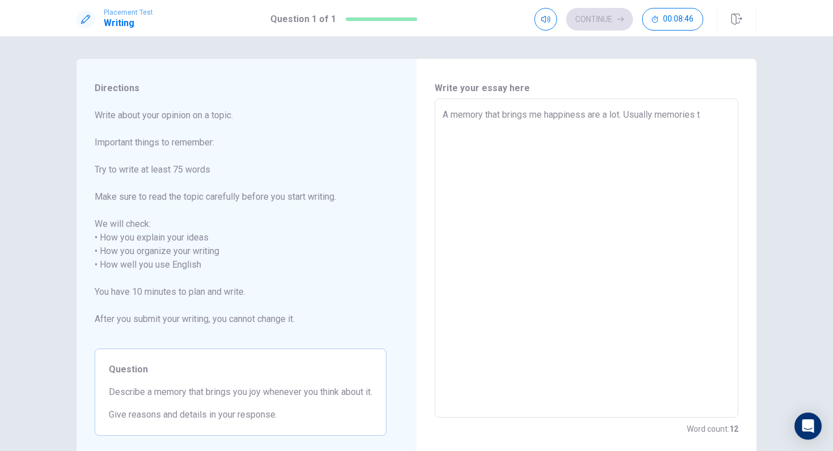
type textarea "x"
type textarea "A memory that brings me happiness are a lot. Usually memories th"
type textarea "x"
type textarea "A memory that brings me happiness are a lot. Usually memories tha"
type textarea "x"
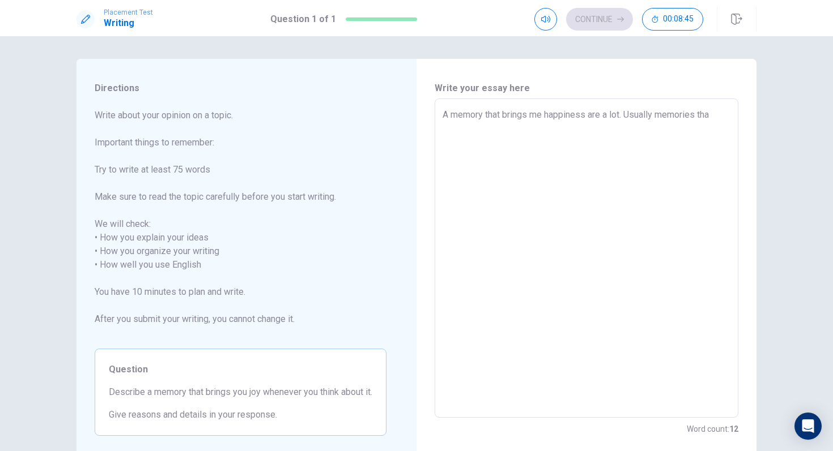
type textarea "A memory that brings me happiness are a lot. Usually memories that"
type textarea "x"
type textarea "A memory that brings me happiness are a lot. Usually memories that"
type textarea "x"
type textarea "A memory that brings me happiness are a lot. Usually memories that b"
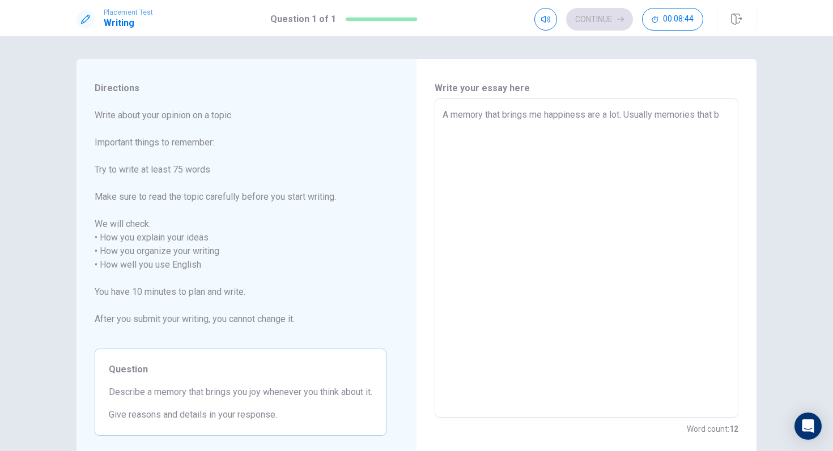
type textarea "x"
type textarea "A memory that brings me happiness are a lot. Usually memories that br"
type textarea "x"
type textarea "A memory that brings me happiness are a lot. Usually memories that bri"
type textarea "x"
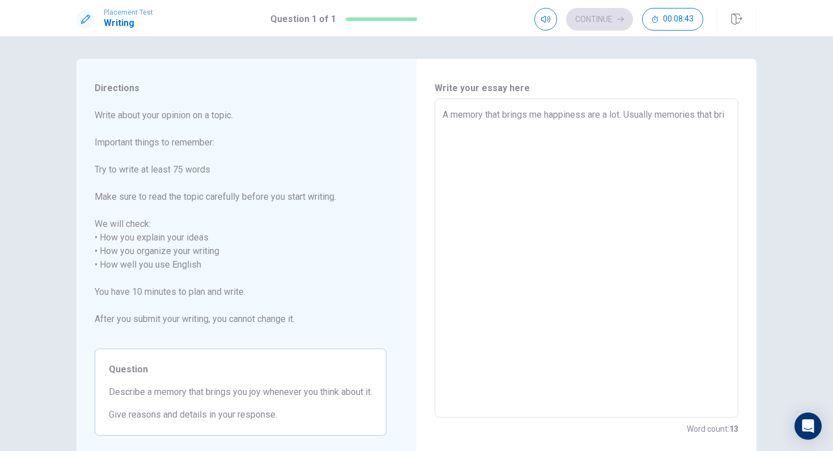
type textarea "A memory that brings me happiness are a lot. Usually memories that brin"
type textarea "x"
type textarea "A memory that brings me happiness are a lot. Usually memories that bring"
type textarea "x"
type textarea "A memory that brings me happiness are a lot. Usually memories that bring"
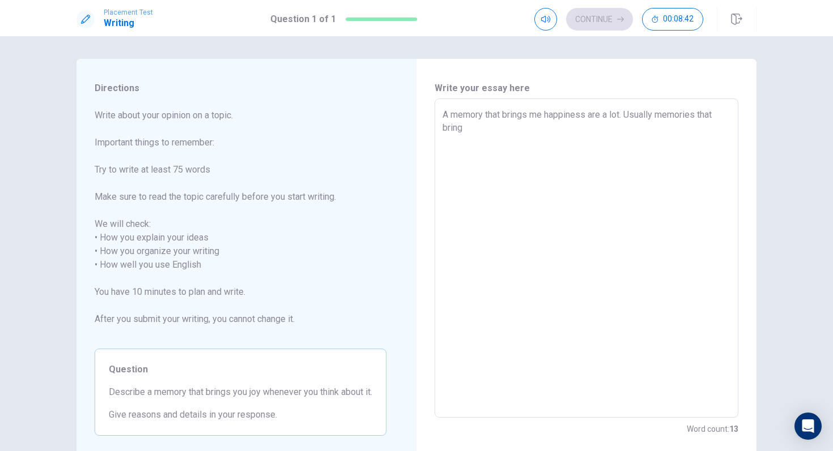
type textarea "x"
type textarea "A memory that brings me happiness are a lot. Usually memories that bring m"
type textarea "x"
type textarea "A memory that brings me happiness are a lot. Usually memories that bring me"
type textarea "x"
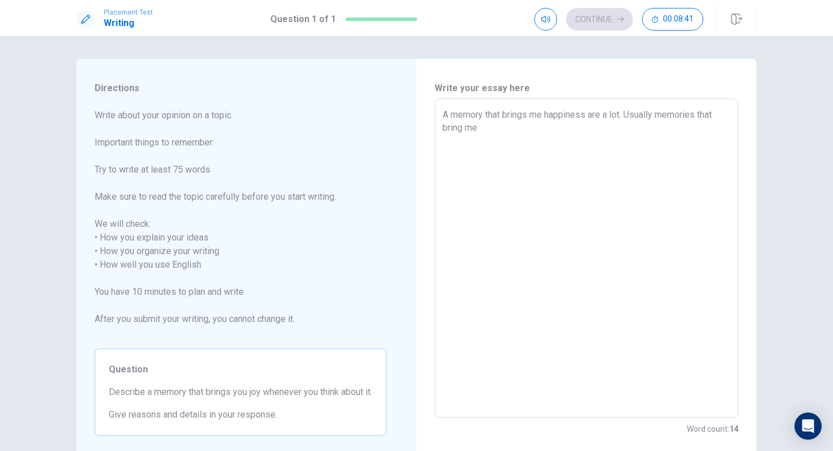
type textarea "A memory that brings me happiness are a lot. Usually memories that bring me"
type textarea "x"
type textarea "A memory that brings me happiness are a lot. Usually memories that bring me j"
type textarea "x"
type textarea "A memory that brings me happiness are a lot. Usually memories that bring me jo"
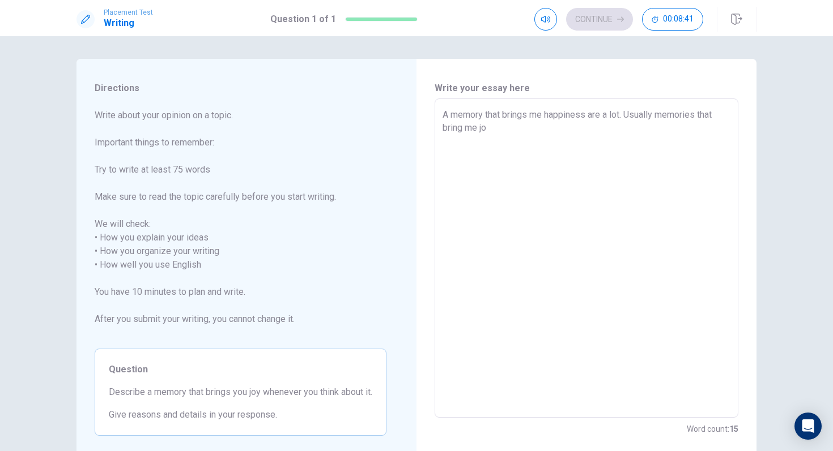
type textarea "x"
type textarea "A memory that brings me happiness are a lot. Usually memories that bring me joy"
type textarea "x"
type textarea "A memory that brings me happiness are a lot. Usually memories that bring me joy"
type textarea "x"
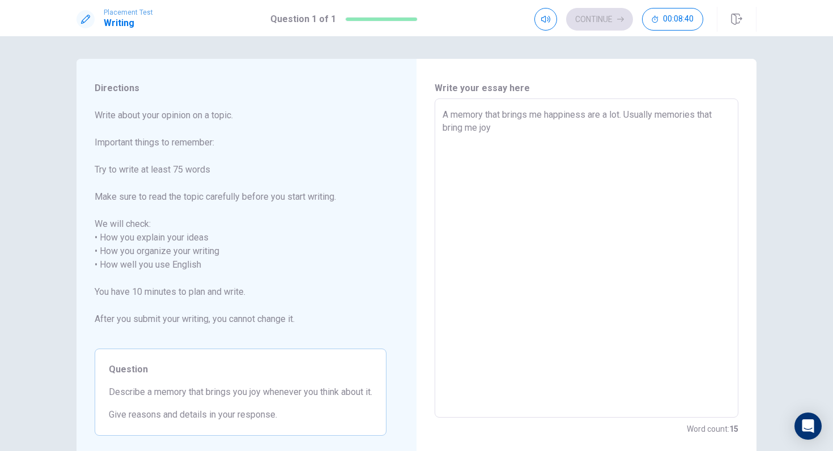
type textarea "A memory that brings me happiness are a lot. Usually memories that bring me joy…"
type textarea "x"
type textarea "A memory that brings me happiness are a lot. Usually memories that bring me joy…"
type textarea "x"
type textarea "A memory that brings me happiness are a lot. Usually memories that bring me joy…"
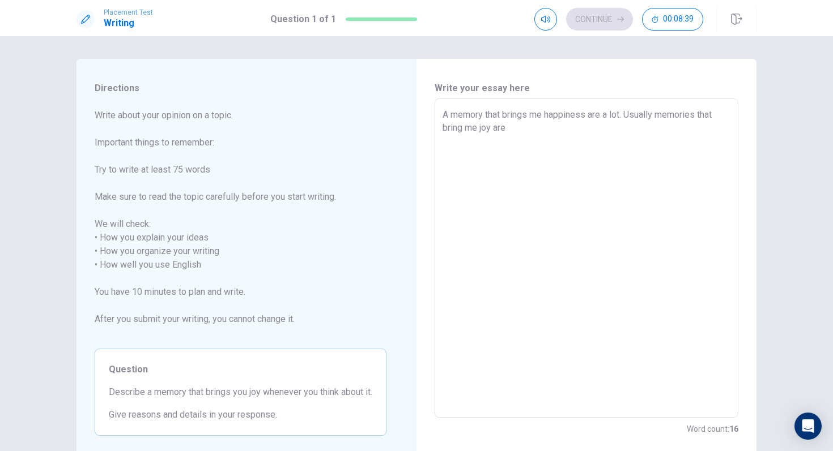
type textarea "x"
type textarea "A memory that brings me happiness are a lot. Usually memories that bring me joy…"
type textarea "x"
type textarea "A memory that brings me happiness are a lot. Usually memories that bring me joy…"
type textarea "x"
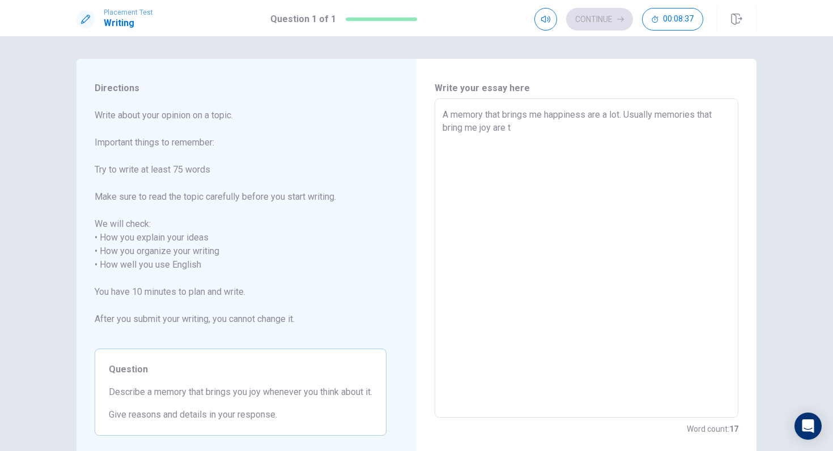
type textarea "A memory that brings me happiness are a lot. Usually memories that bring me joy…"
type textarea "x"
type textarea "A memory that brings me happiness are a lot. Usually memories that bring me joy…"
type textarea "x"
type textarea "A memory that brings me happiness are a lot. Usually memories that bring me joy…"
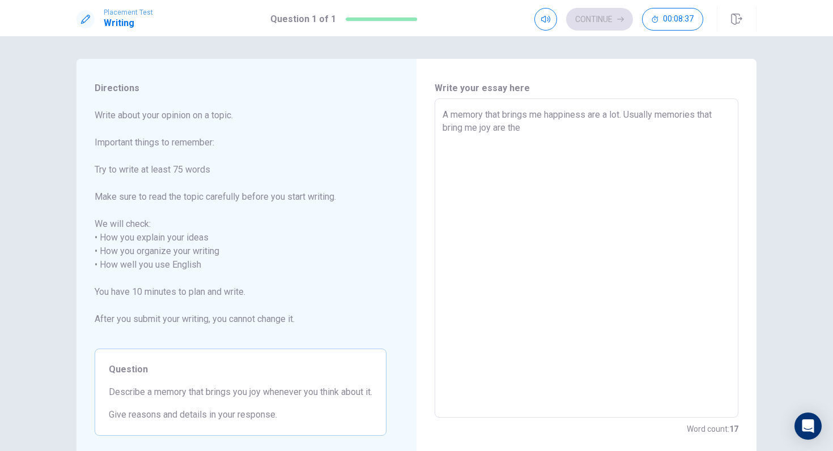
type textarea "x"
type textarea "A memory that brings me happiness are a lot. Usually memories that bring me joy…"
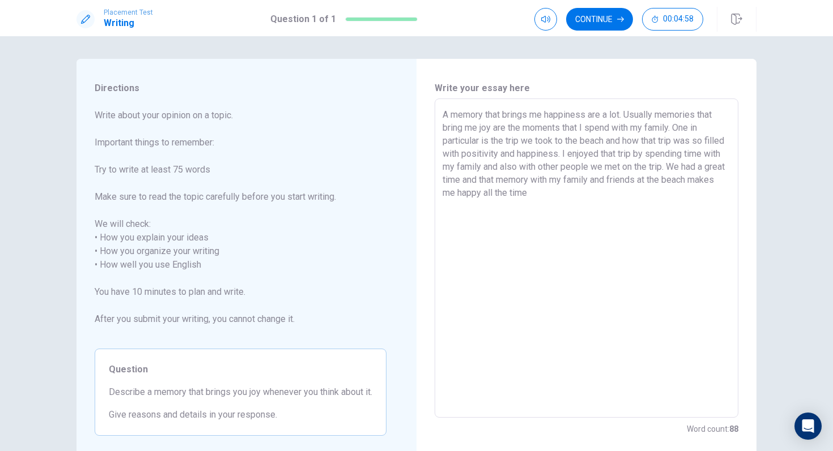
drag, startPoint x: 508, startPoint y: 182, endPoint x: 494, endPoint y: 182, distance: 14.2
click at [494, 182] on textarea "A memory that brings me happiness are a lot. Usually memories that bring me joy…" at bounding box center [586, 258] width 288 height 301
click at [578, 198] on textarea "A memory that brings me happiness are a lot. Usually memories that bring me joy…" at bounding box center [586, 258] width 288 height 301
drag, startPoint x: 507, startPoint y: 183, endPoint x: 494, endPoint y: 184, distance: 12.5
click at [494, 184] on textarea "A memory that brings me happiness are a lot. Usually memories that bring me joy…" at bounding box center [586, 258] width 288 height 301
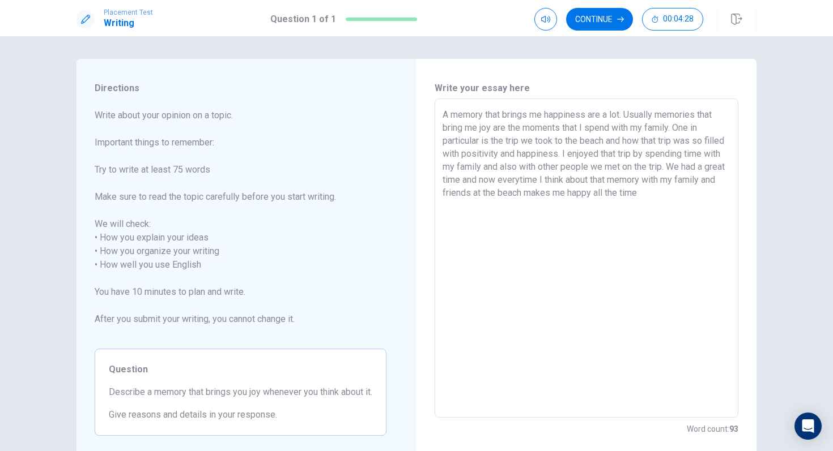
click at [492, 182] on textarea "A memory that brings me happiness are a lot. Usually memories that bring me joy…" at bounding box center [586, 258] width 288 height 301
click at [489, 181] on textarea "A memory that brings me happiness are a lot. Usually memories that bring me joy…" at bounding box center [586, 258] width 288 height 301
click at [591, 224] on textarea "A memory that brings me happiness are a lot. Usually memories that bring me joy…" at bounding box center [586, 258] width 288 height 301
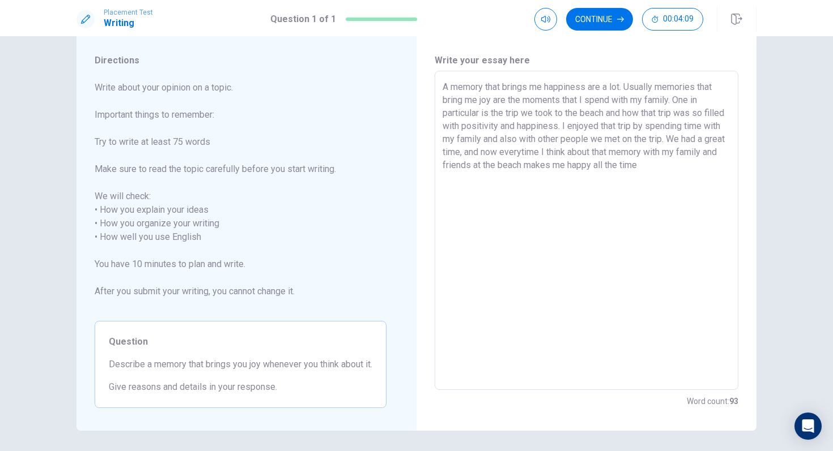
scroll to position [25, 0]
click at [679, 114] on textarea "A memory that brings me happiness are a lot. Usually memories that bring me joy…" at bounding box center [586, 233] width 288 height 301
click at [567, 169] on textarea "A memory that brings me happiness are a lot. Usually memories that bring me joy…" at bounding box center [586, 233] width 288 height 301
click at [679, 169] on textarea "A memory that brings me happiness are a lot. Usually memories that bring me joy…" at bounding box center [586, 233] width 288 height 301
click at [679, 232] on textarea "A memory that brings me happiness are a lot. Usually memories that bring me joy…" at bounding box center [586, 233] width 288 height 301
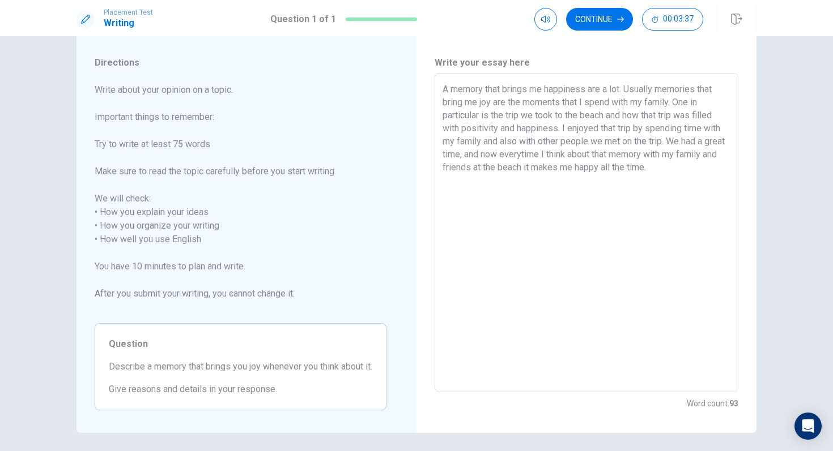
click at [673, 227] on textarea "A memory that brings me happiness are a lot. Usually memories that bring me joy…" at bounding box center [586, 233] width 288 height 301
click at [609, 24] on button "Continue" at bounding box center [599, 19] width 67 height 23
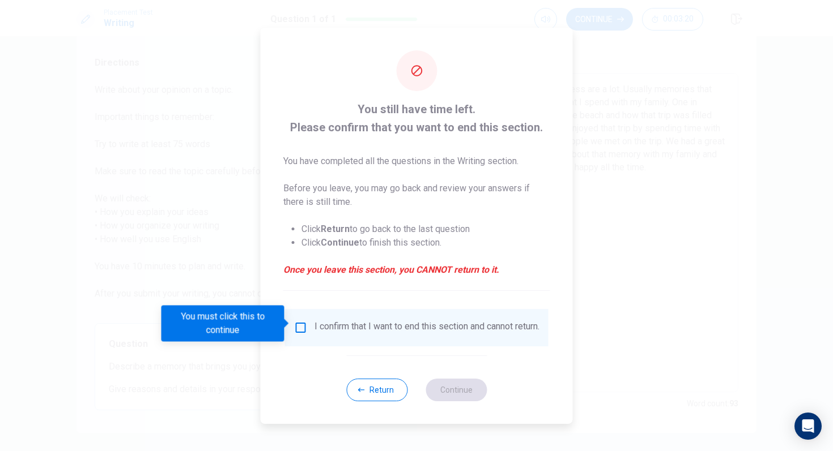
click at [297, 321] on input "You must click this to continue" at bounding box center [301, 328] width 14 height 14
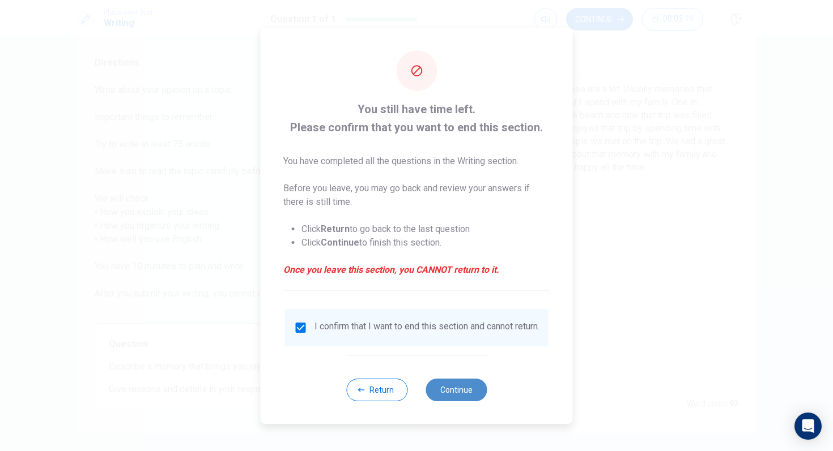
click at [442, 378] on button "Continue" at bounding box center [455, 390] width 61 height 23
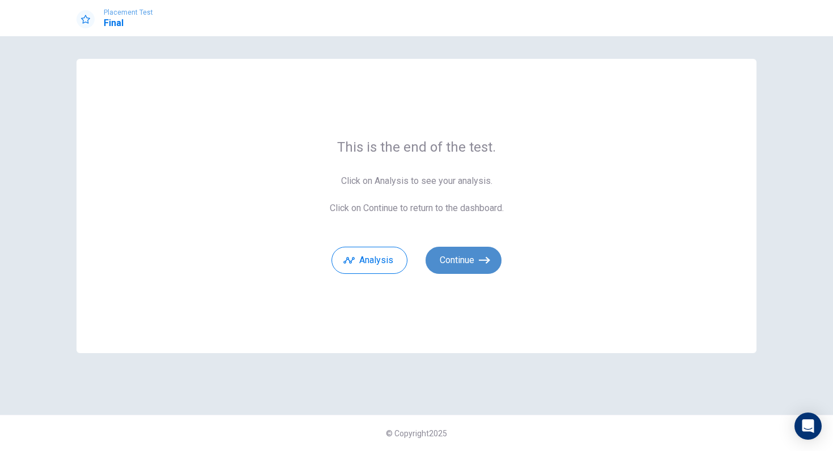
click at [473, 267] on button "Continue" at bounding box center [463, 260] width 76 height 27
